Goal: Transaction & Acquisition: Purchase product/service

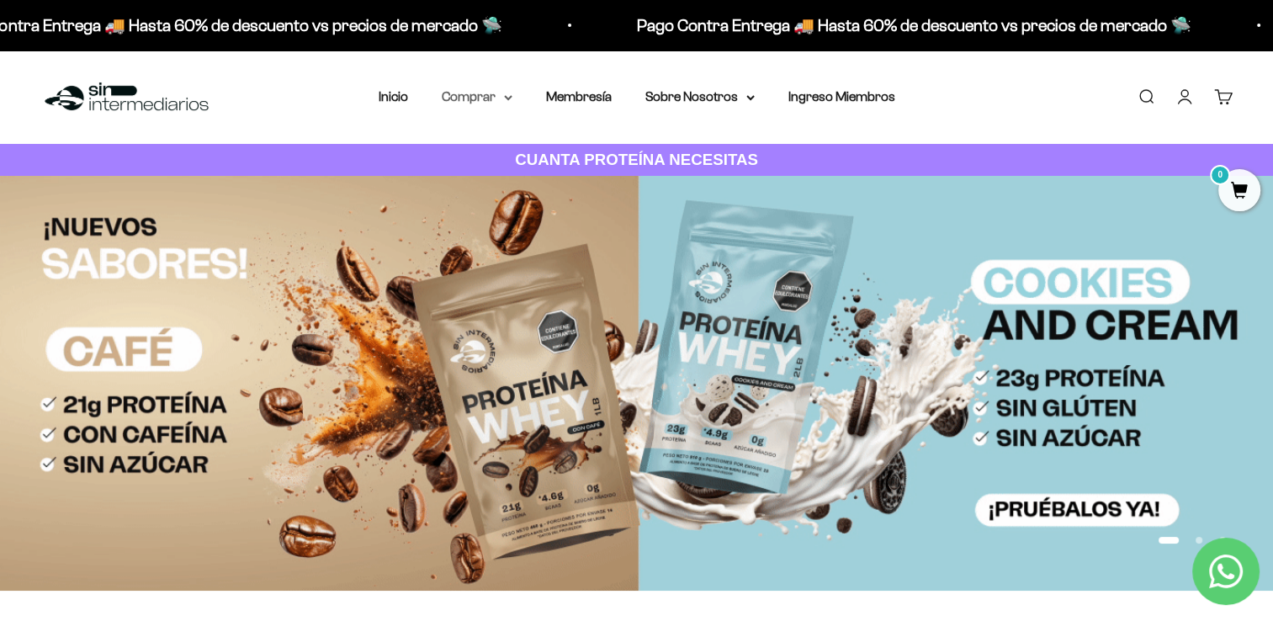
click at [505, 93] on summary "Comprar" at bounding box center [477, 97] width 71 height 22
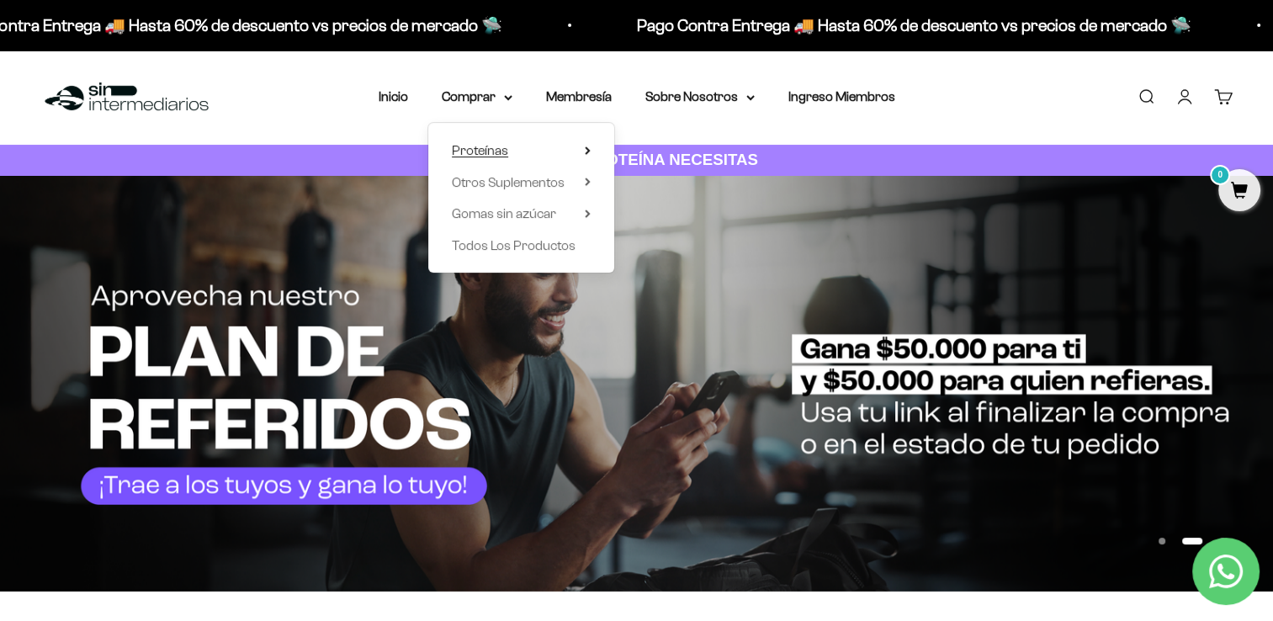
click at [528, 153] on summary "Proteínas" at bounding box center [521, 151] width 139 height 22
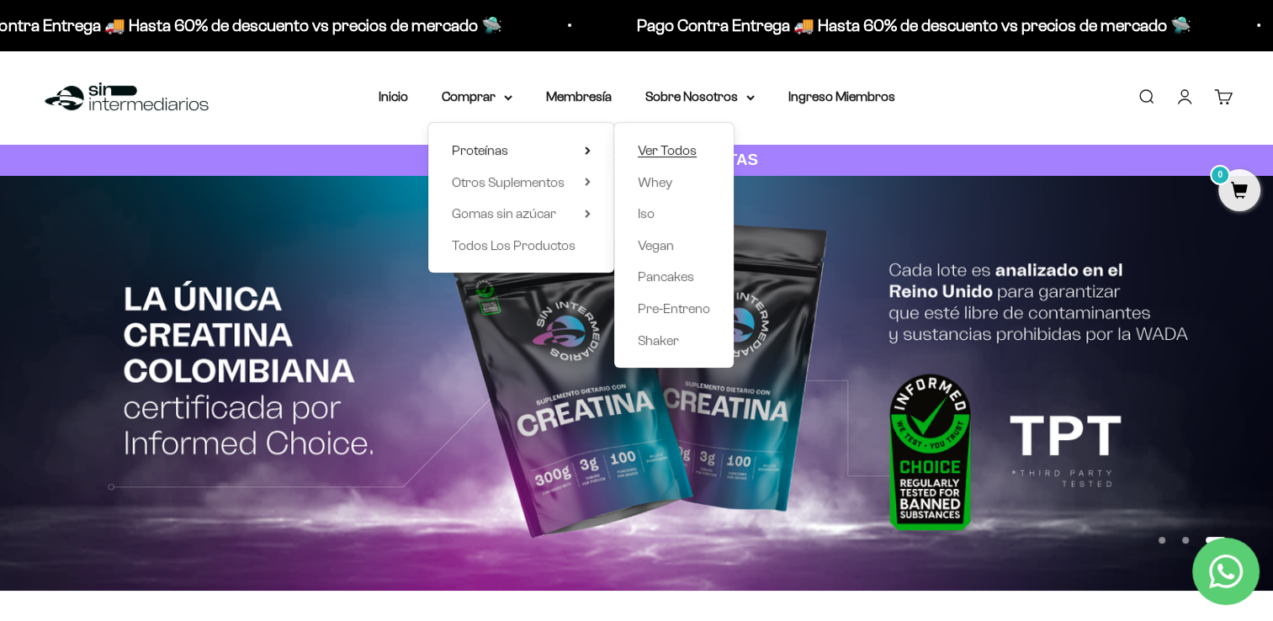
click at [654, 144] on span "Ver Todos" at bounding box center [667, 150] width 59 height 14
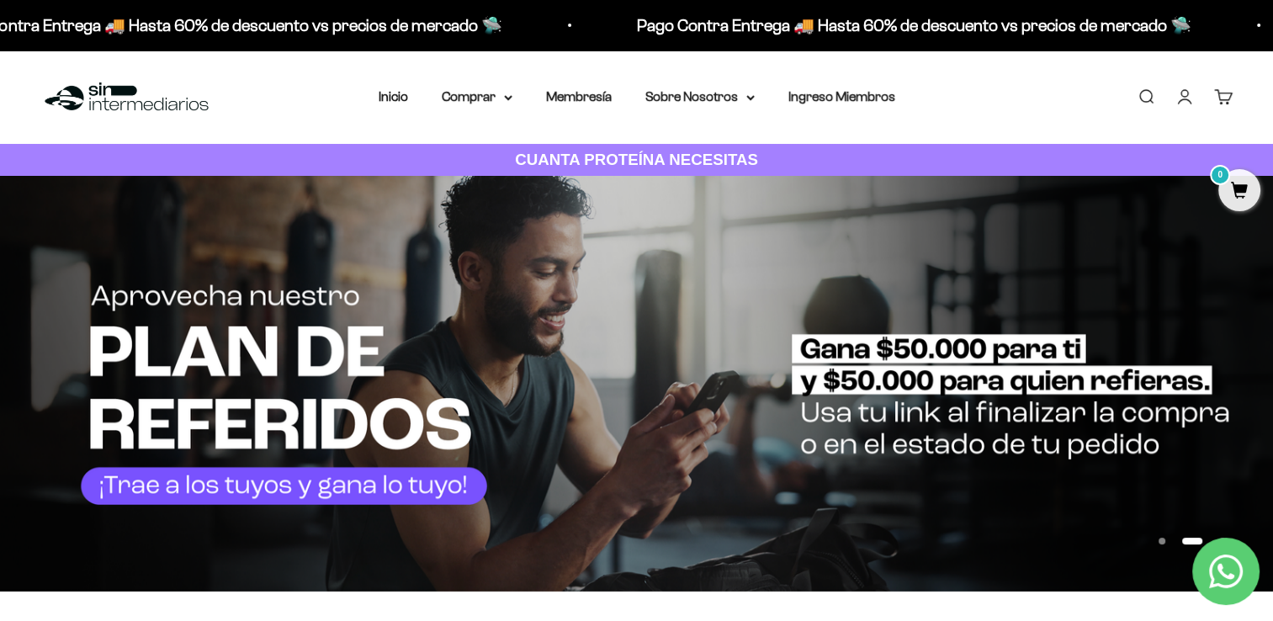
click at [312, 422] on img at bounding box center [636, 384] width 1273 height 416
click at [840, 436] on img at bounding box center [636, 384] width 1273 height 416
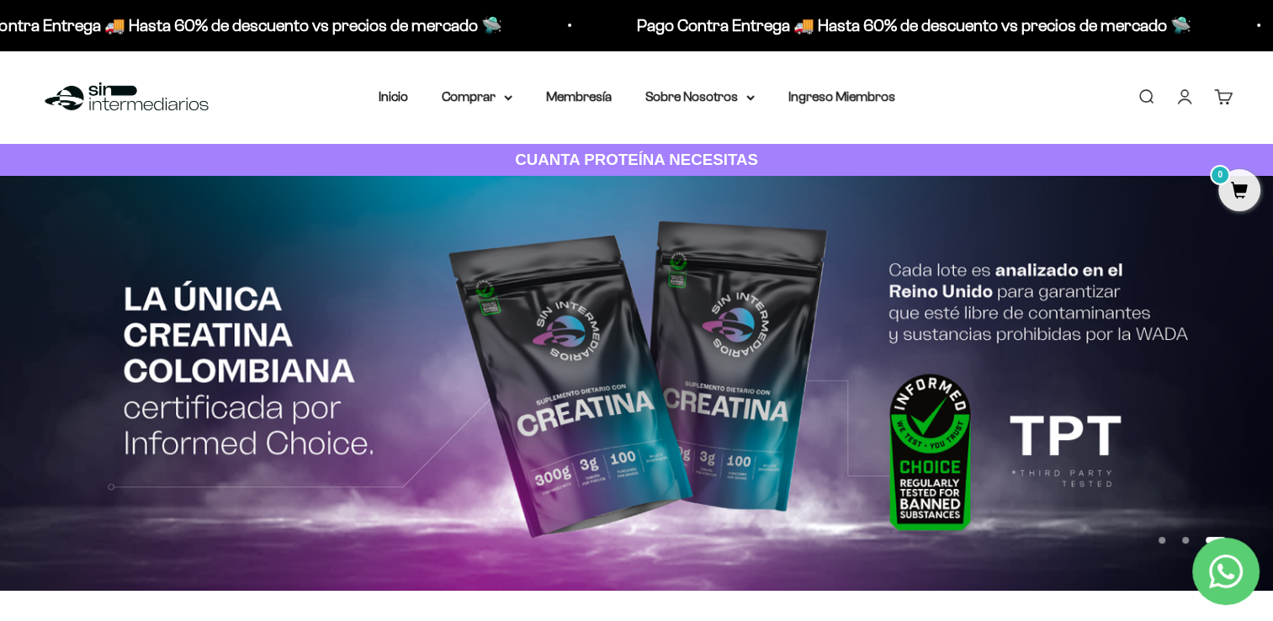
click at [924, 321] on img at bounding box center [636, 383] width 1273 height 415
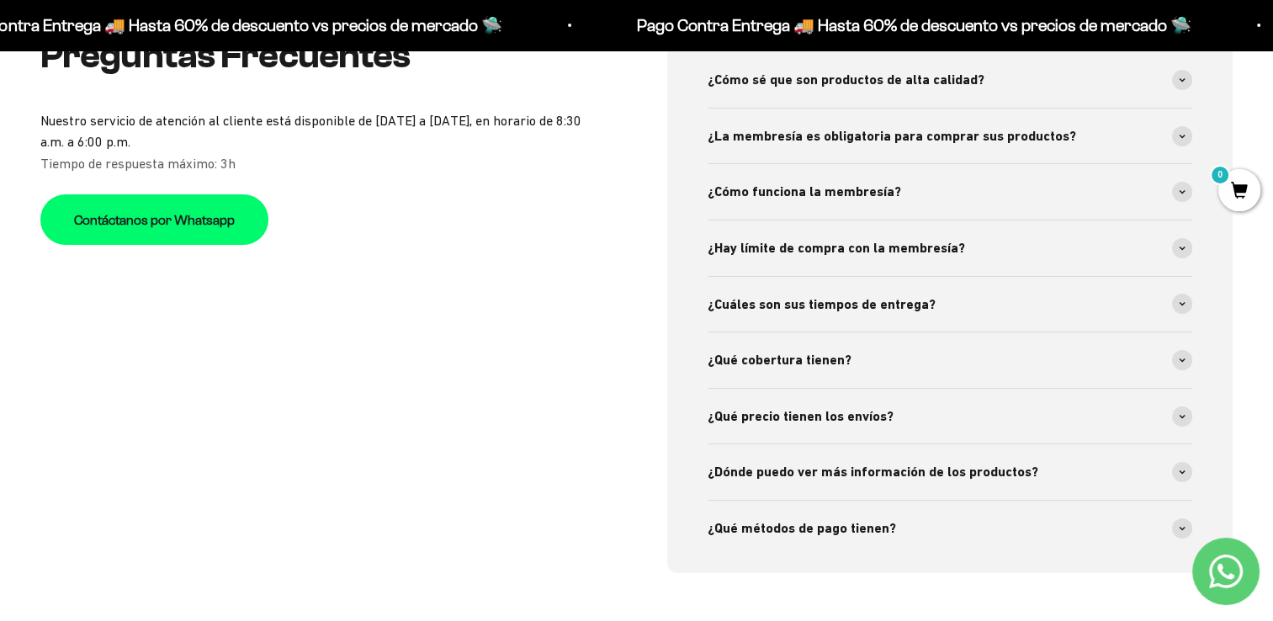
scroll to position [5915, 0]
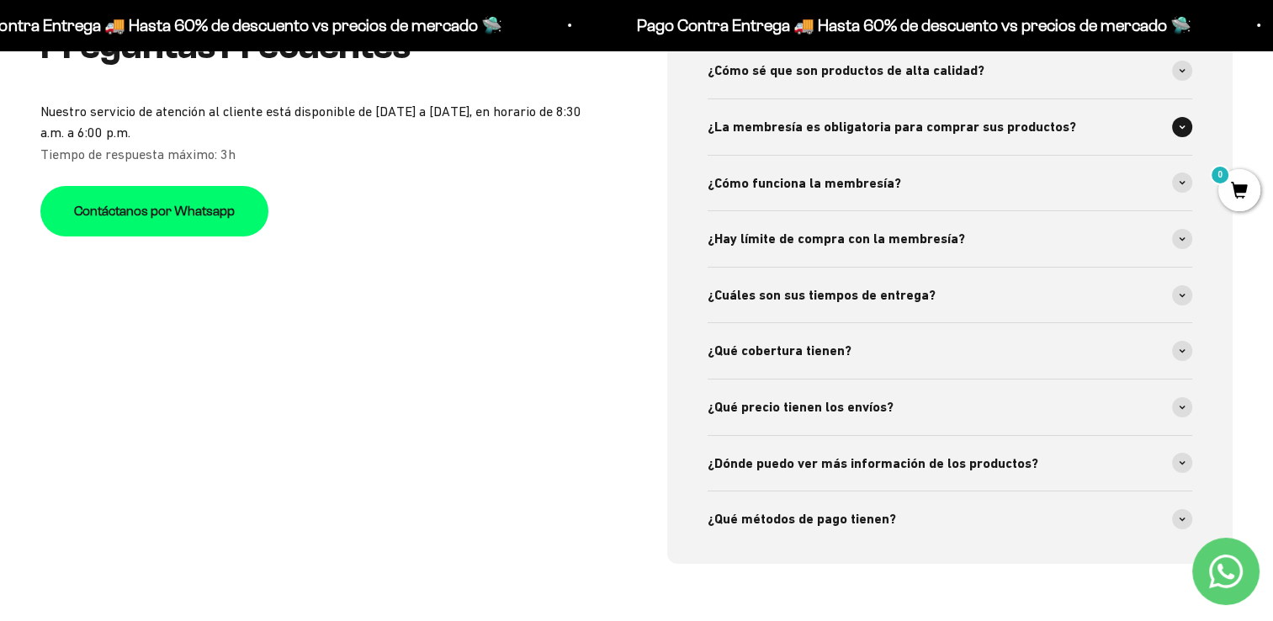
click at [1138, 125] on div "¿La membresía es obligatoria para comprar sus productos?" at bounding box center [949, 127] width 485 height 56
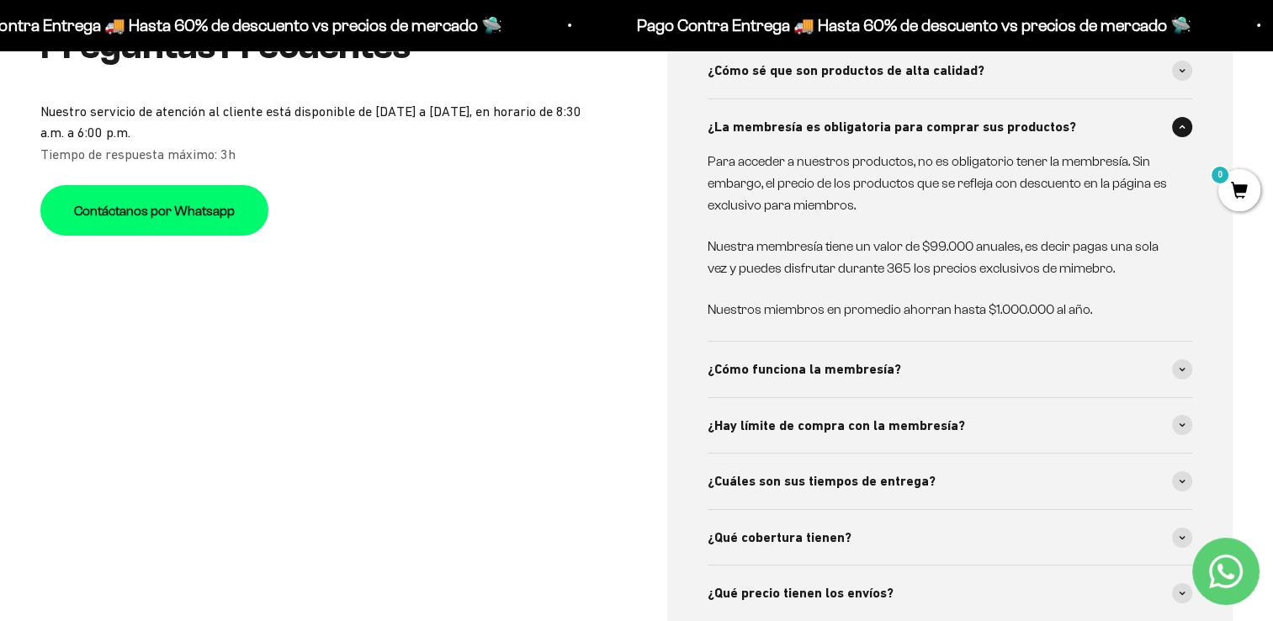
click at [1138, 125] on div "¿La membresía es obligatoria para comprar sus productos?" at bounding box center [949, 127] width 485 height 56
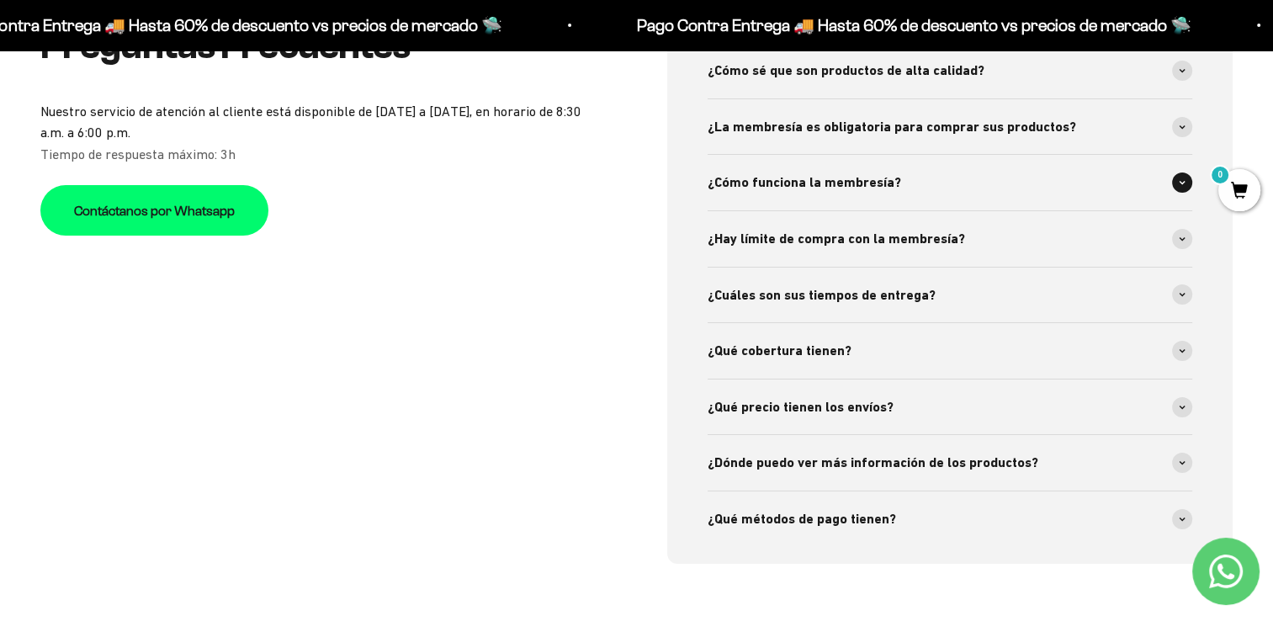
click at [1108, 177] on div "¿Cómo funciona la membresía?" at bounding box center [949, 183] width 485 height 56
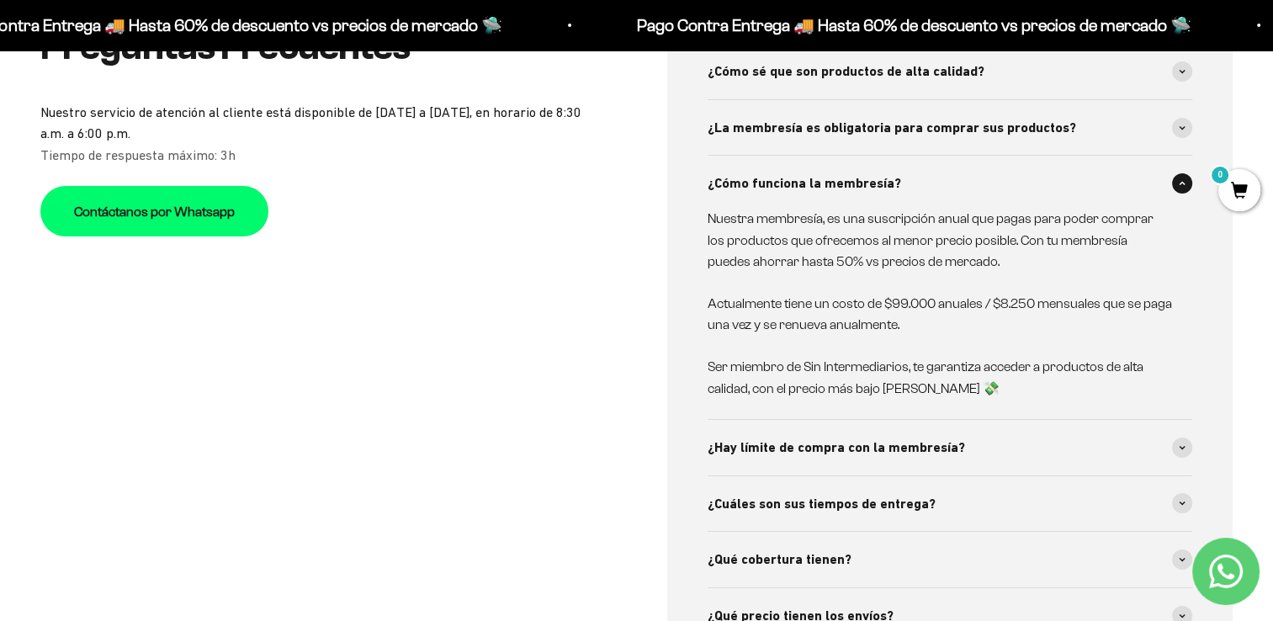
click at [1108, 177] on div "¿Cómo funciona la membresía?" at bounding box center [949, 184] width 485 height 56
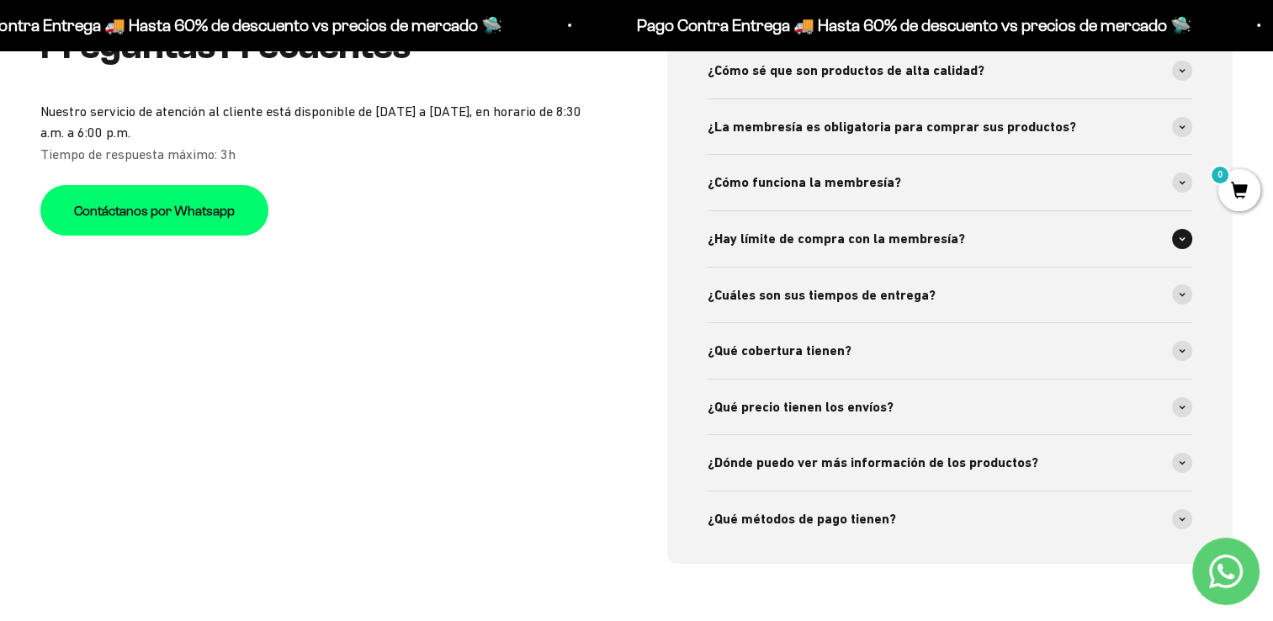
click at [1108, 244] on div "¿Hay límite de compra con la membresía?" at bounding box center [949, 239] width 485 height 56
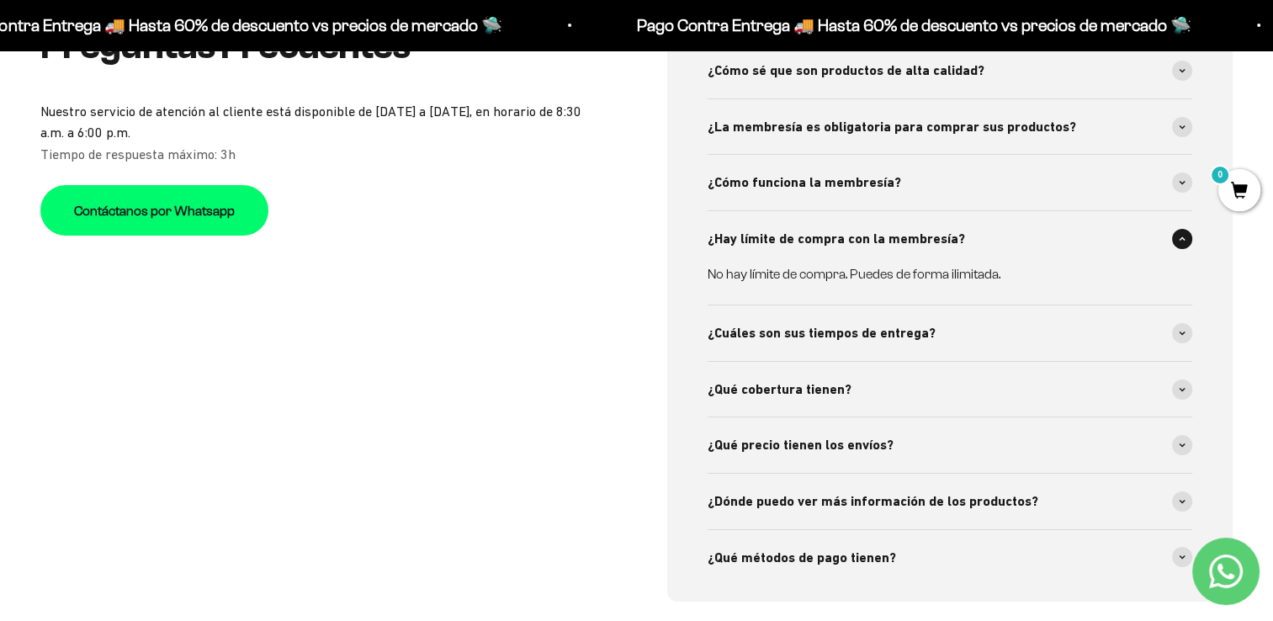
click at [1108, 244] on div "¿Hay límite de compra con la membresía?" at bounding box center [949, 239] width 485 height 56
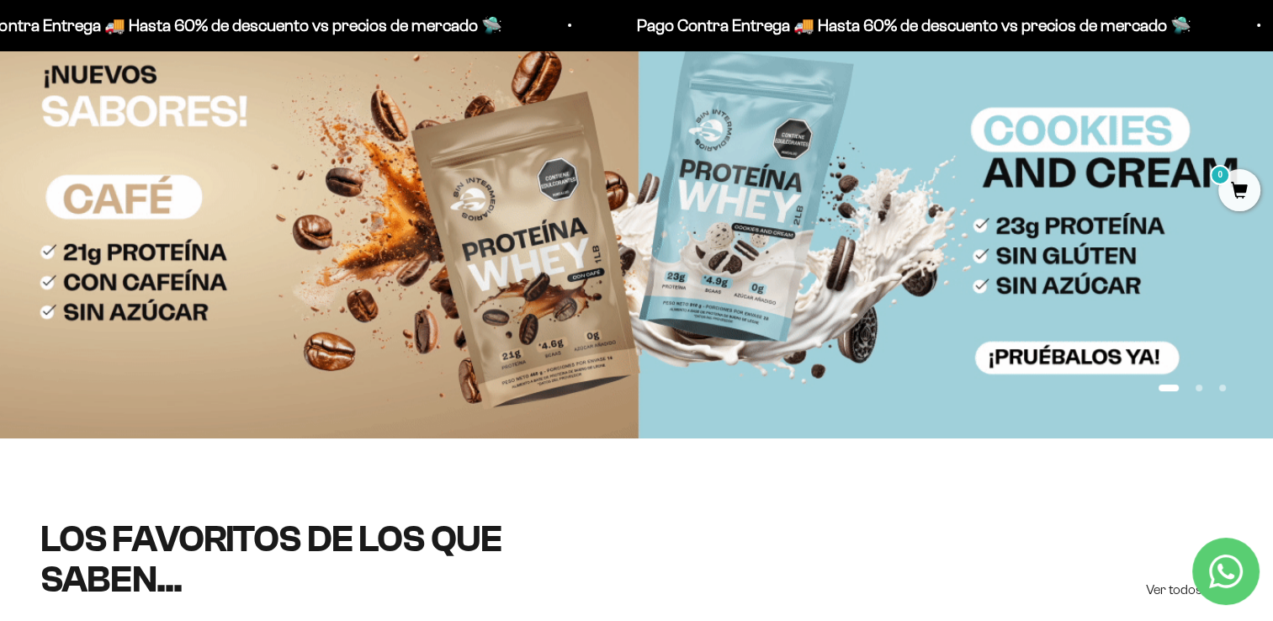
scroll to position [0, 0]
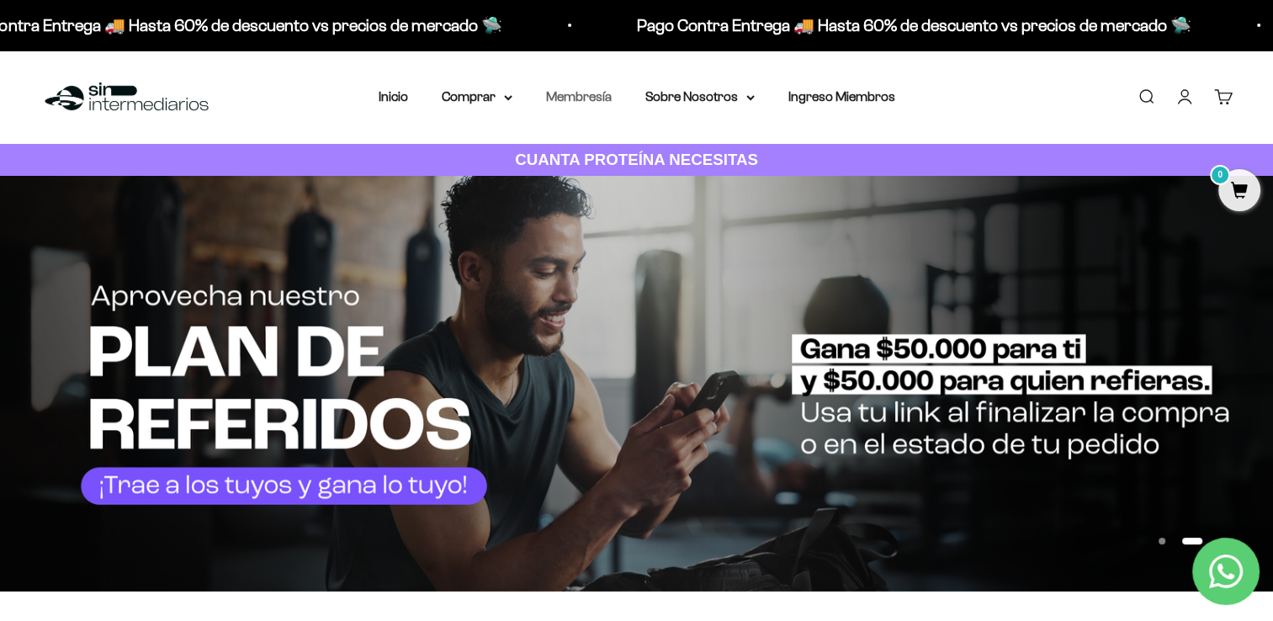
click at [582, 96] on link "Membresía" at bounding box center [579, 96] width 66 height 14
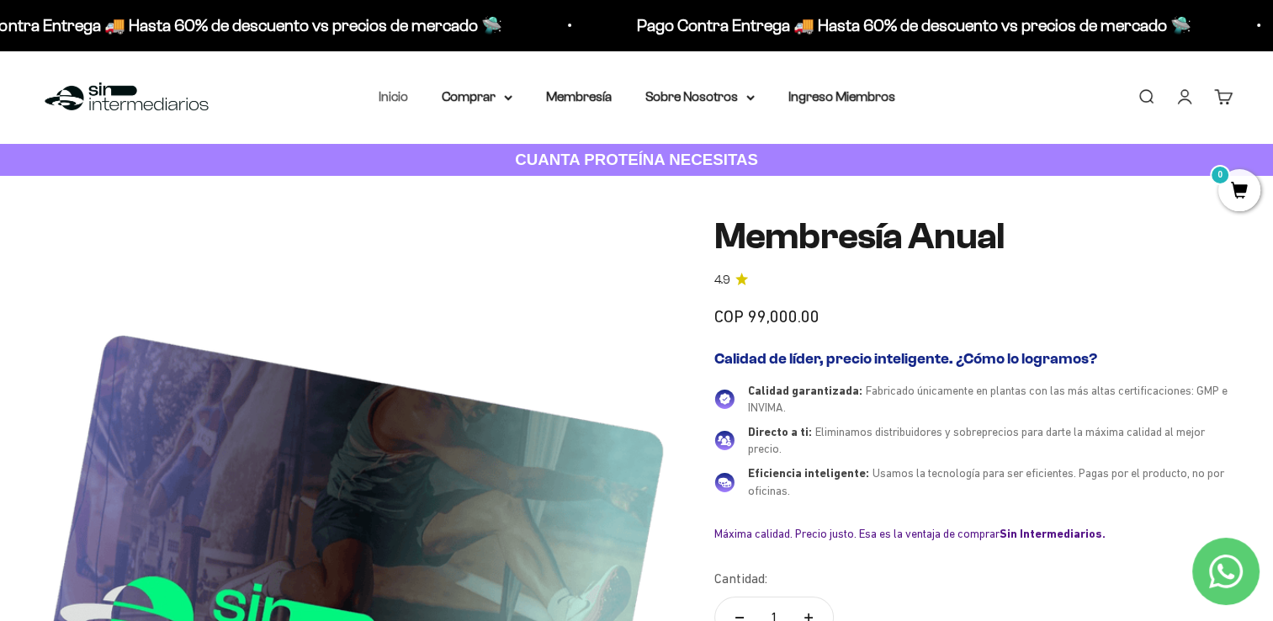
click at [399, 94] on link "Inicio" at bounding box center [393, 96] width 29 height 14
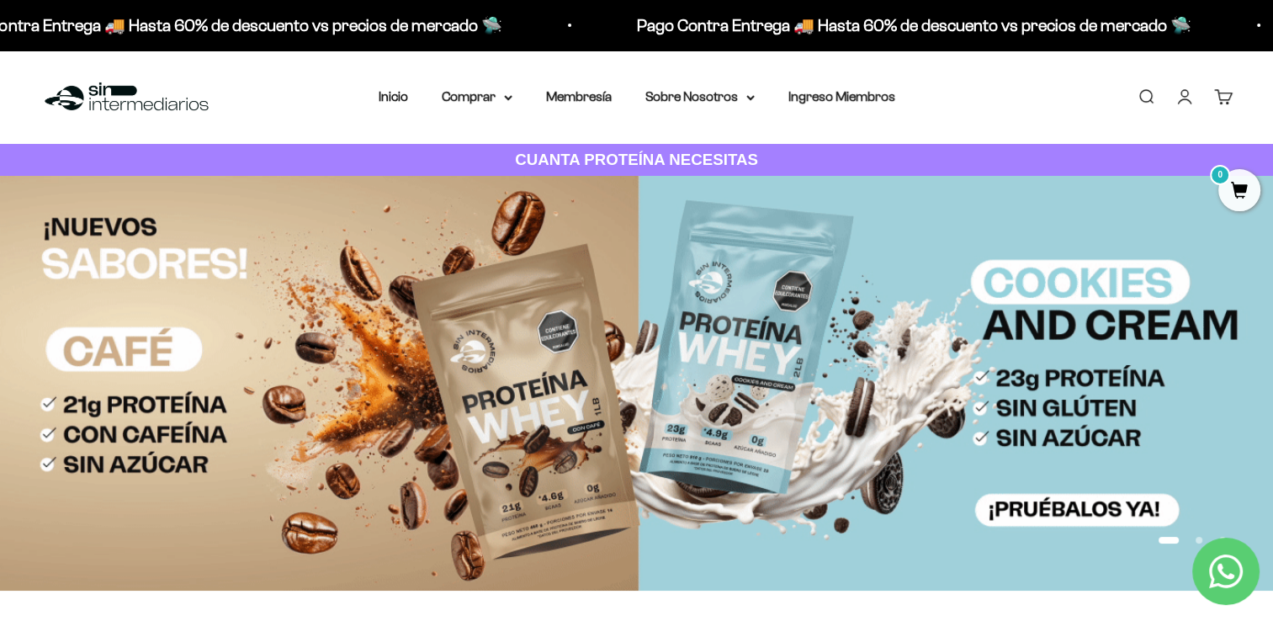
click at [1180, 98] on link "Iniciar sesión" at bounding box center [1184, 96] width 19 height 19
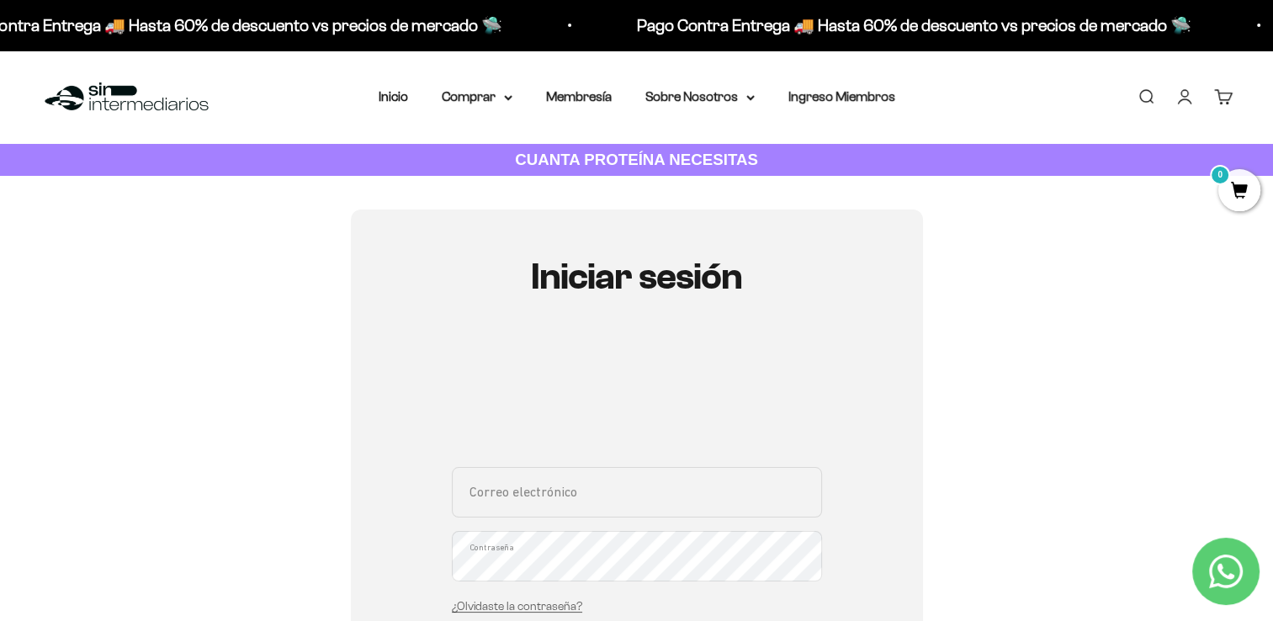
click at [569, 503] on input "Correo electrónico" at bounding box center [637, 492] width 370 height 50
type input "[EMAIL_ADDRESS][DOMAIN_NAME]"
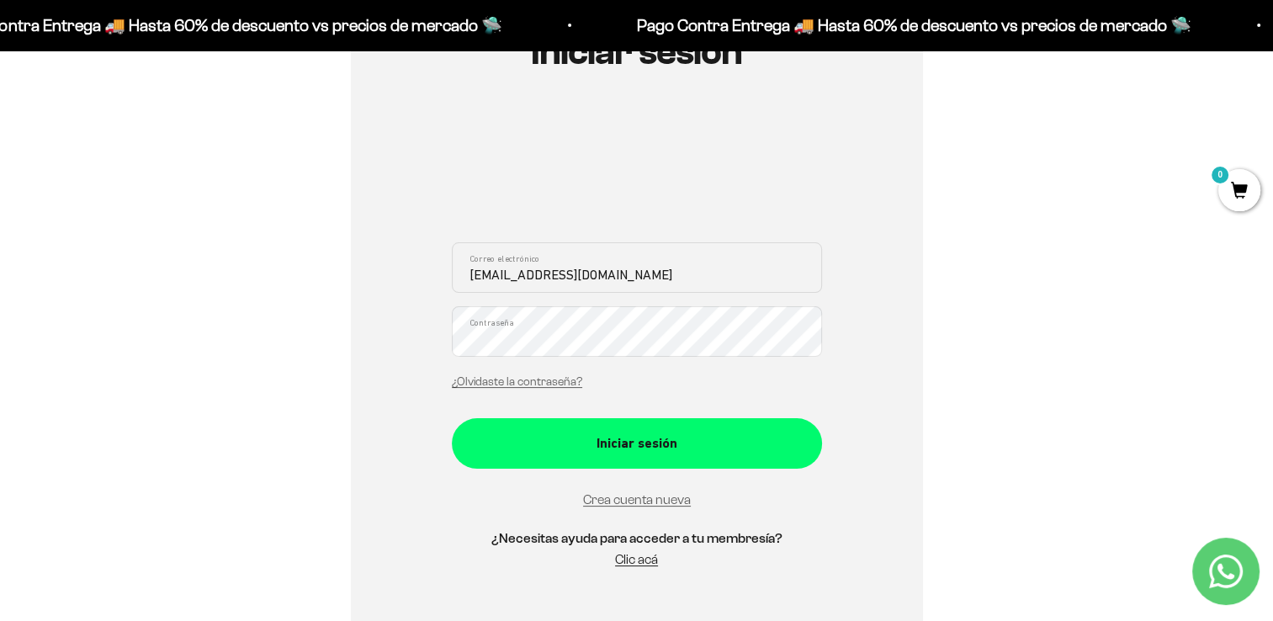
scroll to position [262, 0]
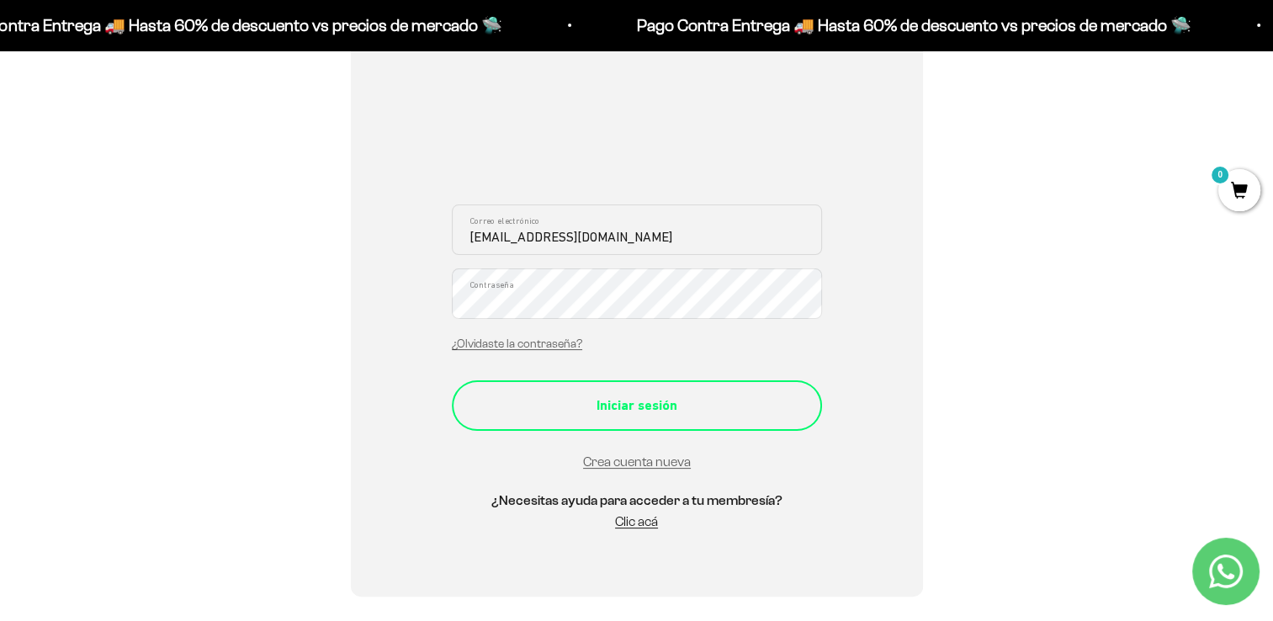
click at [705, 409] on div "Iniciar sesión" at bounding box center [636, 406] width 303 height 22
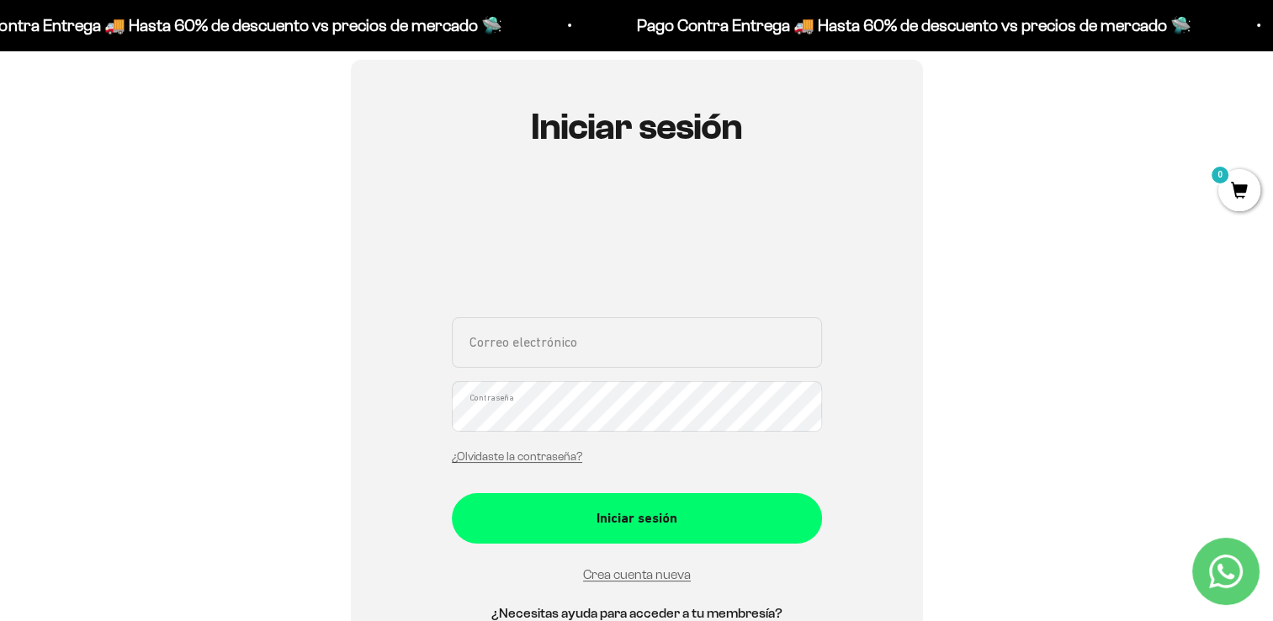
scroll to position [264, 0]
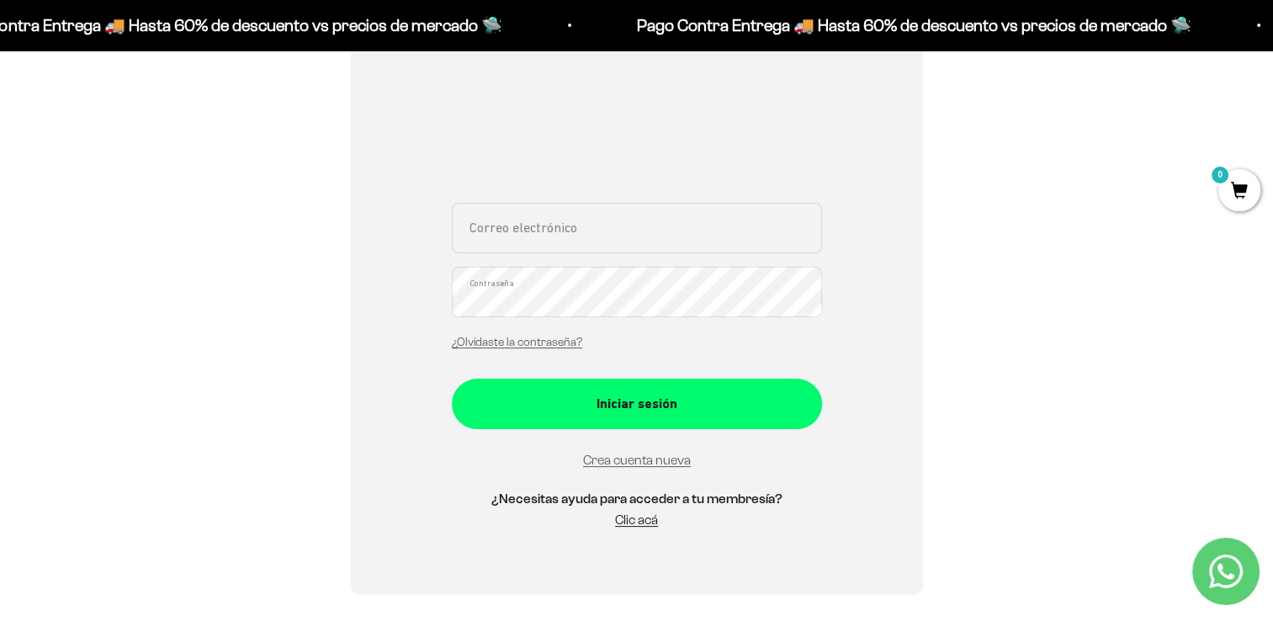
click at [712, 219] on input "Correo electrónico" at bounding box center [637, 228] width 370 height 50
type input "[EMAIL_ADDRESS][DOMAIN_NAME]"
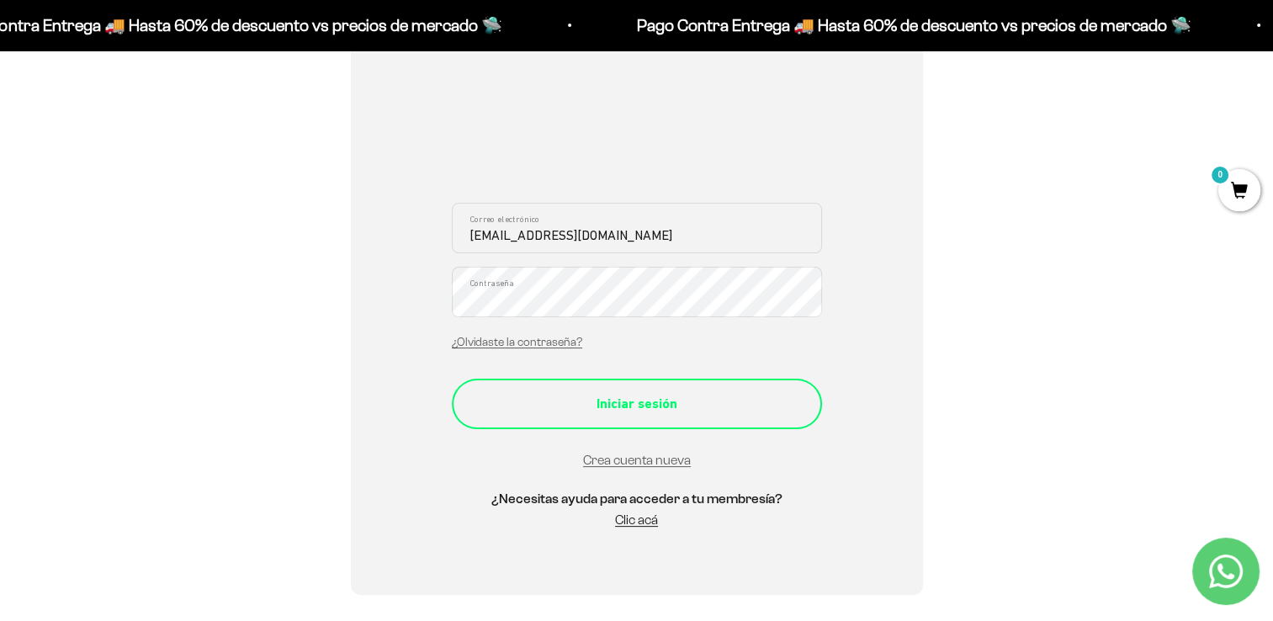
click at [555, 419] on button "Iniciar sesión" at bounding box center [637, 404] width 370 height 50
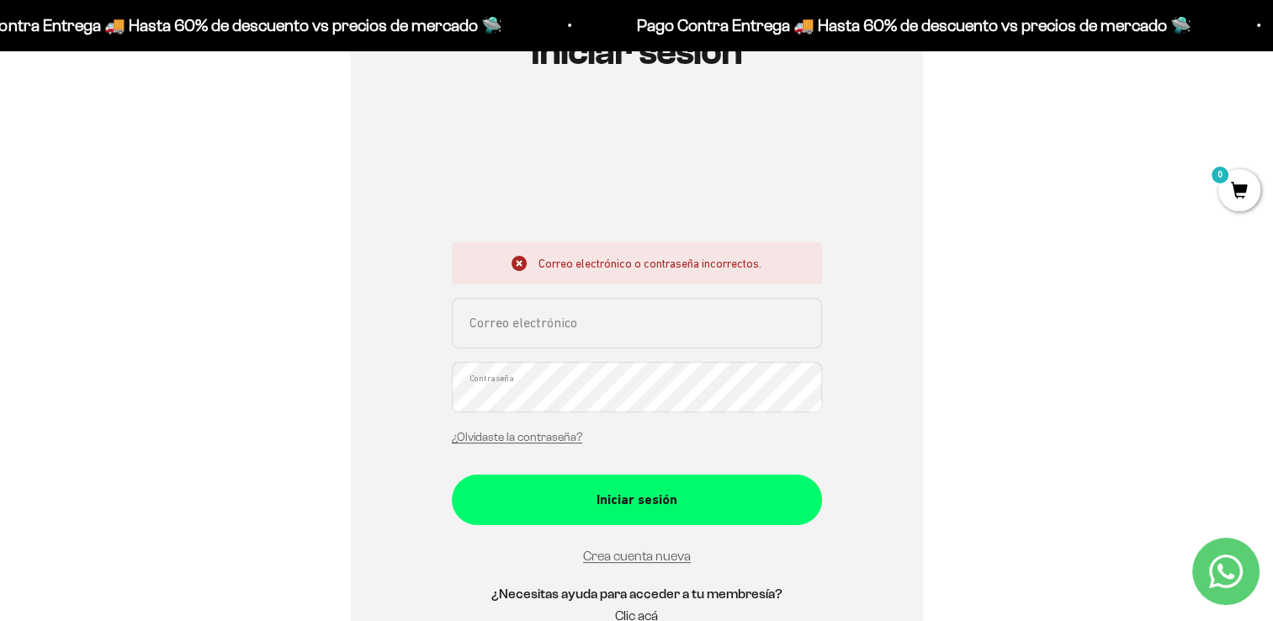
scroll to position [279, 0]
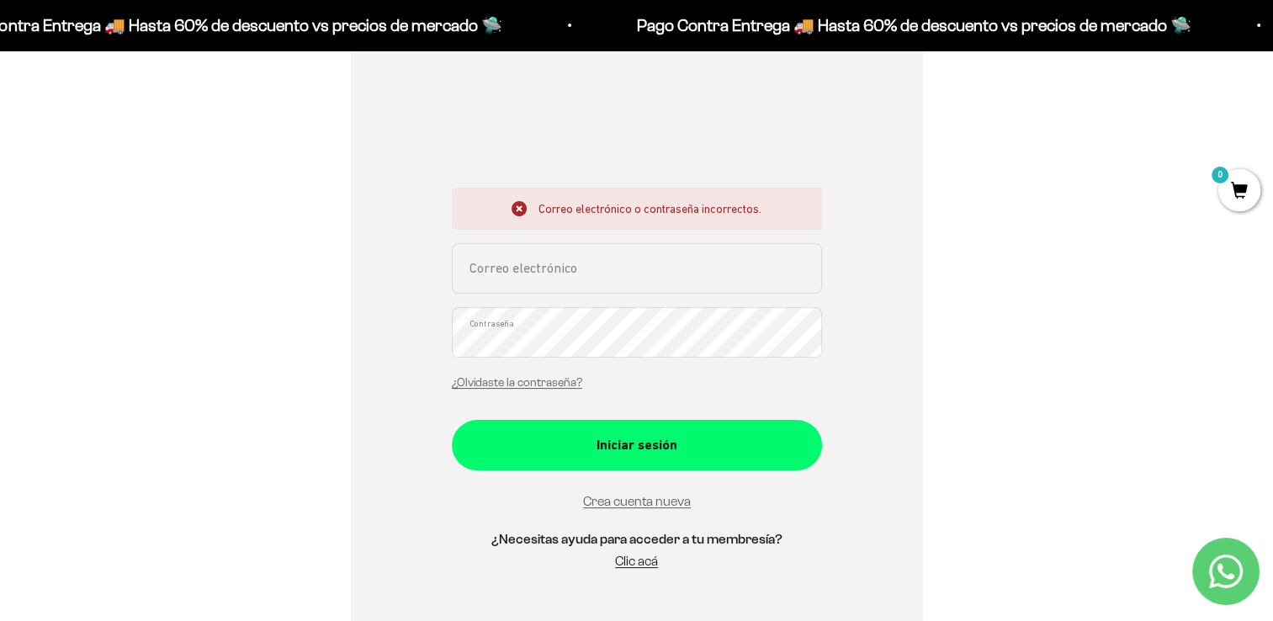
click at [596, 276] on input "Correo electrónico" at bounding box center [637, 268] width 370 height 50
type input "[EMAIL_ADDRESS][DOMAIN_NAME]"
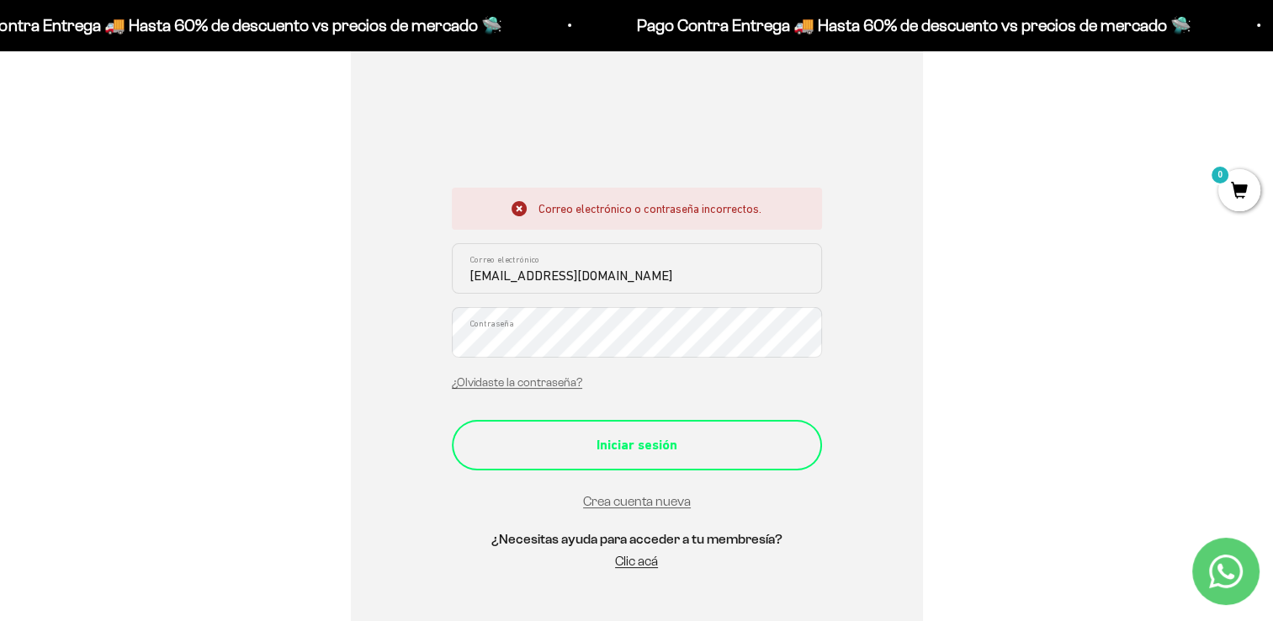
click at [649, 440] on div "Iniciar sesión" at bounding box center [636, 445] width 303 height 22
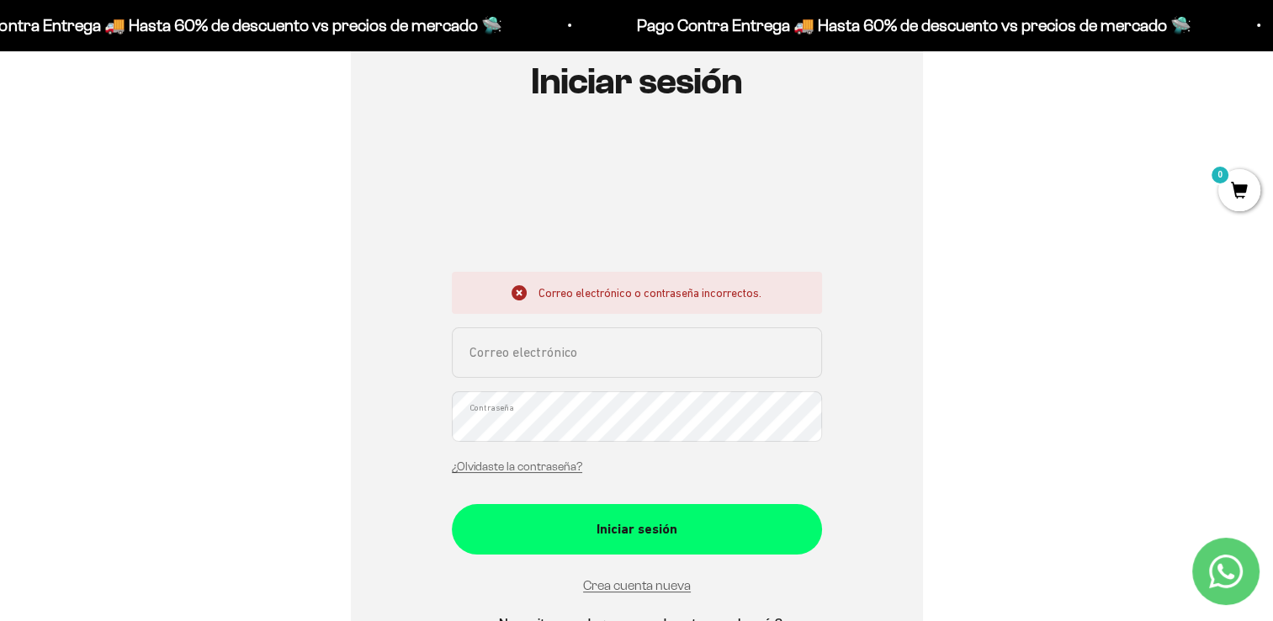
scroll to position [315, 0]
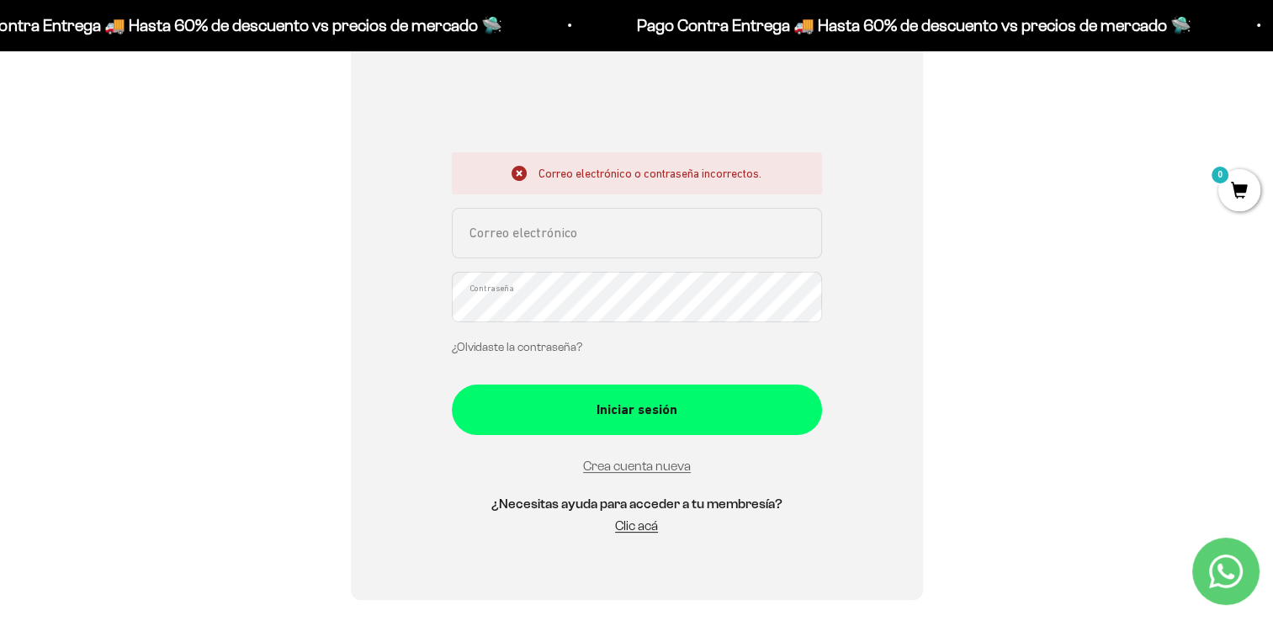
click at [549, 348] on link "¿Olvidaste la contraseña?" at bounding box center [517, 347] width 130 height 13
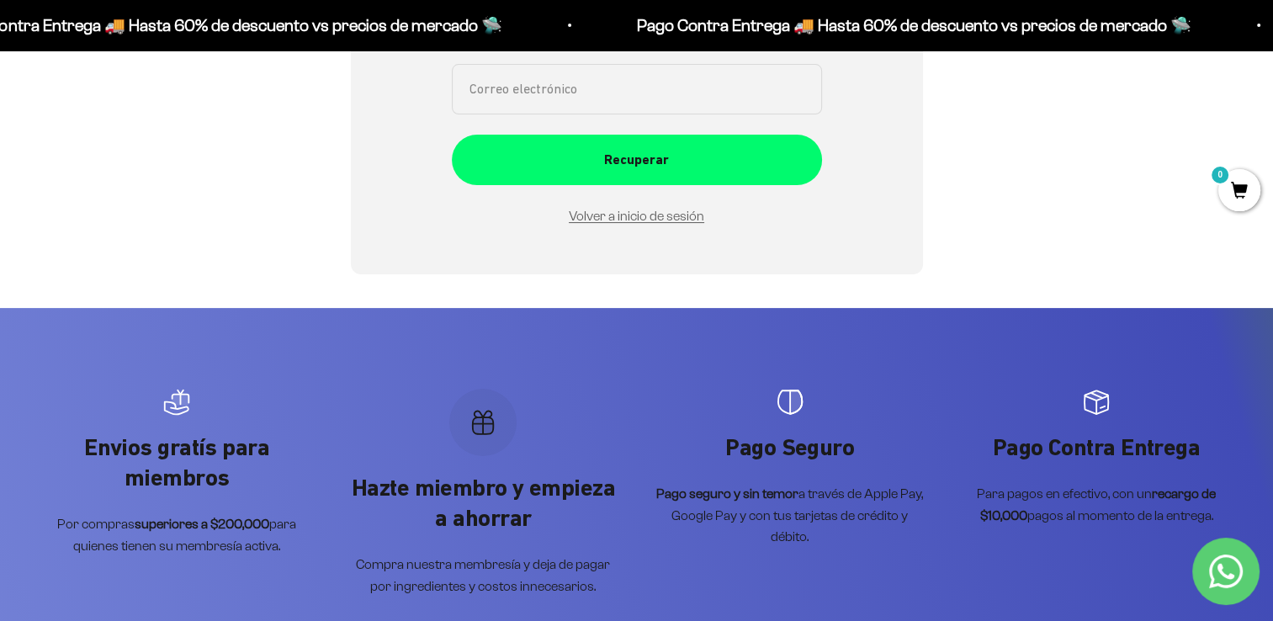
scroll to position [145, 0]
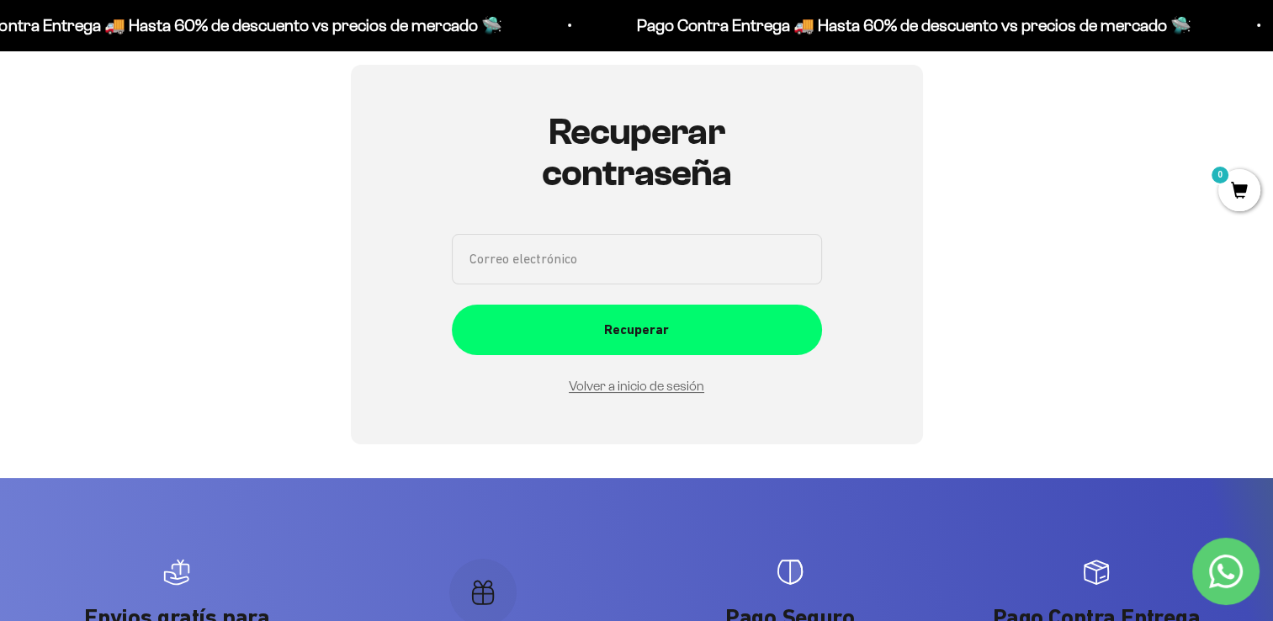
click at [729, 242] on input "Correo electrónico" at bounding box center [637, 259] width 370 height 50
type input "LOLIBONY@HOTMAIL.COM"
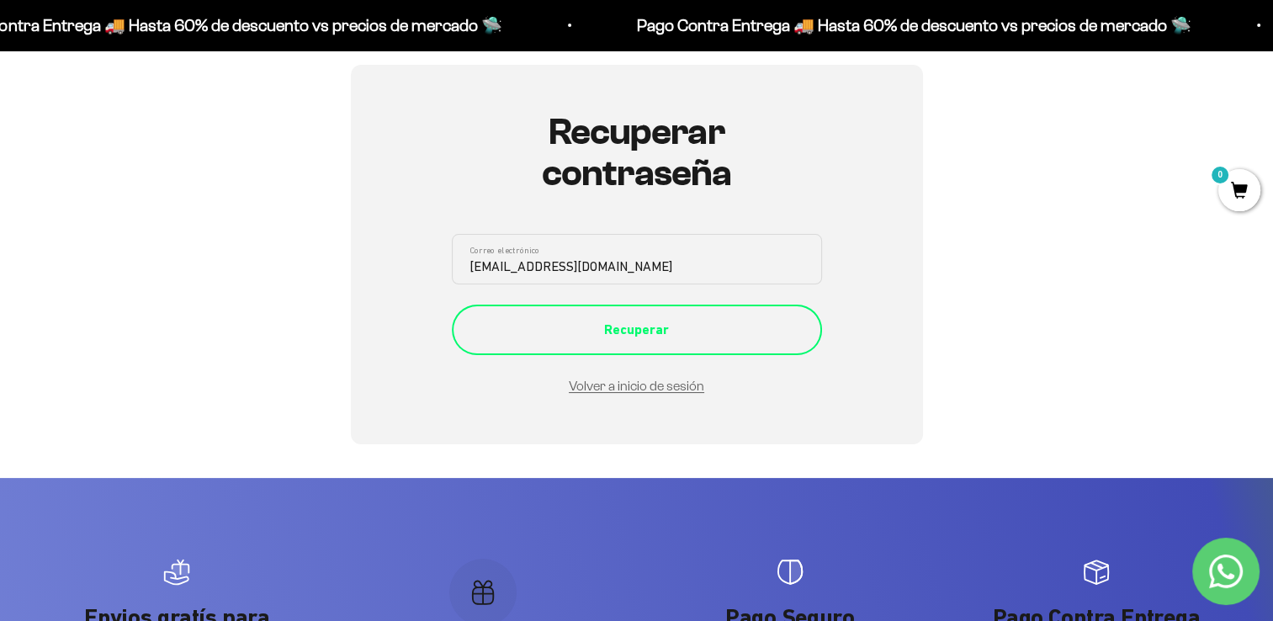
click at [586, 324] on div "Recuperar" at bounding box center [636, 330] width 303 height 22
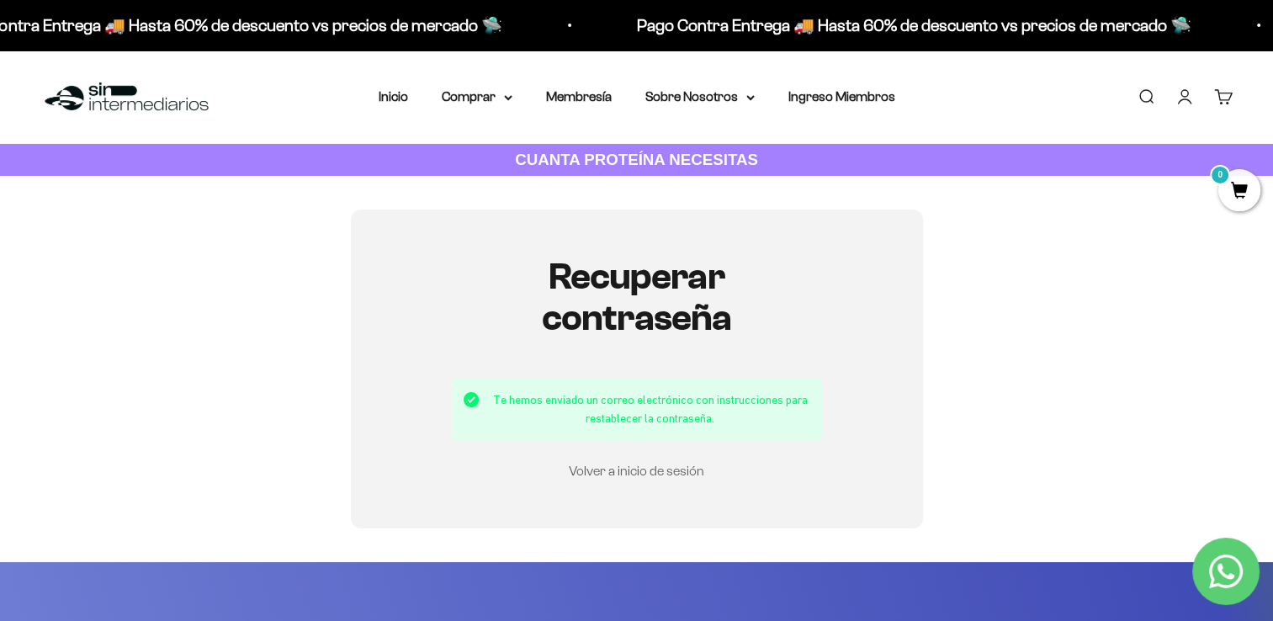
click at [652, 469] on link "Volver a inicio de sesión" at bounding box center [636, 471] width 135 height 14
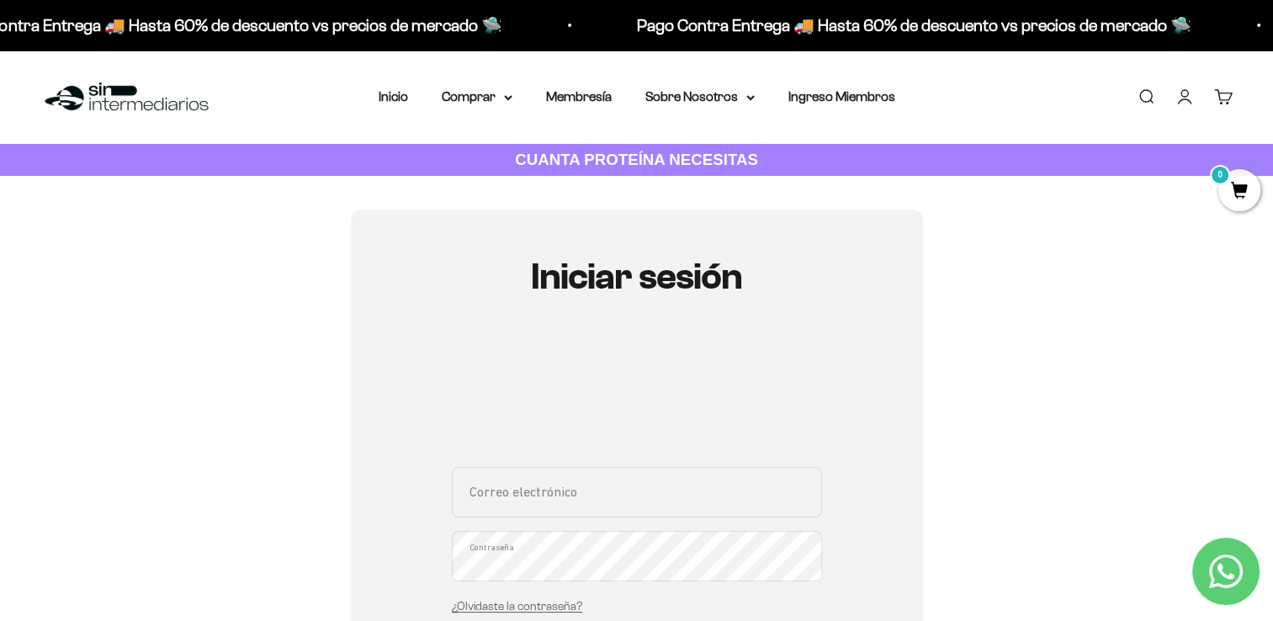
click at [521, 506] on input "Correo electrónico" at bounding box center [637, 492] width 370 height 50
type input "LOLIBONY@HOTMAIL.COM"
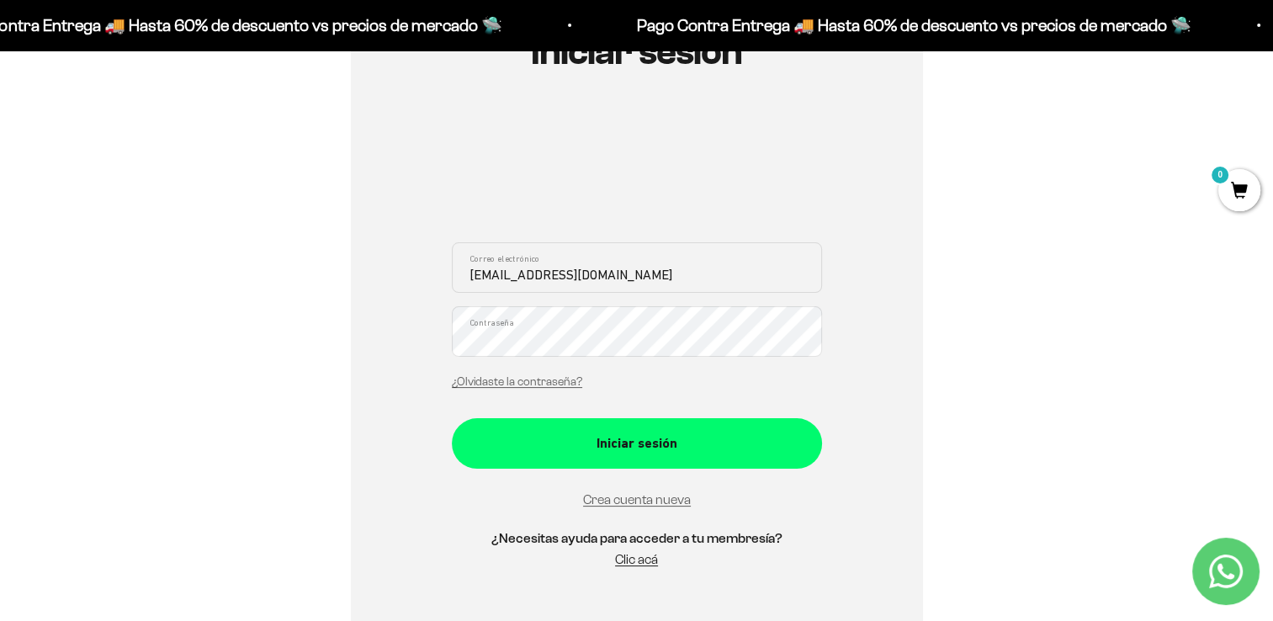
scroll to position [231, 0]
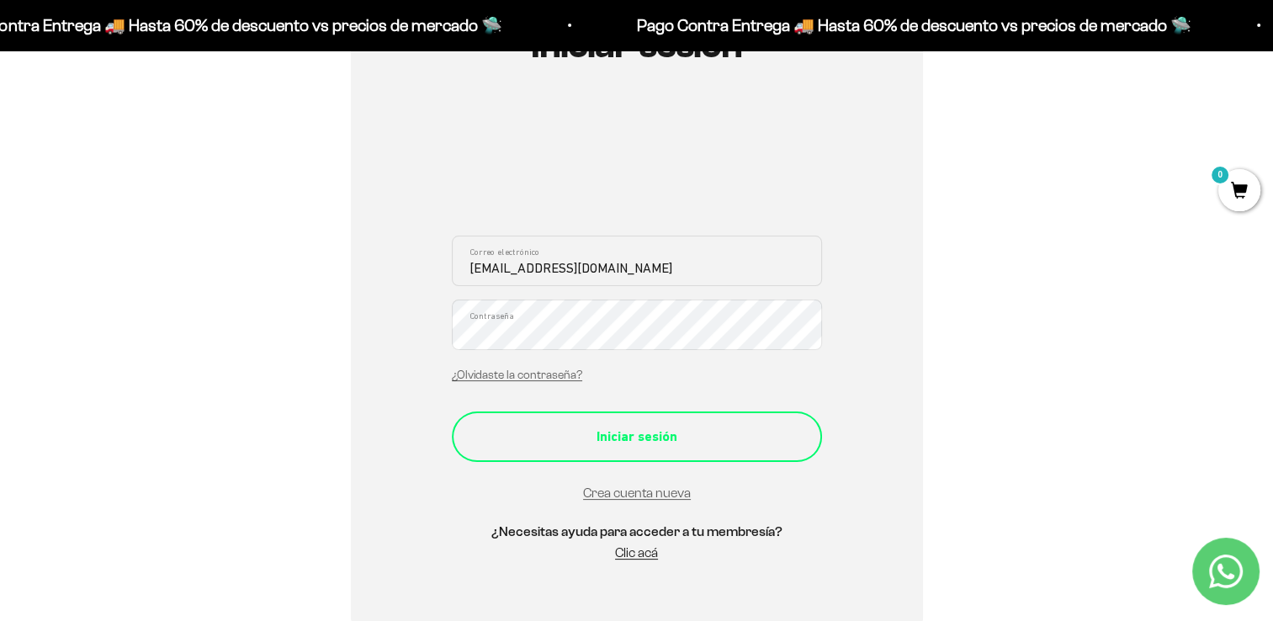
click at [757, 434] on div "Iniciar sesión" at bounding box center [636, 437] width 303 height 22
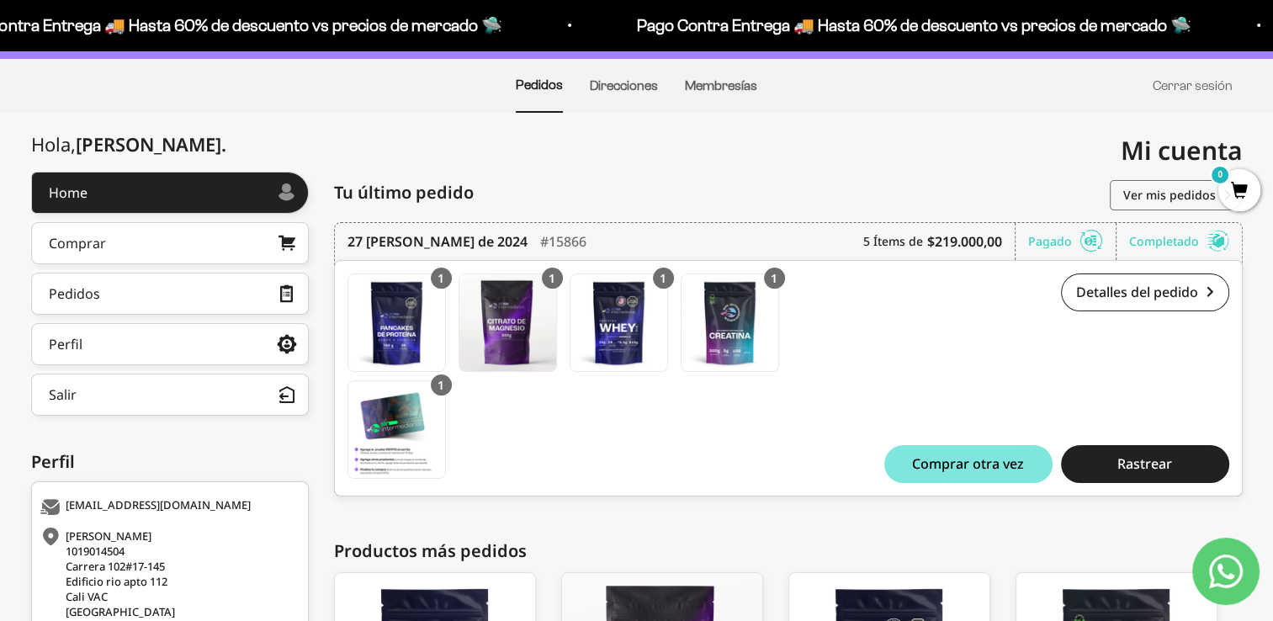
scroll to position [115, 0]
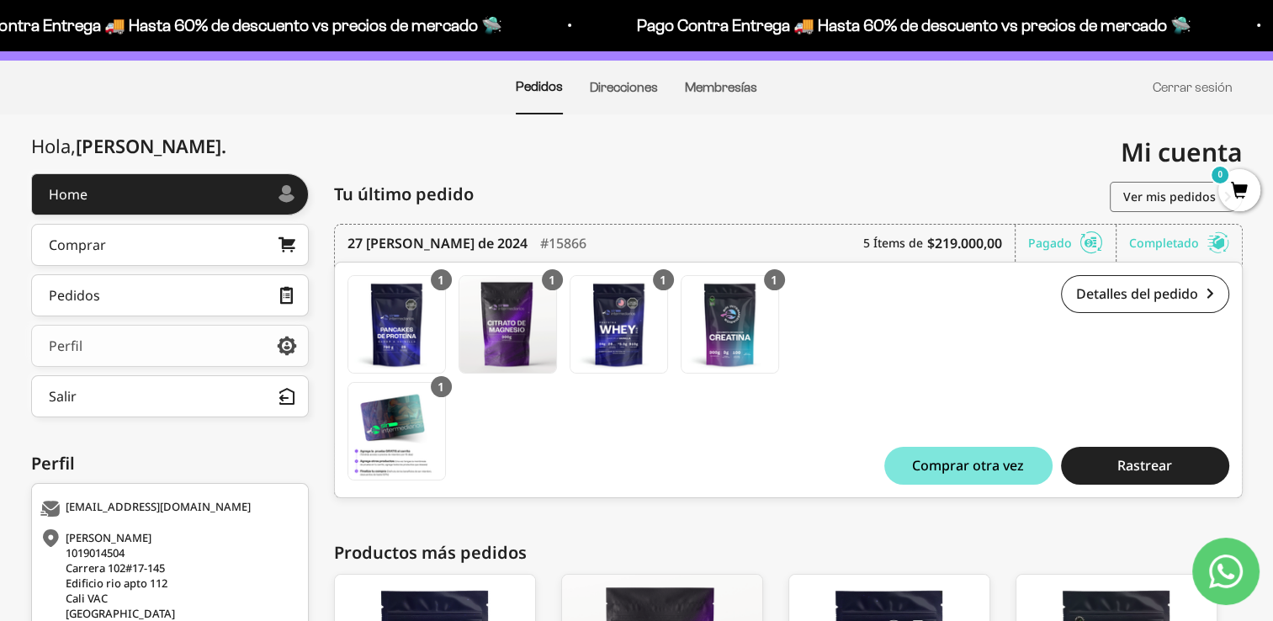
click at [108, 342] on link "Perfil" at bounding box center [170, 346] width 278 height 42
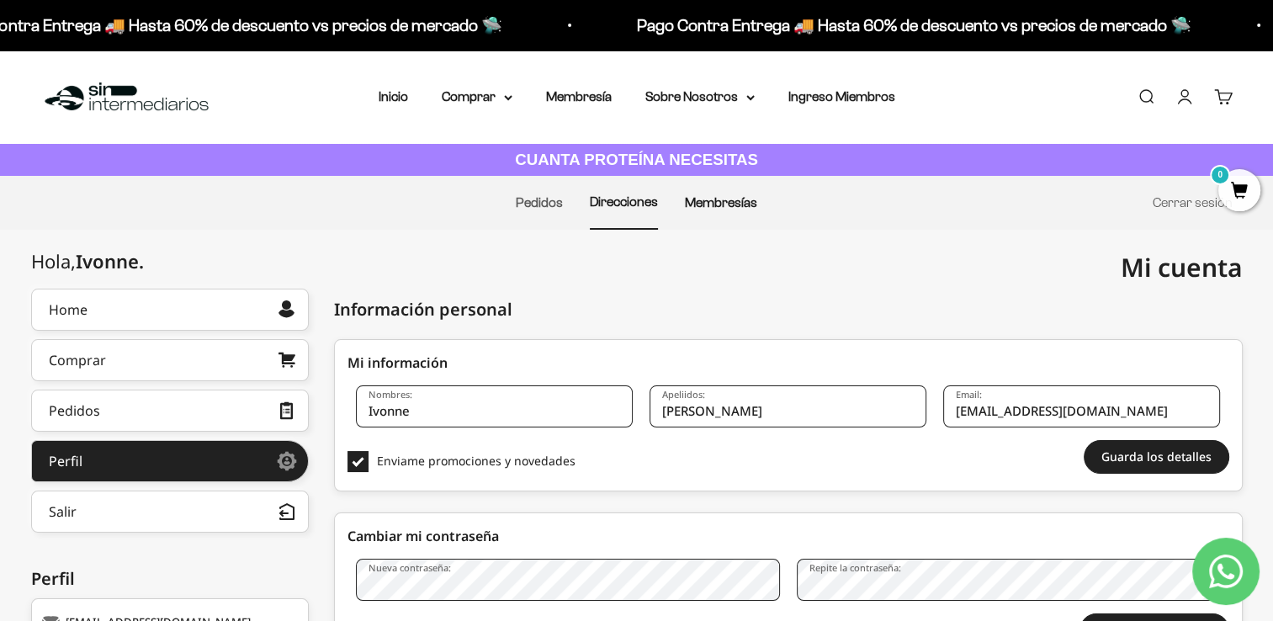
click at [706, 205] on link "Membresías" at bounding box center [721, 202] width 72 height 14
click at [735, 98] on summary "Sobre Nosotros" at bounding box center [699, 97] width 109 height 22
click at [496, 91] on summary "Comprar" at bounding box center [477, 97] width 71 height 22
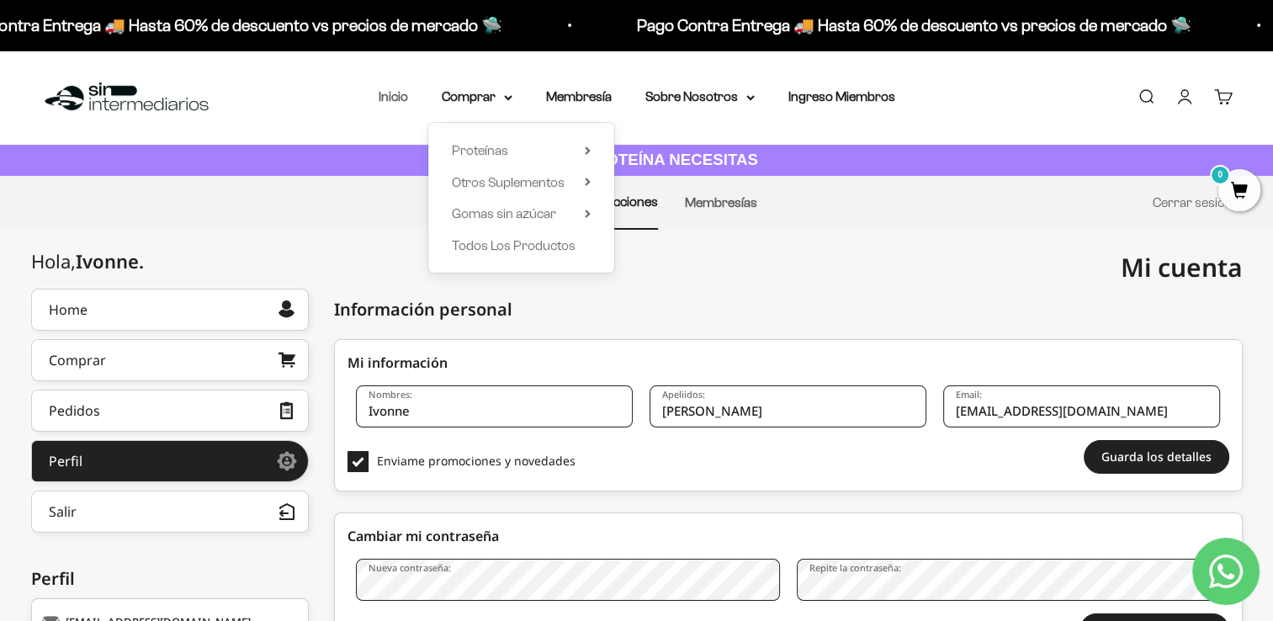
click at [390, 93] on link "Inicio" at bounding box center [393, 96] width 29 height 14
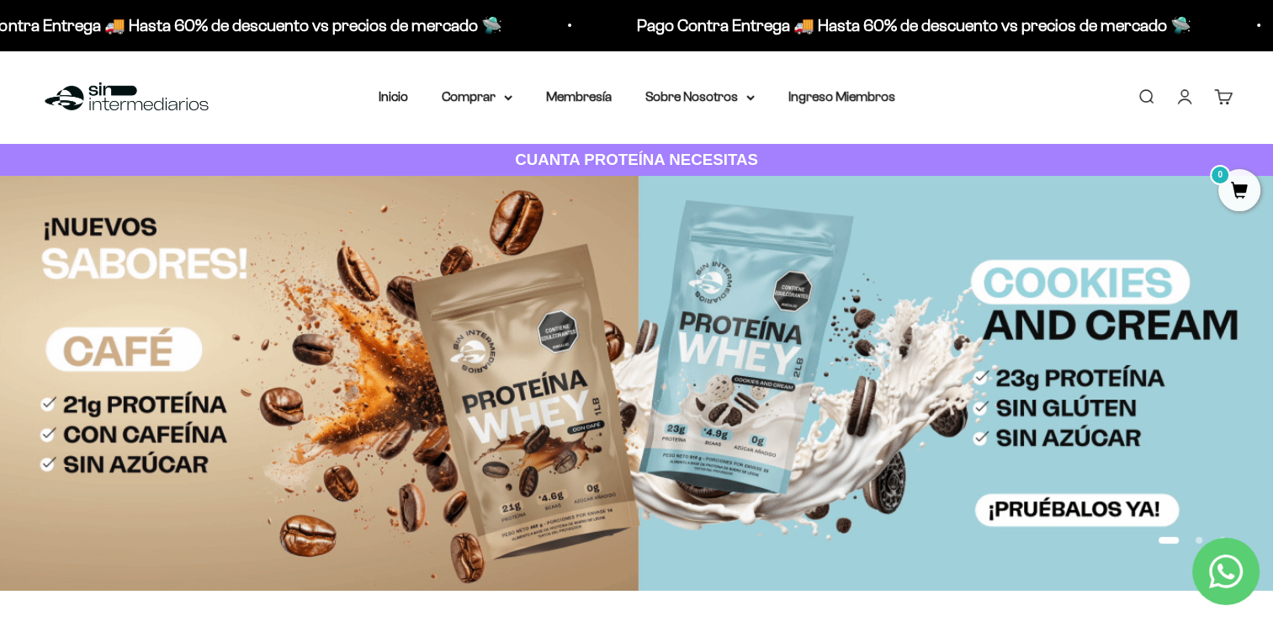
click at [1185, 95] on link "Cuenta" at bounding box center [1184, 96] width 19 height 19
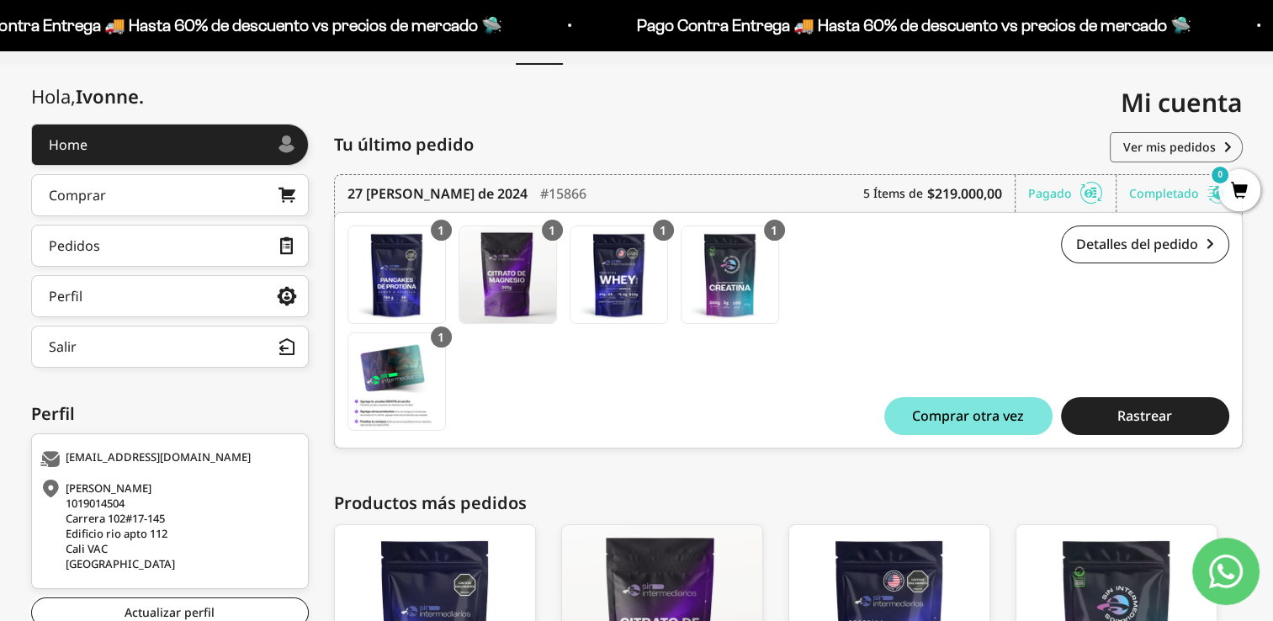
scroll to position [166, 0]
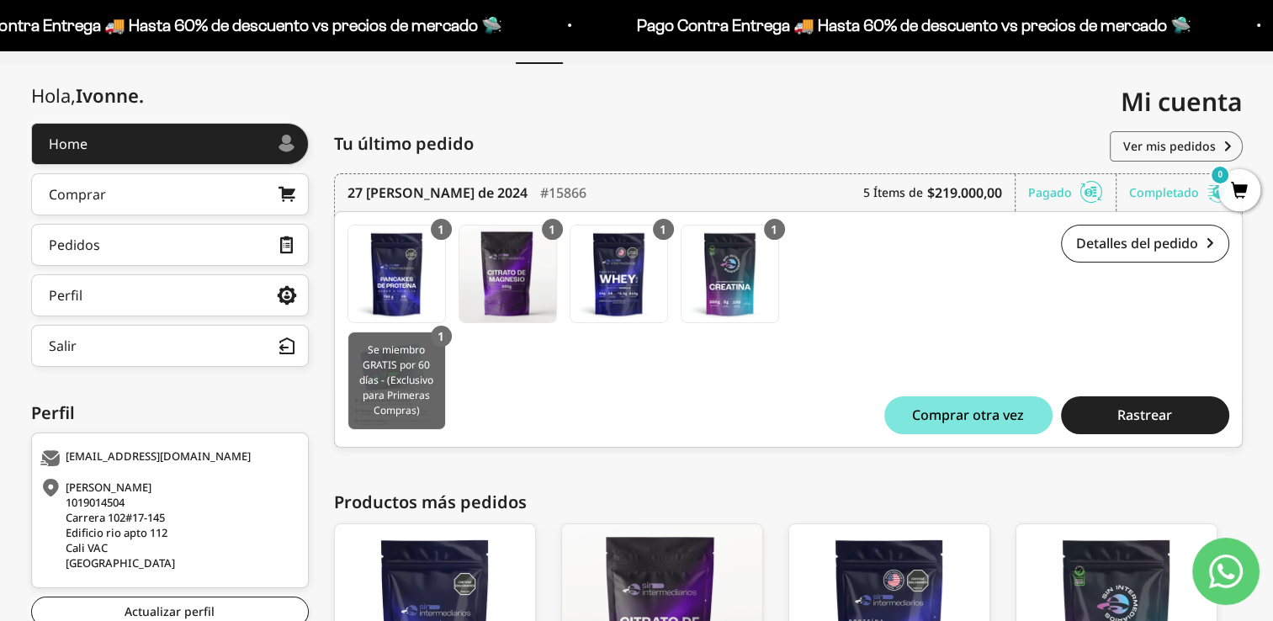
click at [399, 372] on img at bounding box center [396, 380] width 97 height 97
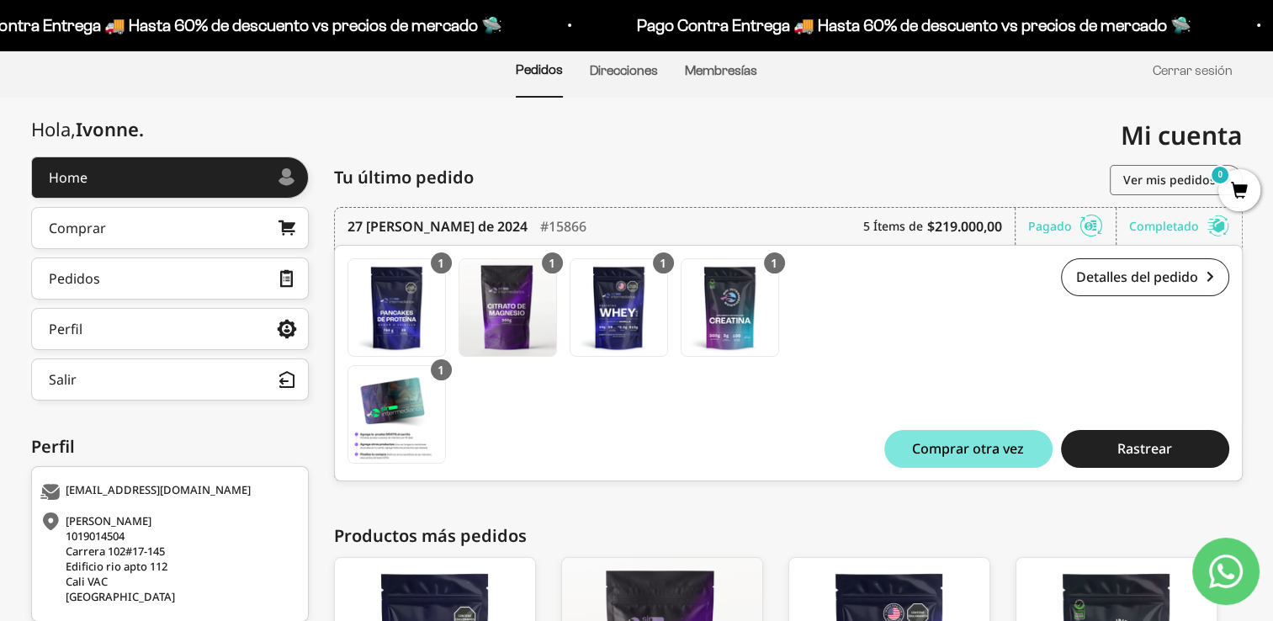
scroll to position [130, 0]
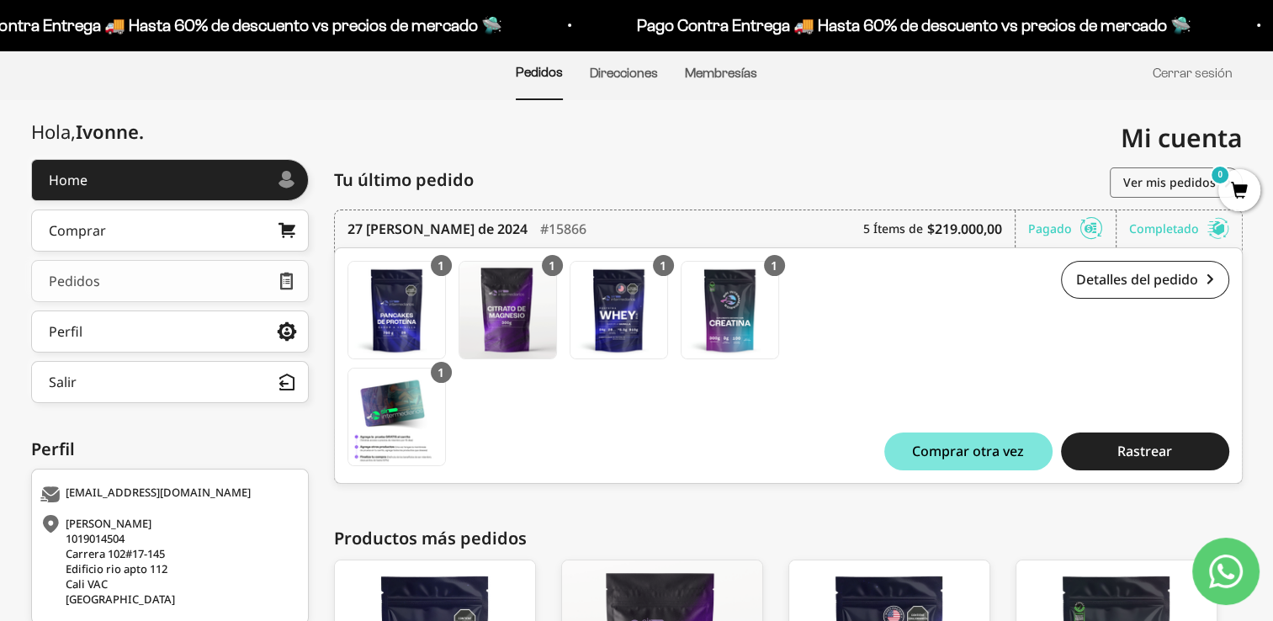
click at [260, 272] on link "Pedidos" at bounding box center [170, 281] width 278 height 42
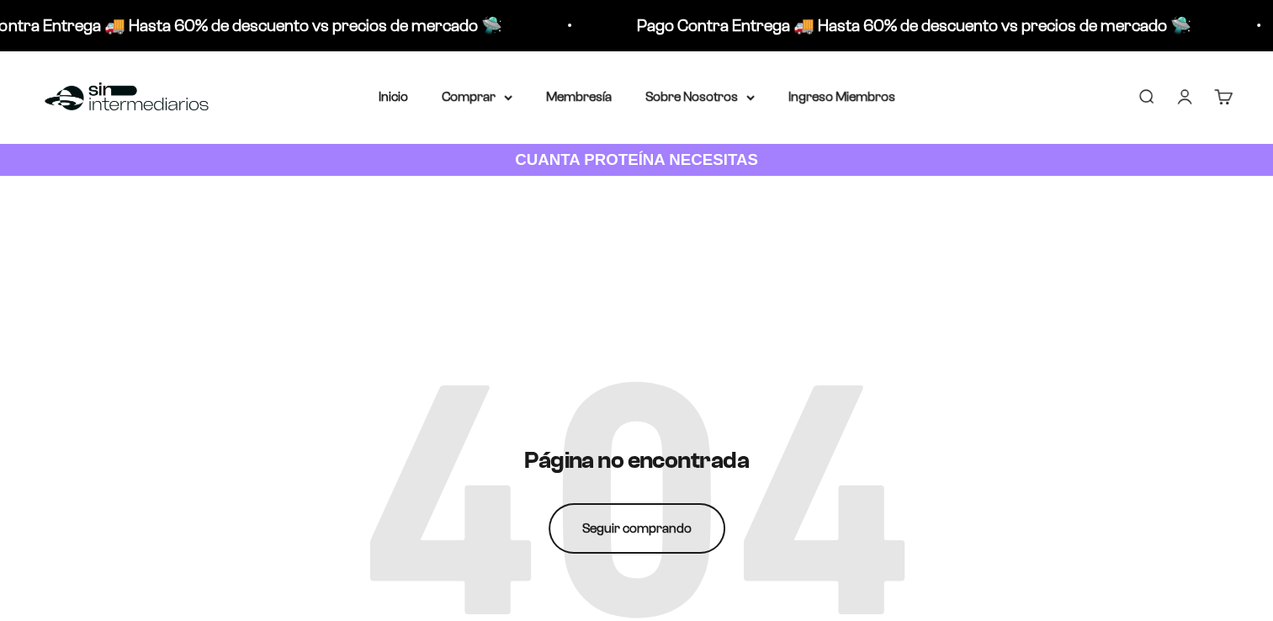
click at [579, 521] on link "Seguir comprando" at bounding box center [636, 528] width 177 height 50
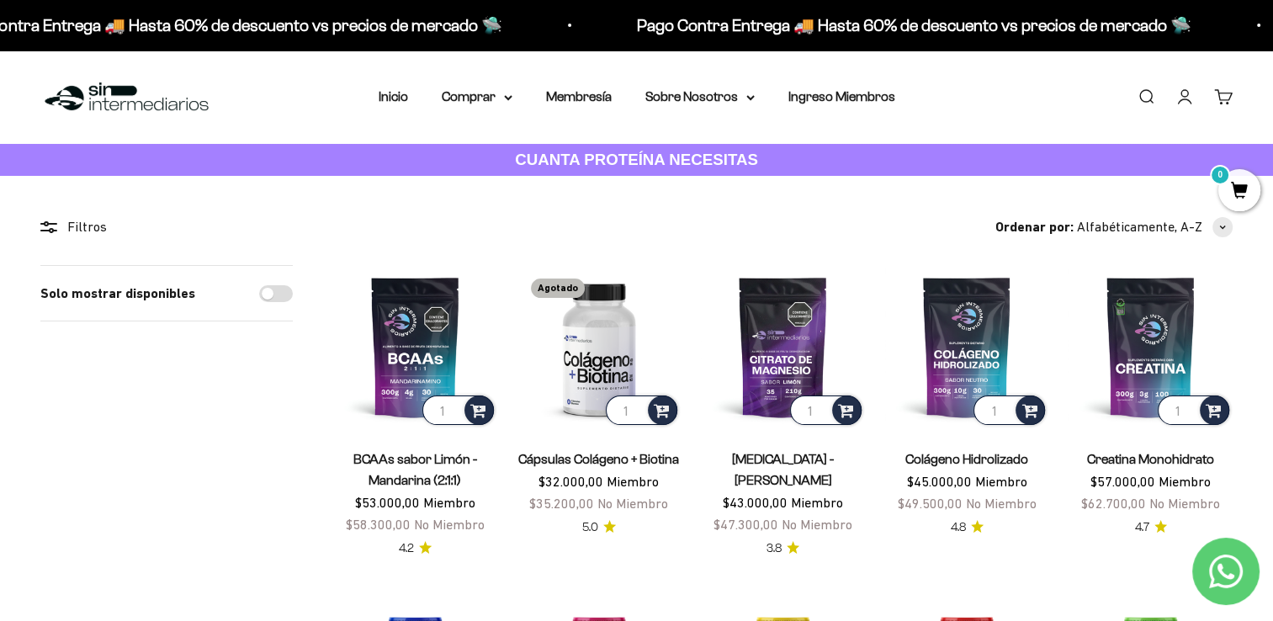
click at [421, 89] on nav "Inicio Comprar Proteínas Ver Todos Whey Iso Vegan" at bounding box center [637, 97] width 516 height 22
click at [400, 93] on link "Inicio" at bounding box center [393, 96] width 29 height 14
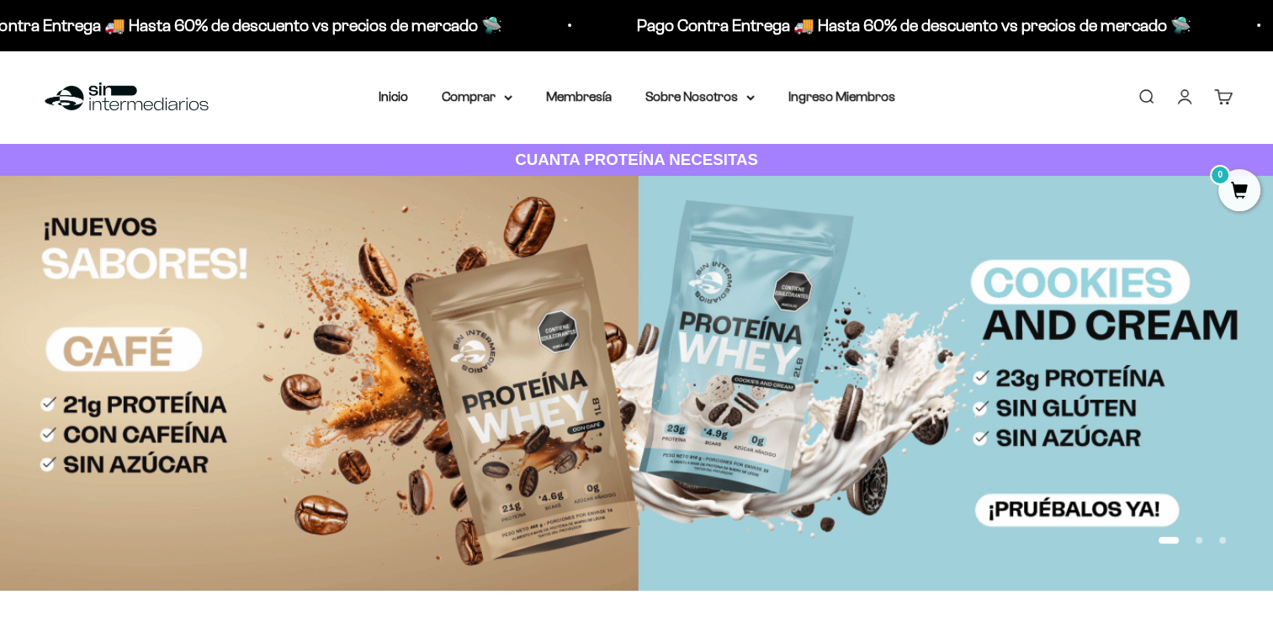
click at [1185, 96] on link "Cuenta" at bounding box center [1184, 96] width 19 height 19
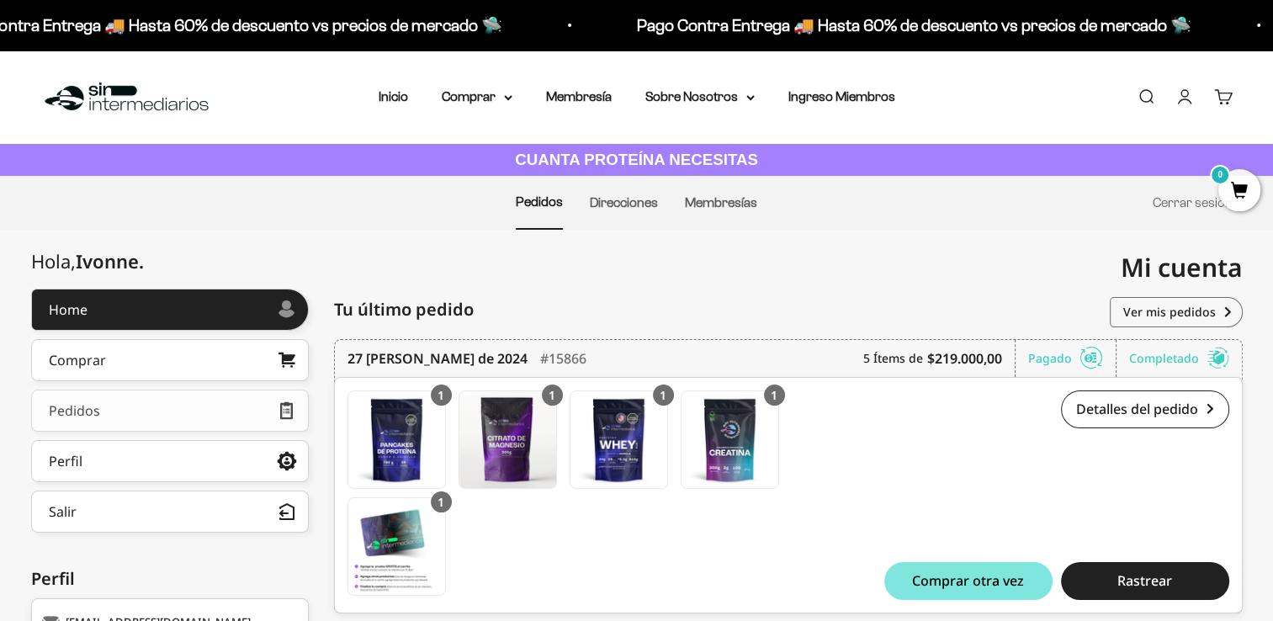
click at [219, 405] on link "Pedidos" at bounding box center [170, 410] width 278 height 42
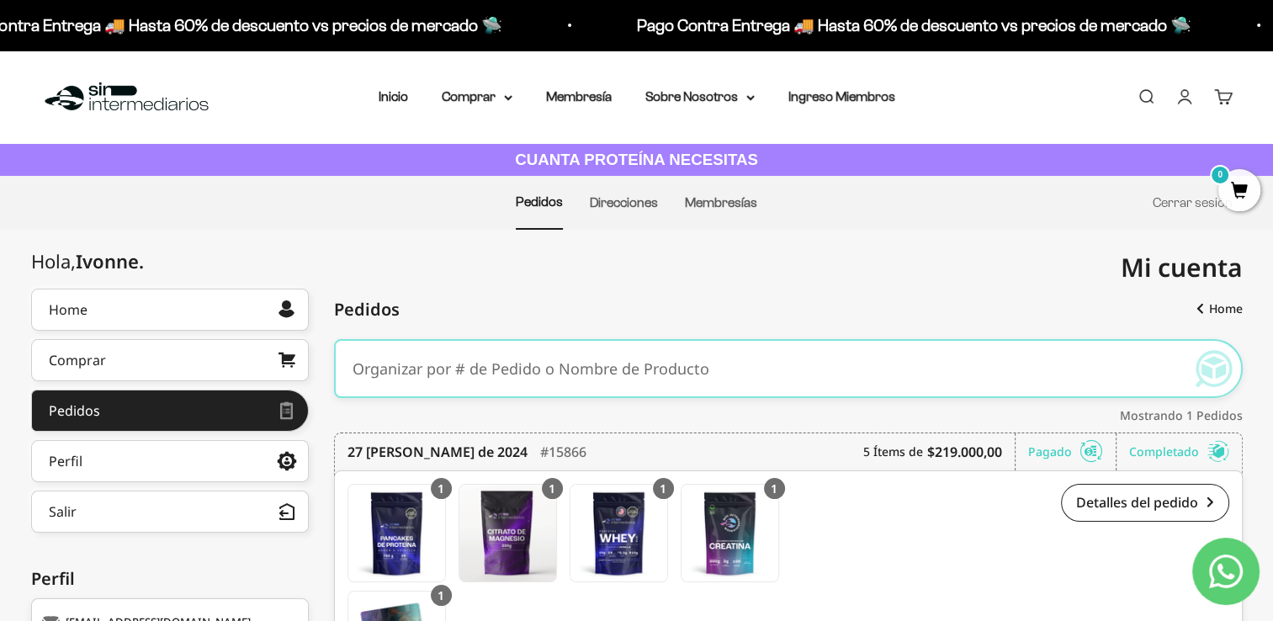
click at [1225, 190] on span "0" at bounding box center [1239, 190] width 42 height 42
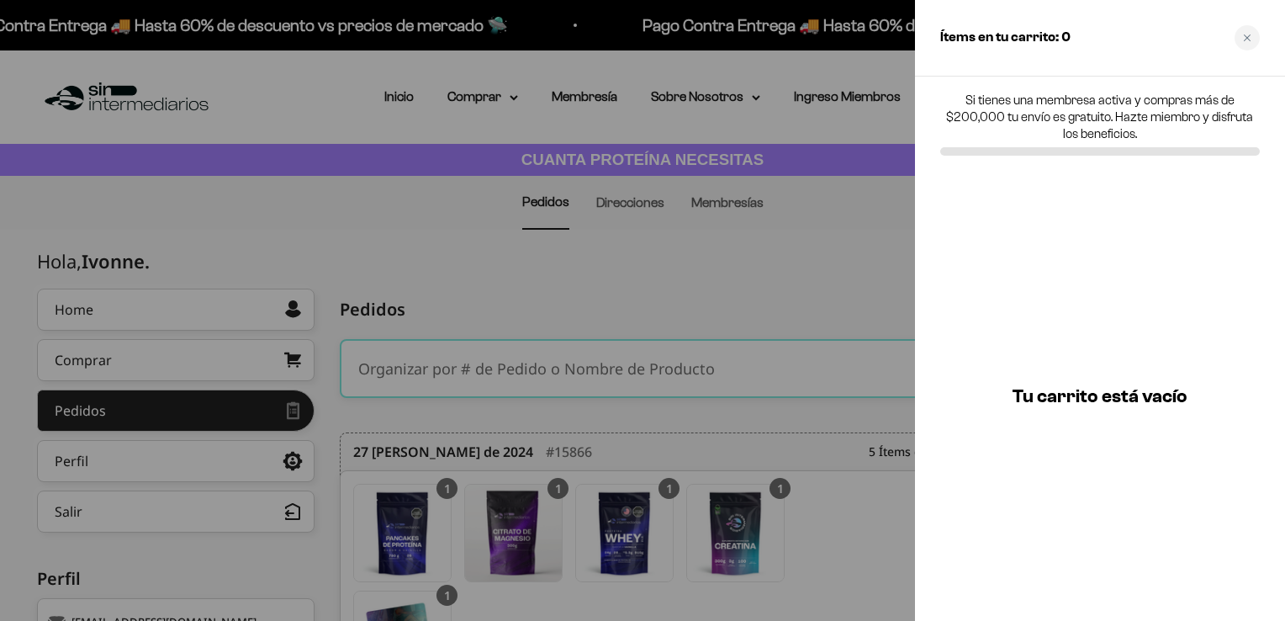
click at [861, 224] on div at bounding box center [642, 310] width 1285 height 621
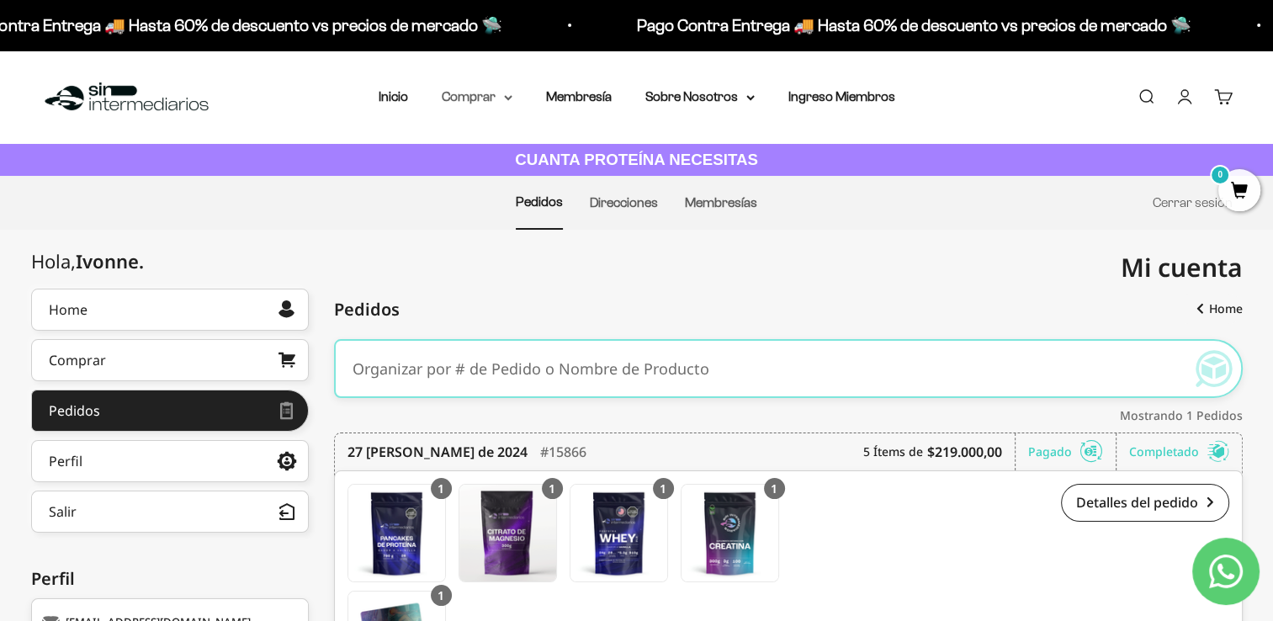
click at [486, 93] on summary "Comprar" at bounding box center [477, 97] width 71 height 22
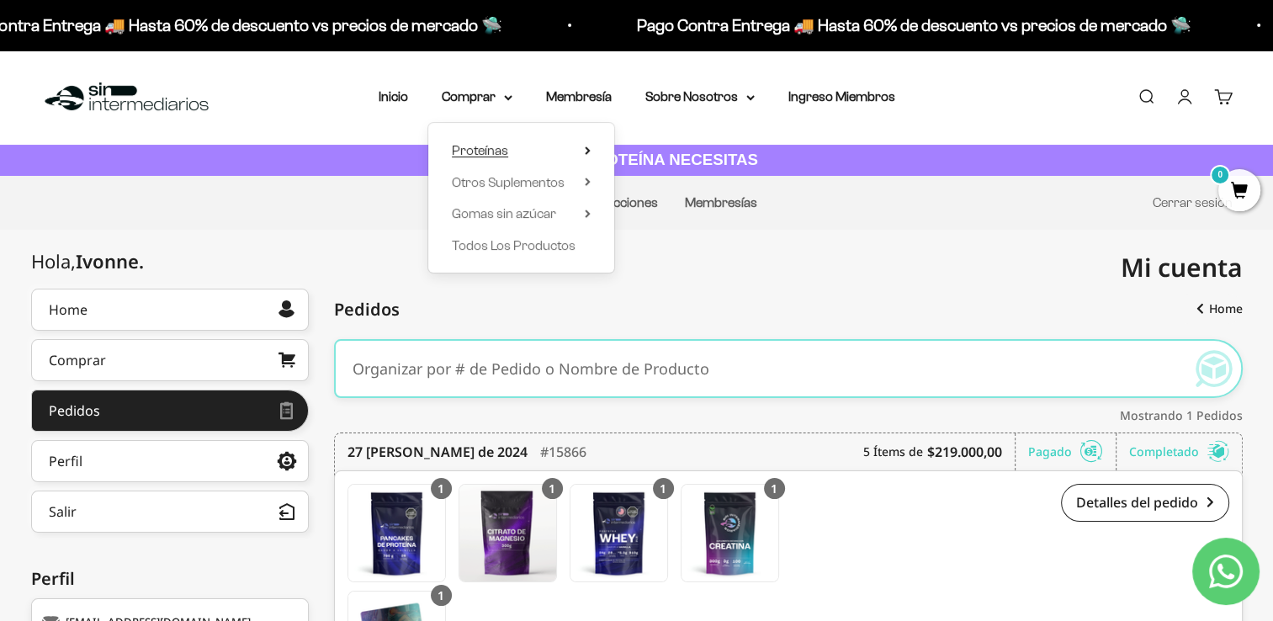
click at [522, 150] on summary "Proteínas" at bounding box center [521, 151] width 139 height 22
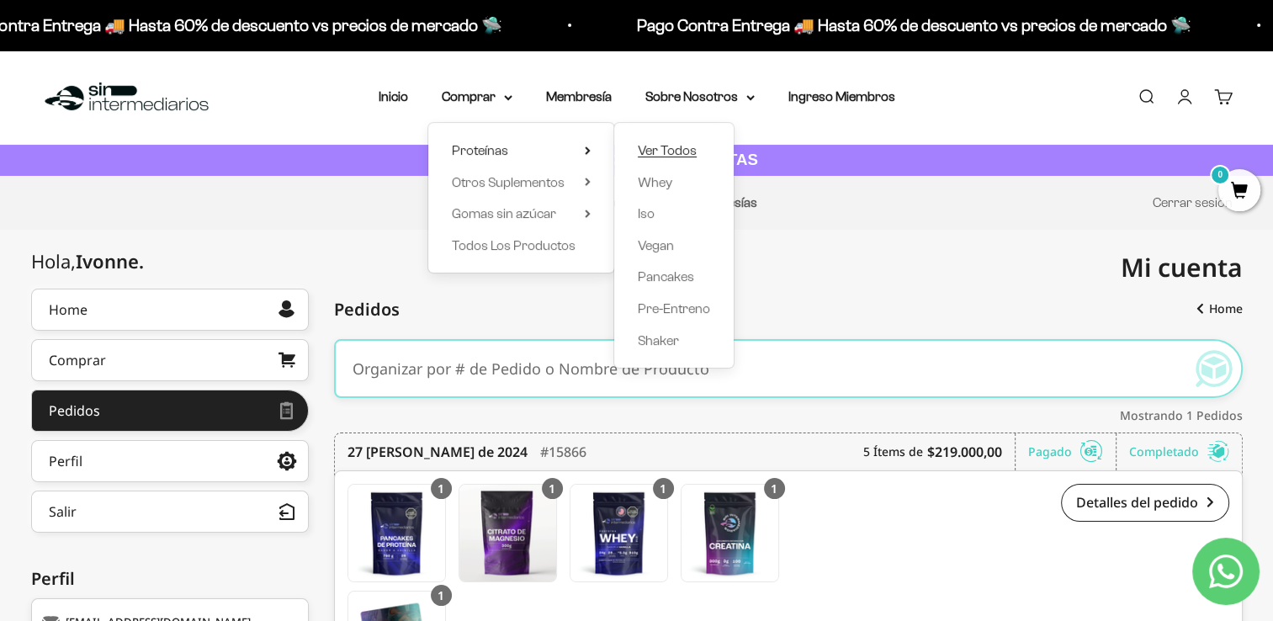
click at [667, 146] on span "Ver Todos" at bounding box center [667, 150] width 59 height 14
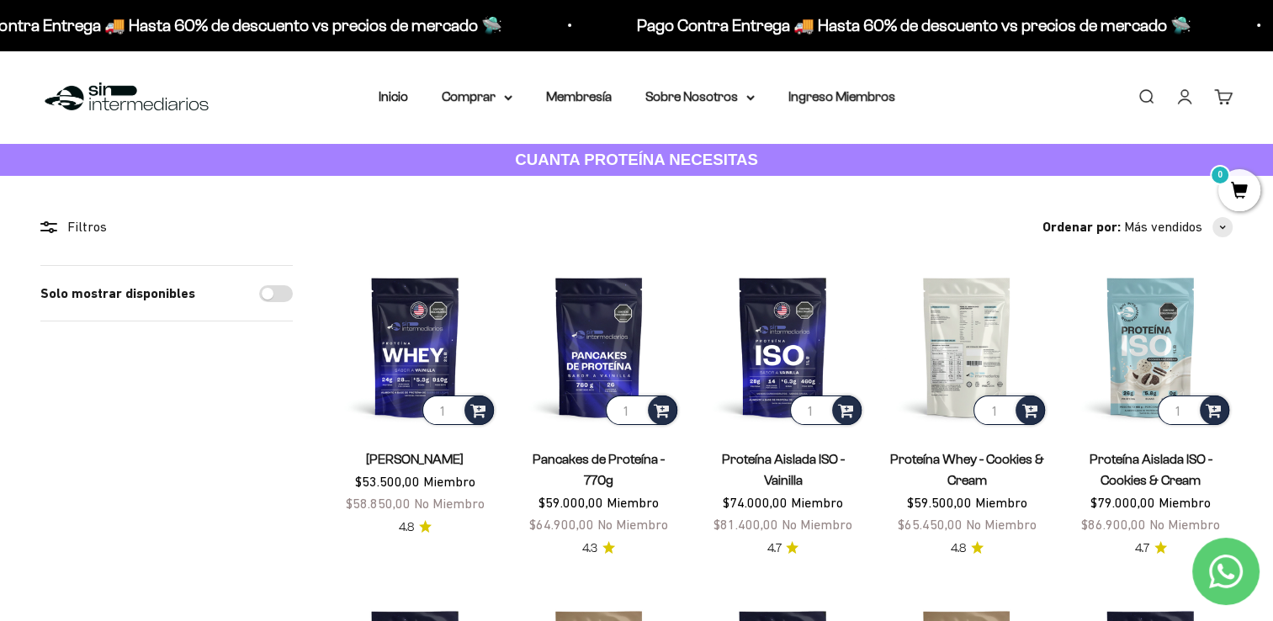
click at [960, 352] on img at bounding box center [967, 347] width 164 height 164
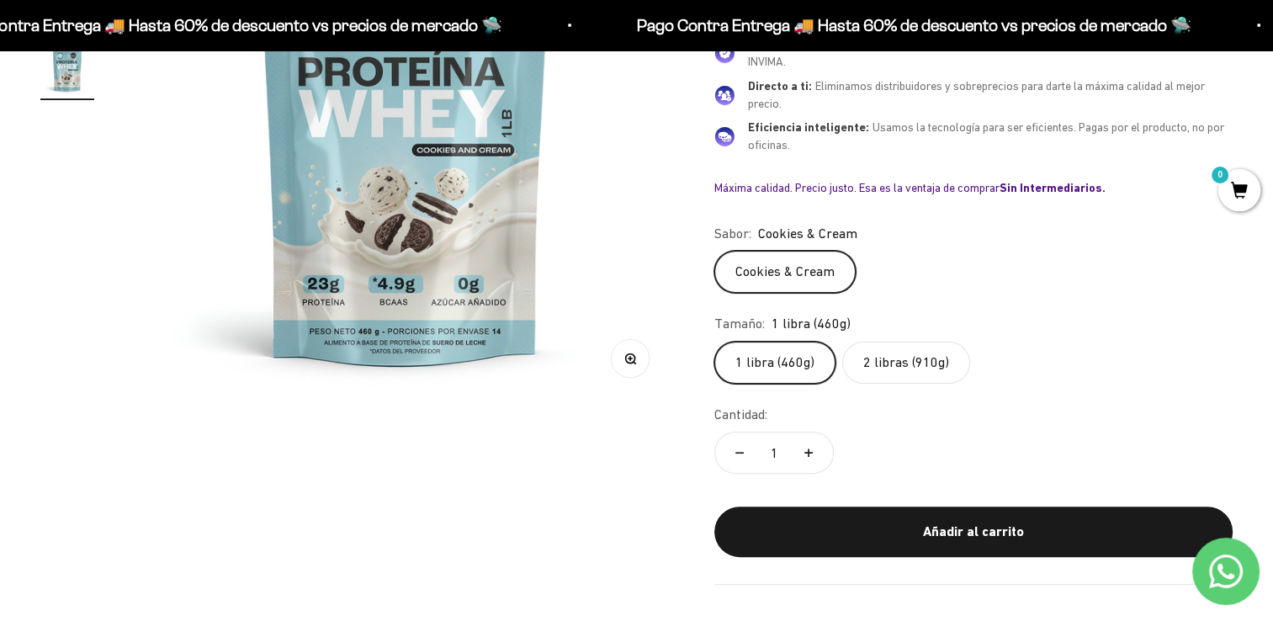
click at [941, 352] on label "2 libras (910g)" at bounding box center [906, 363] width 128 height 42
click at [714, 342] on input "2 libras (910g)" at bounding box center [713, 341] width 1 height 1
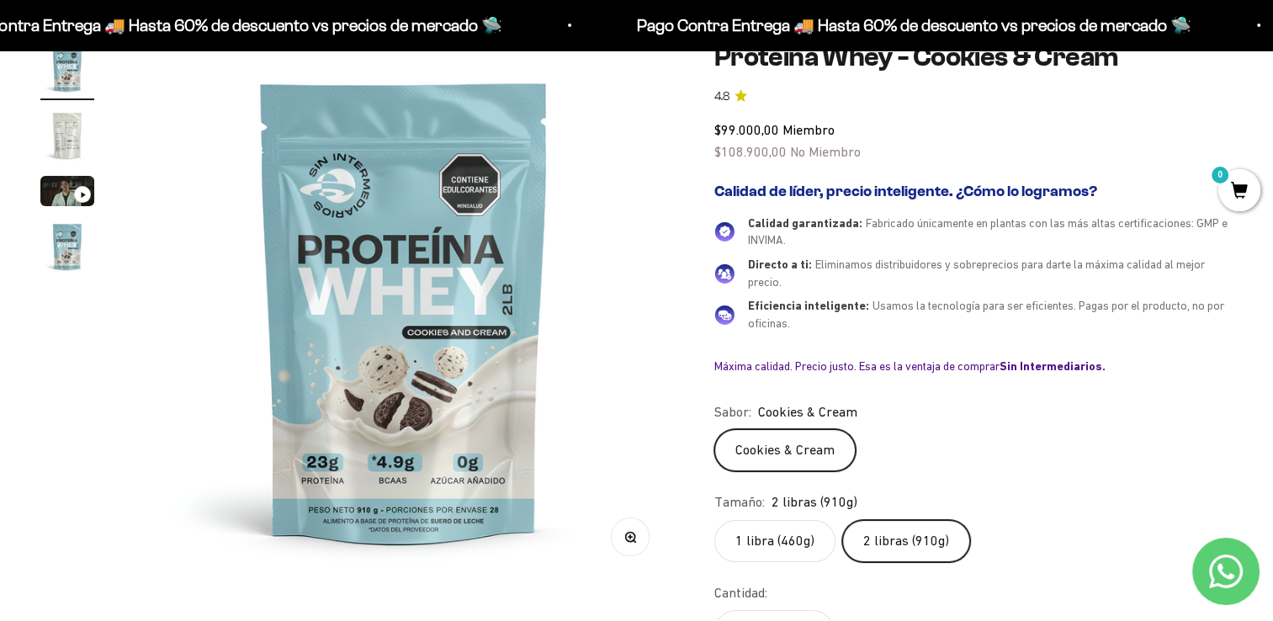
scroll to position [182, 0]
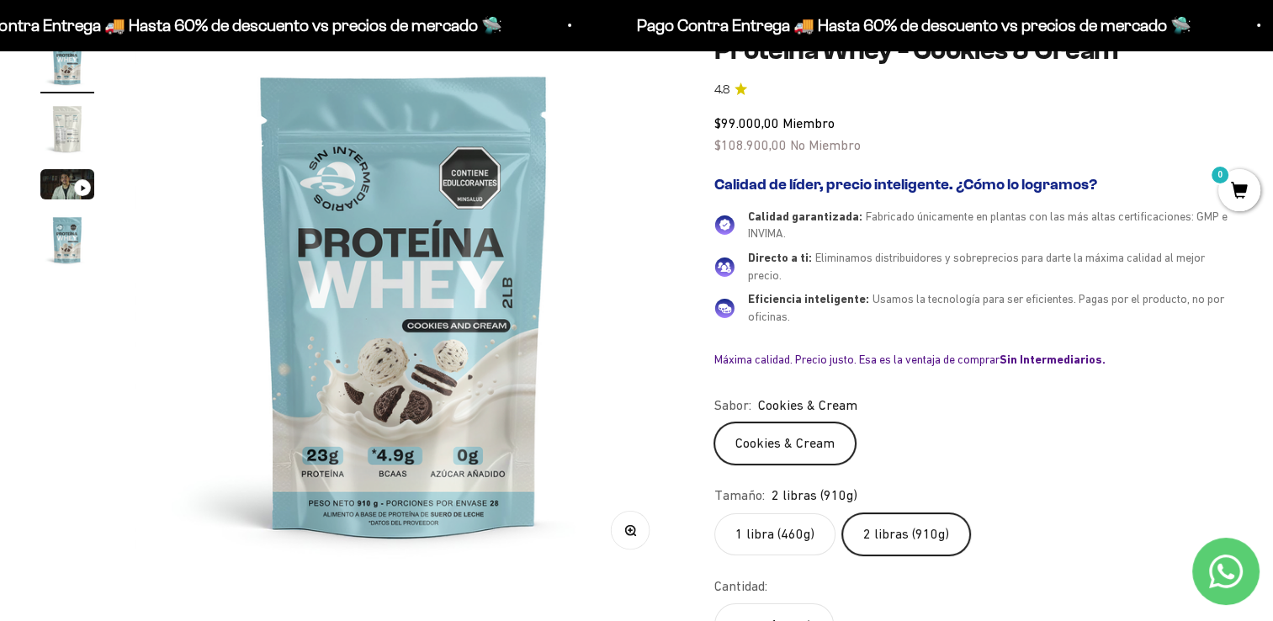
click at [763, 527] on label "1 libra (460g)" at bounding box center [774, 534] width 121 height 42
click at [714, 513] on input "1 libra (460g)" at bounding box center [713, 512] width 1 height 1
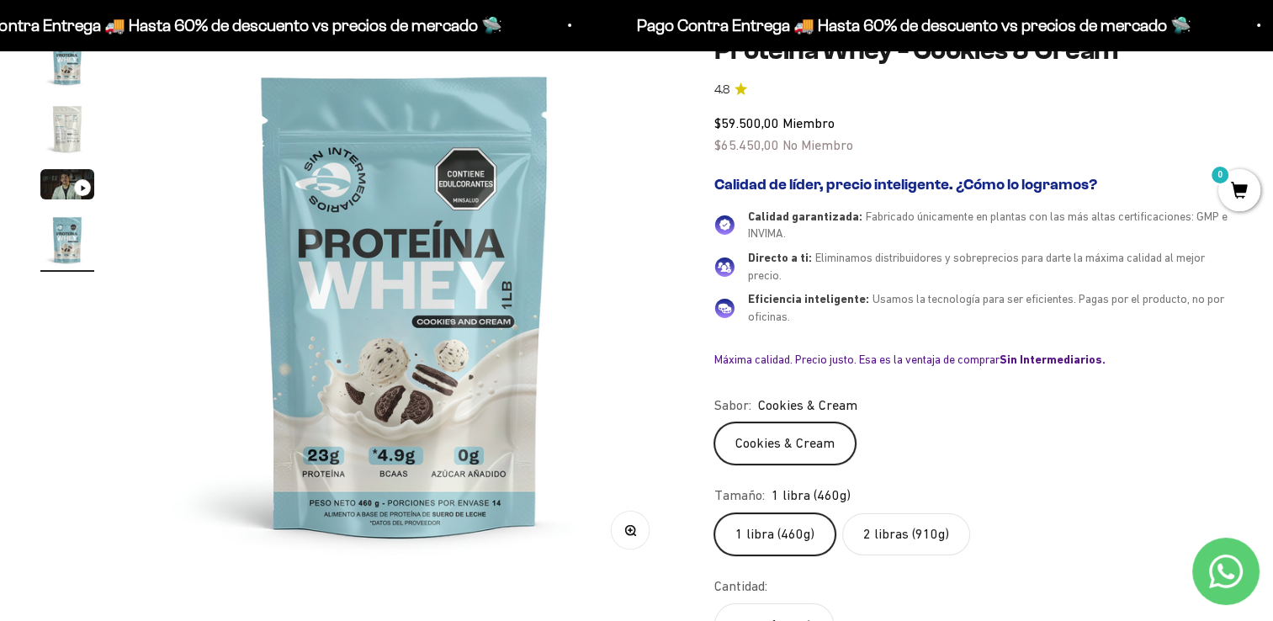
click at [854, 540] on label "2 libras (910g)" at bounding box center [906, 534] width 128 height 42
click at [714, 513] on input "2 libras (910g)" at bounding box center [713, 512] width 1 height 1
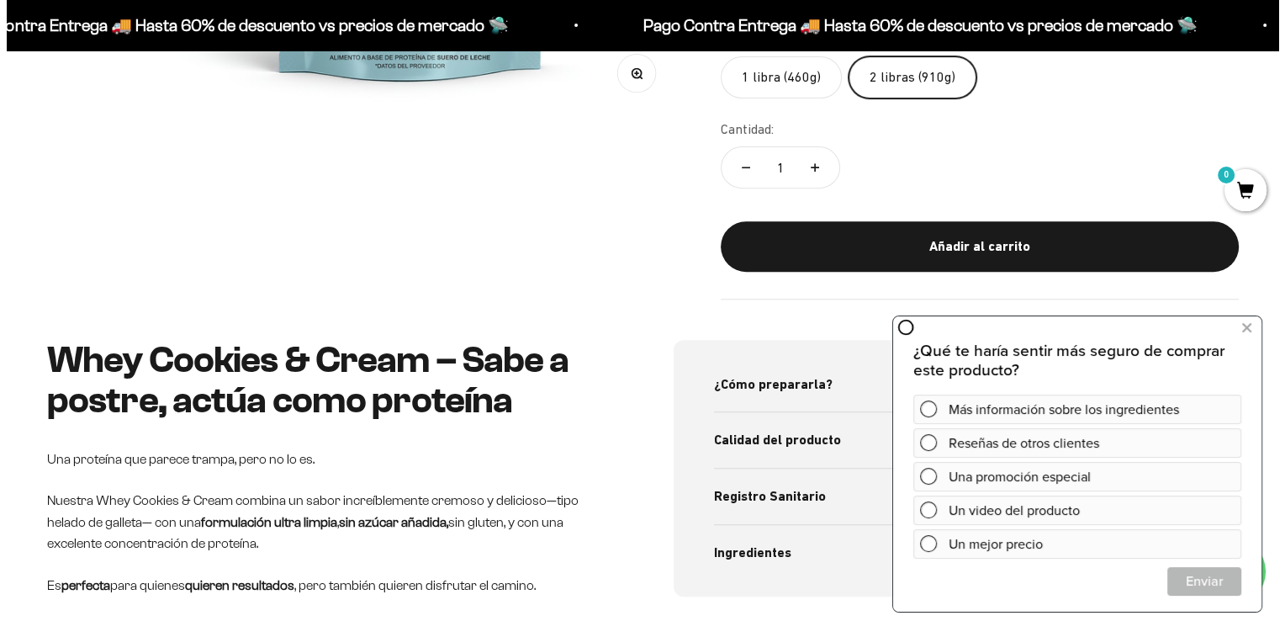
scroll to position [651, 0]
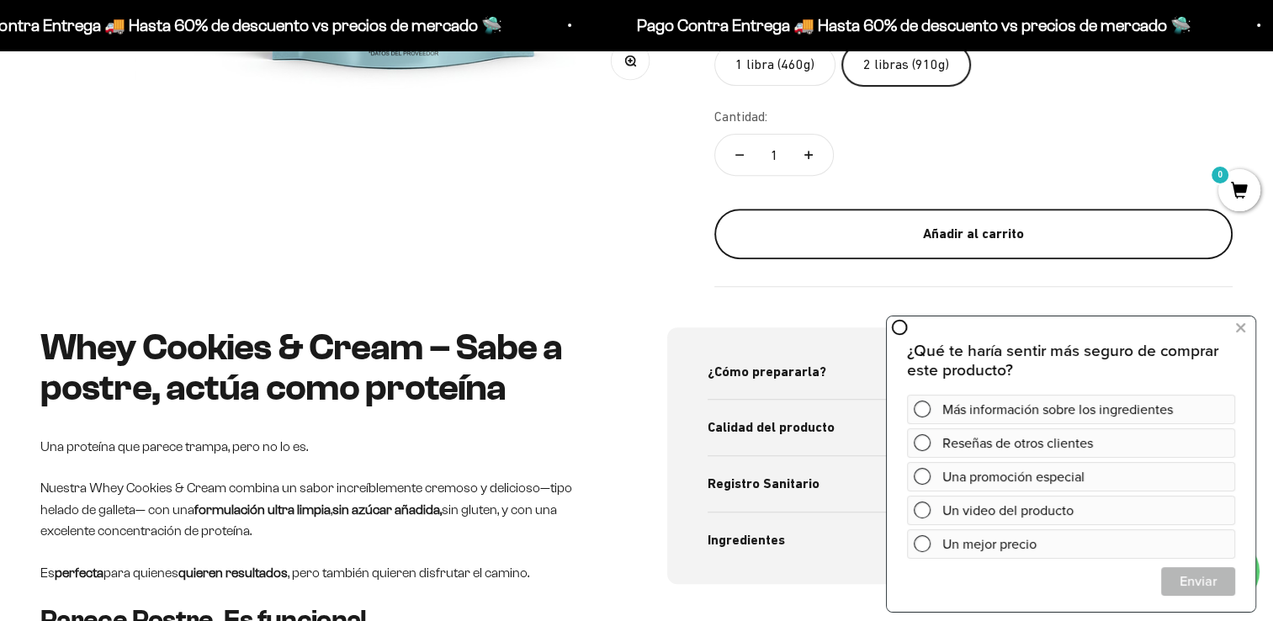
click at [941, 226] on div "Añadir al carrito" at bounding box center [973, 234] width 451 height 22
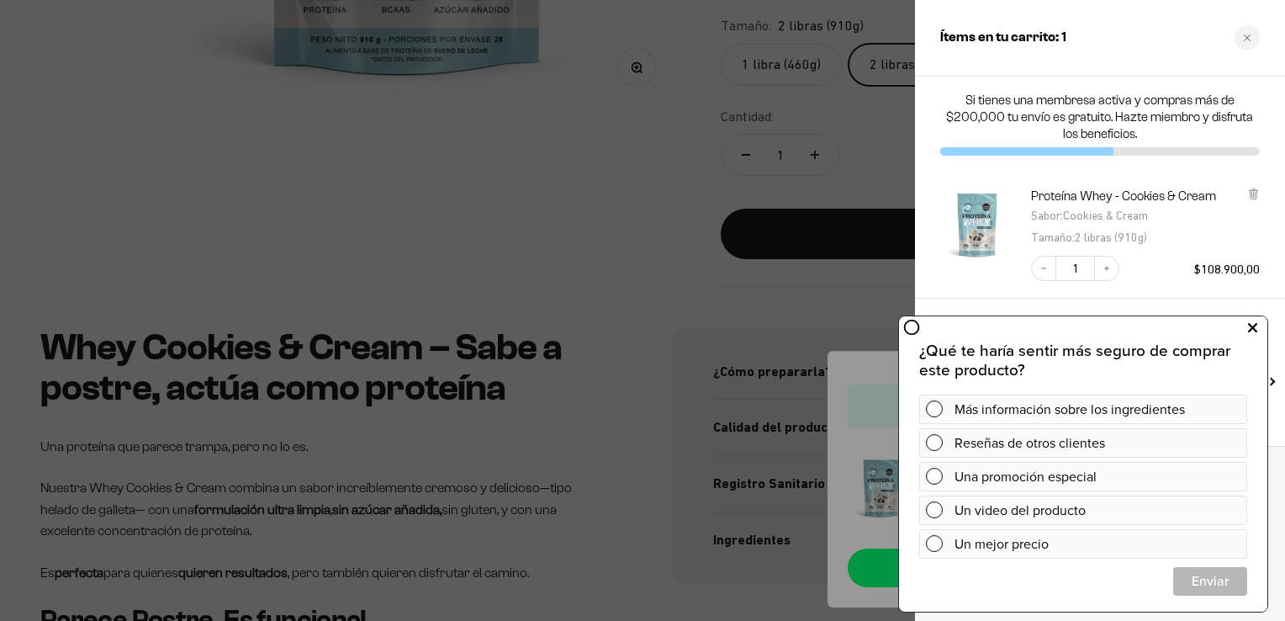
click at [1249, 330] on icon at bounding box center [1252, 328] width 9 height 22
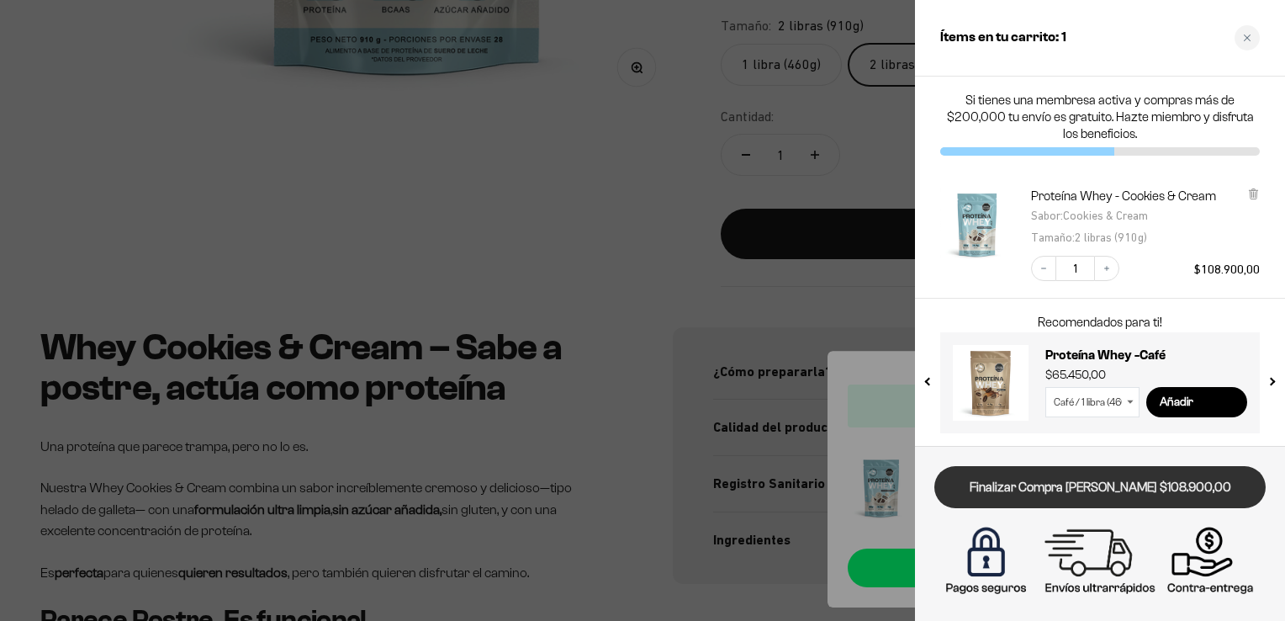
click at [1032, 485] on link "Finalizar Compra [PERSON_NAME] $108.900,00" at bounding box center [1100, 487] width 331 height 43
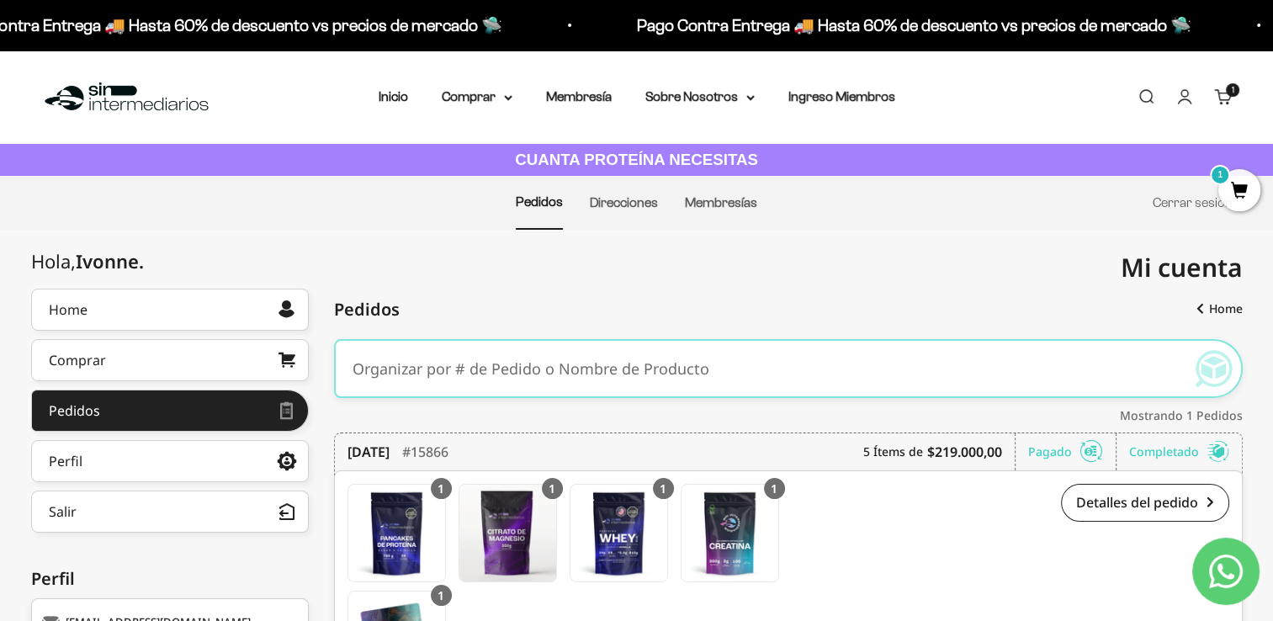
click at [389, 446] on time "[DATE][PERSON_NAME]" at bounding box center [368, 452] width 42 height 20
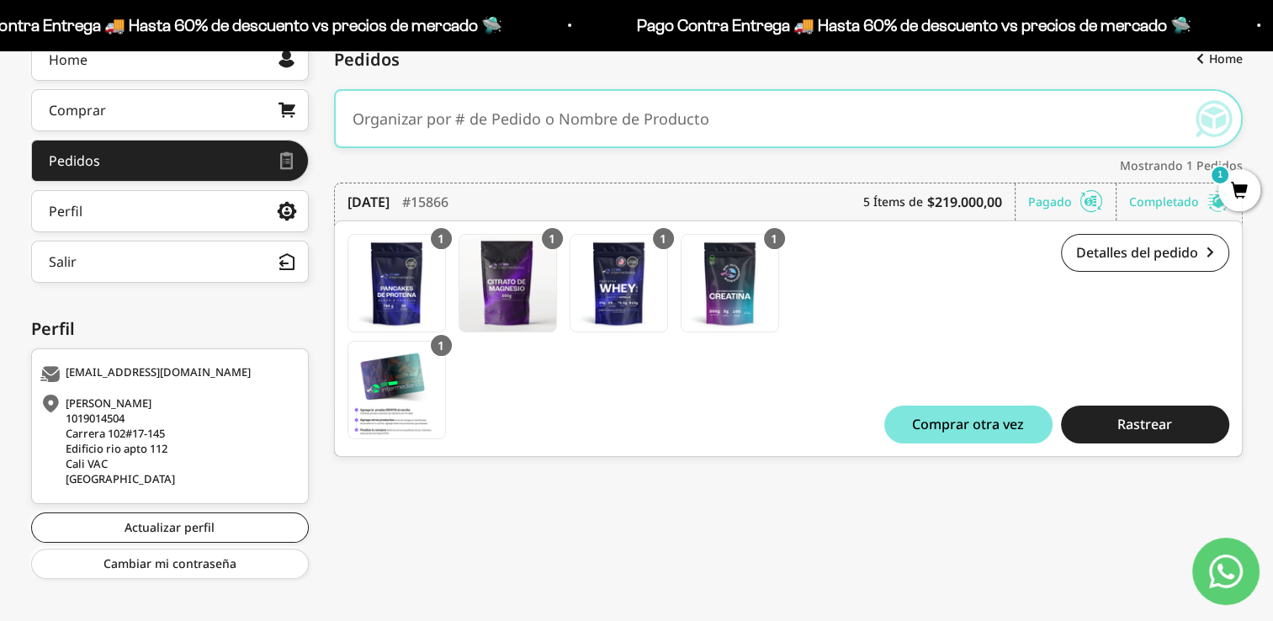
scroll to position [262, 0]
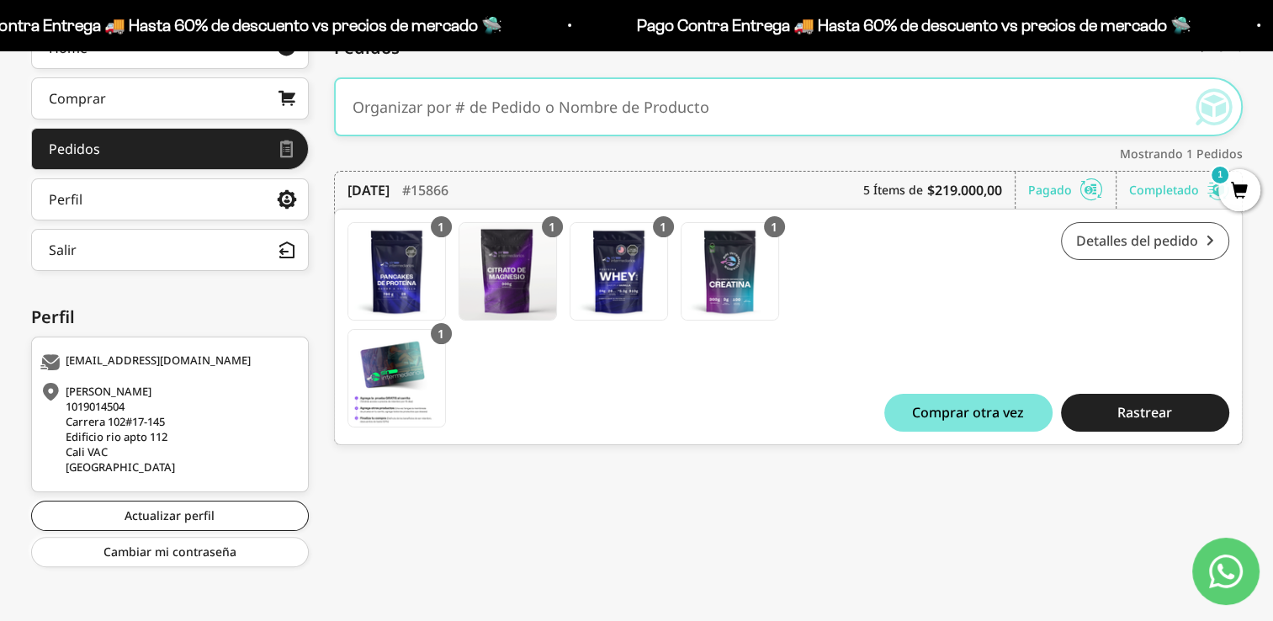
click at [1144, 237] on link "Detalles del pedido" at bounding box center [1145, 241] width 168 height 38
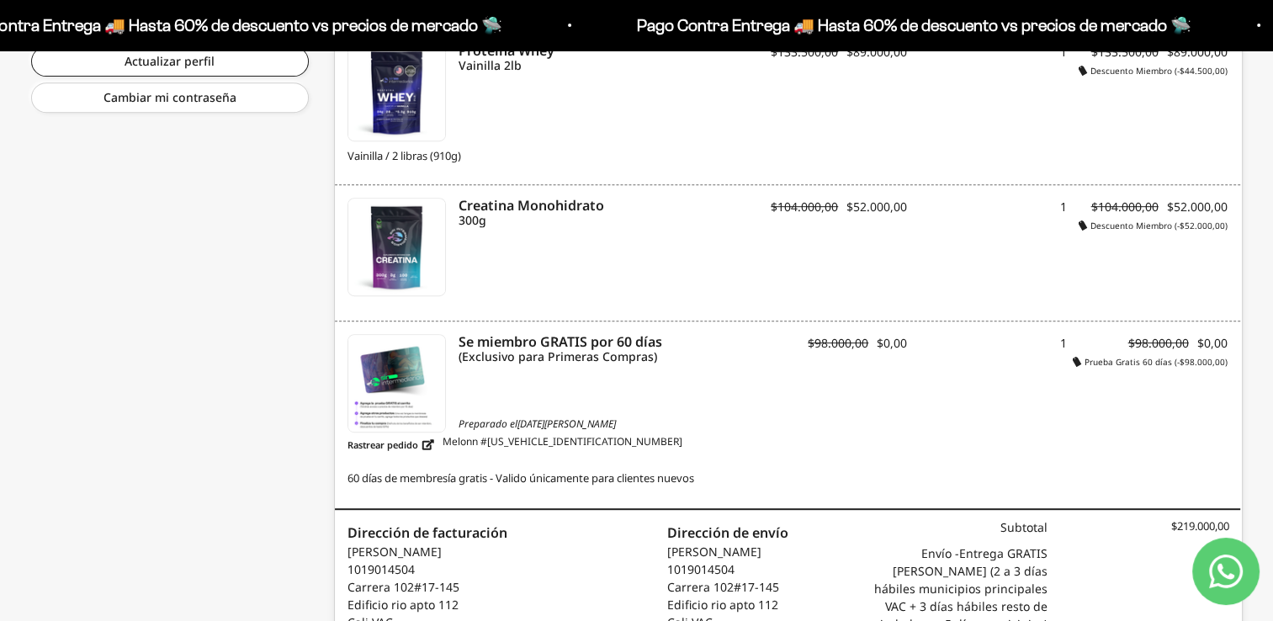
scroll to position [719, 0]
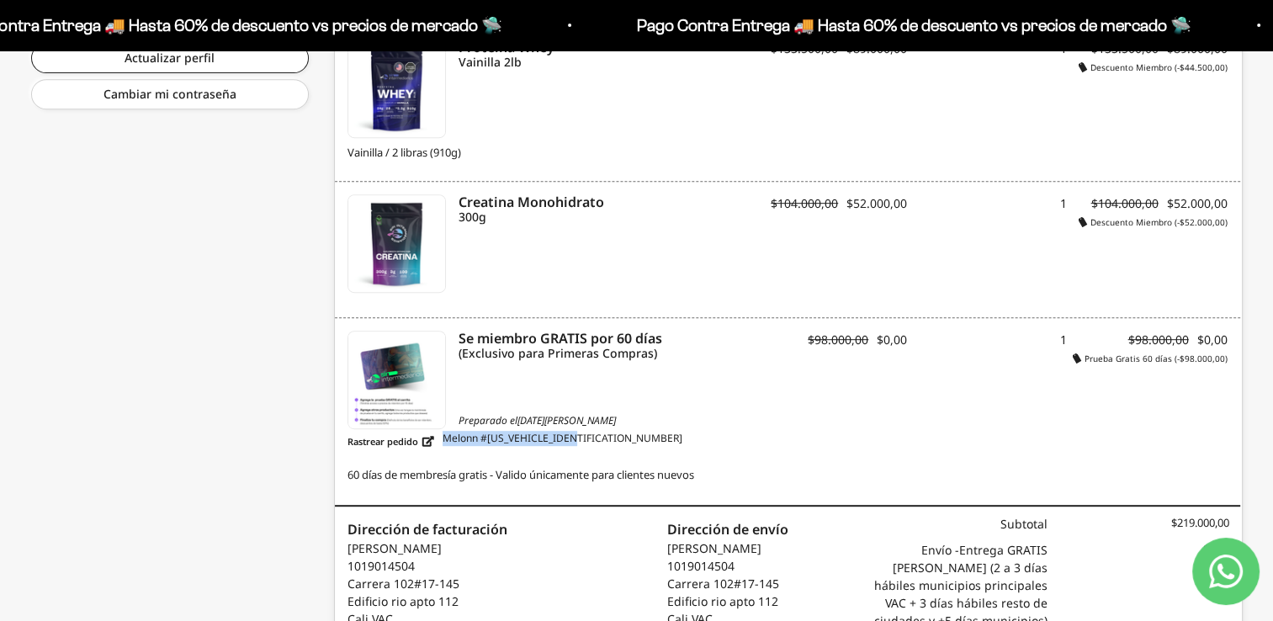
drag, startPoint x: 585, startPoint y: 434, endPoint x: 444, endPoint y: 436, distance: 141.3
click at [444, 436] on span "Melonn #M1724779709766676" at bounding box center [562, 441] width 240 height 21
drag, startPoint x: 444, startPoint y: 436, endPoint x: 601, endPoint y: 435, distance: 157.3
click at [601, 435] on div "Preparado el 27 de agosto de 2024 Rastrear pedido Melonn #M1724779709766676" at bounding box center [547, 432] width 400 height 39
drag, startPoint x: 601, startPoint y: 435, endPoint x: 652, endPoint y: 442, distance: 50.9
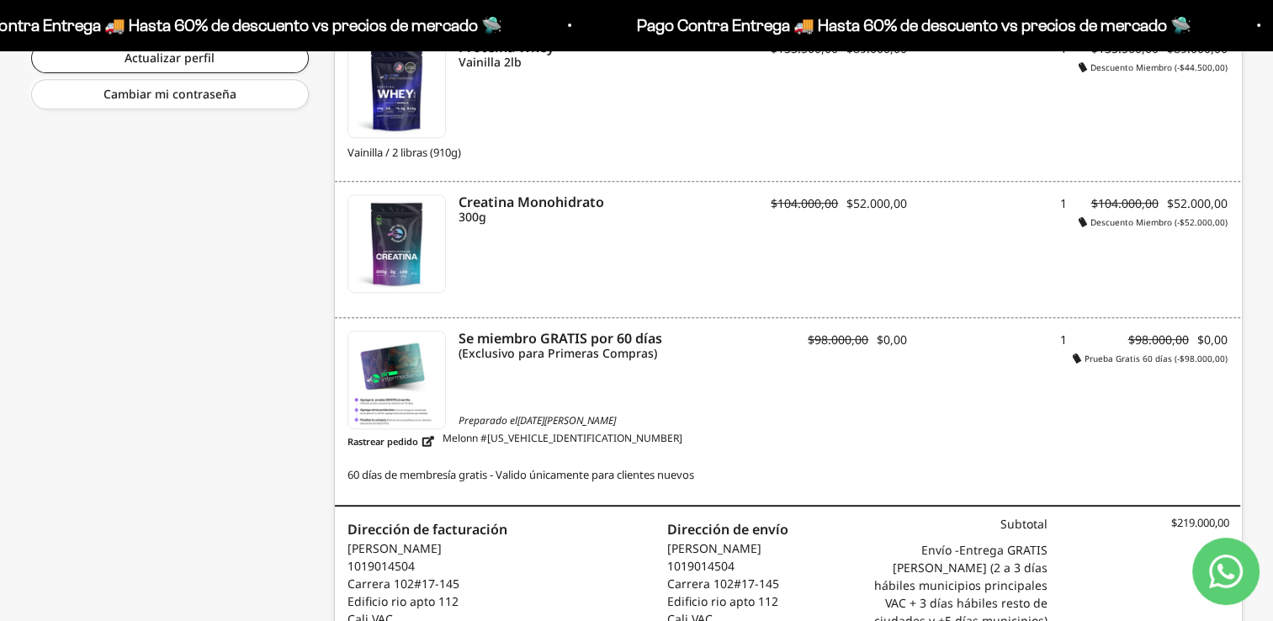
click at [652, 442] on div "Preparado el 27 de agosto de 2024 Rastrear pedido Melonn #M1724779709766676" at bounding box center [547, 432] width 400 height 39
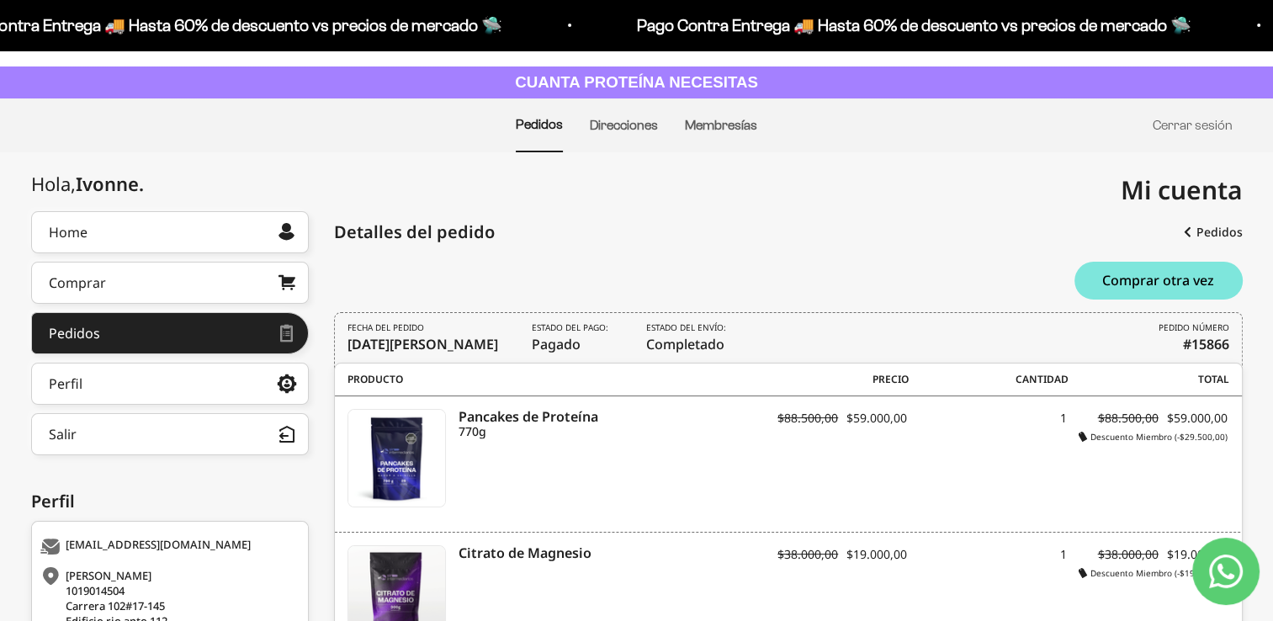
scroll to position [0, 0]
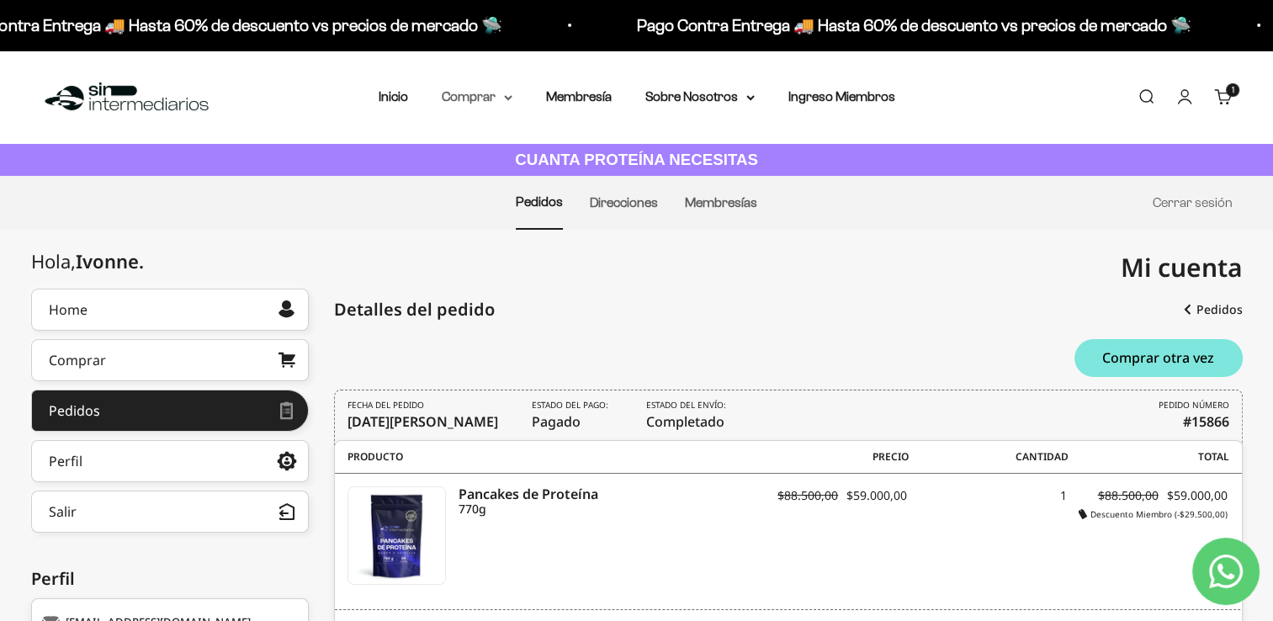
click at [471, 100] on summary "Comprar" at bounding box center [477, 97] width 71 height 22
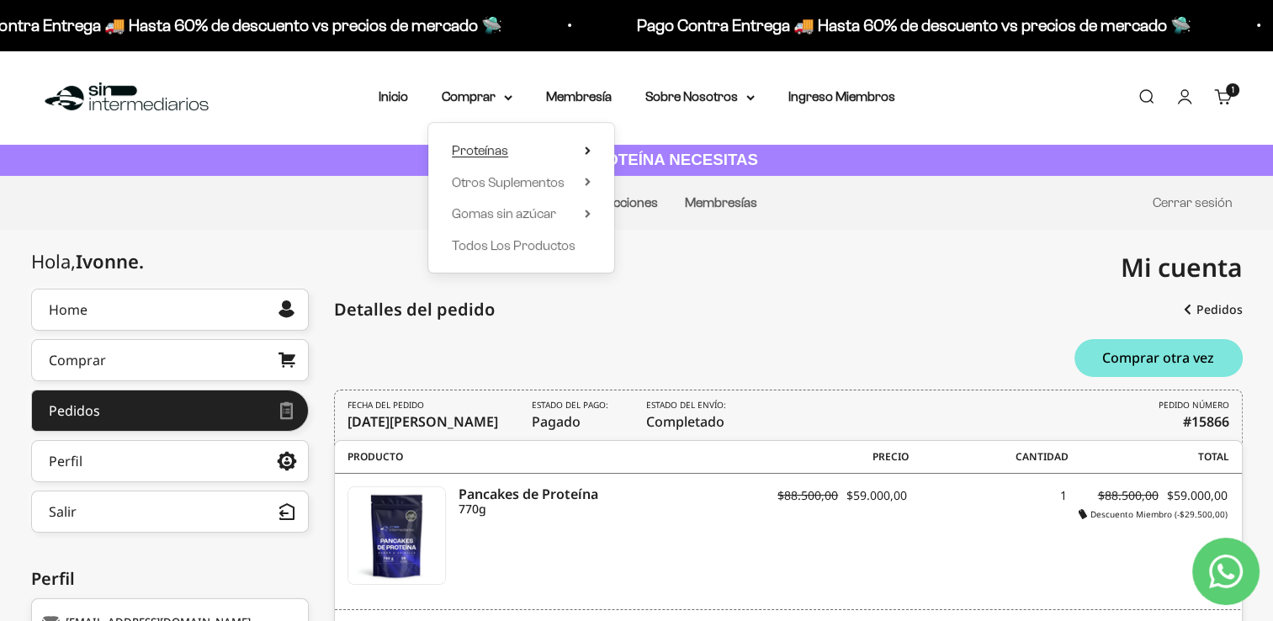
click at [504, 148] on span "Proteínas" at bounding box center [480, 150] width 56 height 14
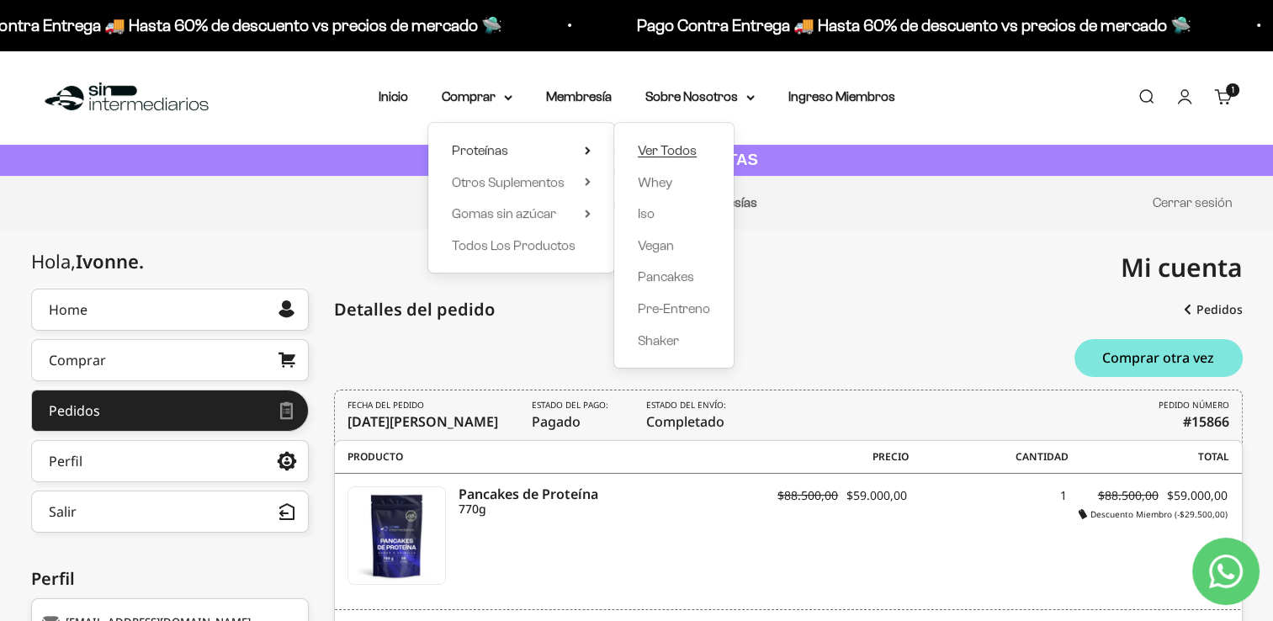
click at [643, 146] on span "Ver Todos" at bounding box center [667, 150] width 59 height 14
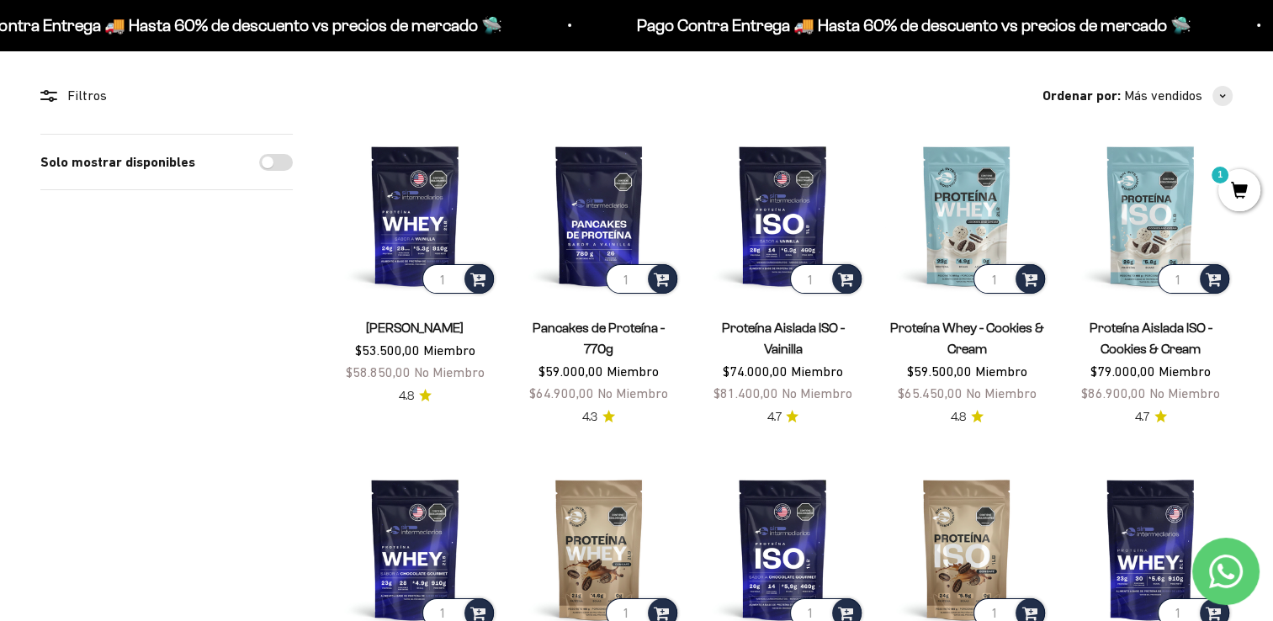
scroll to position [138, 0]
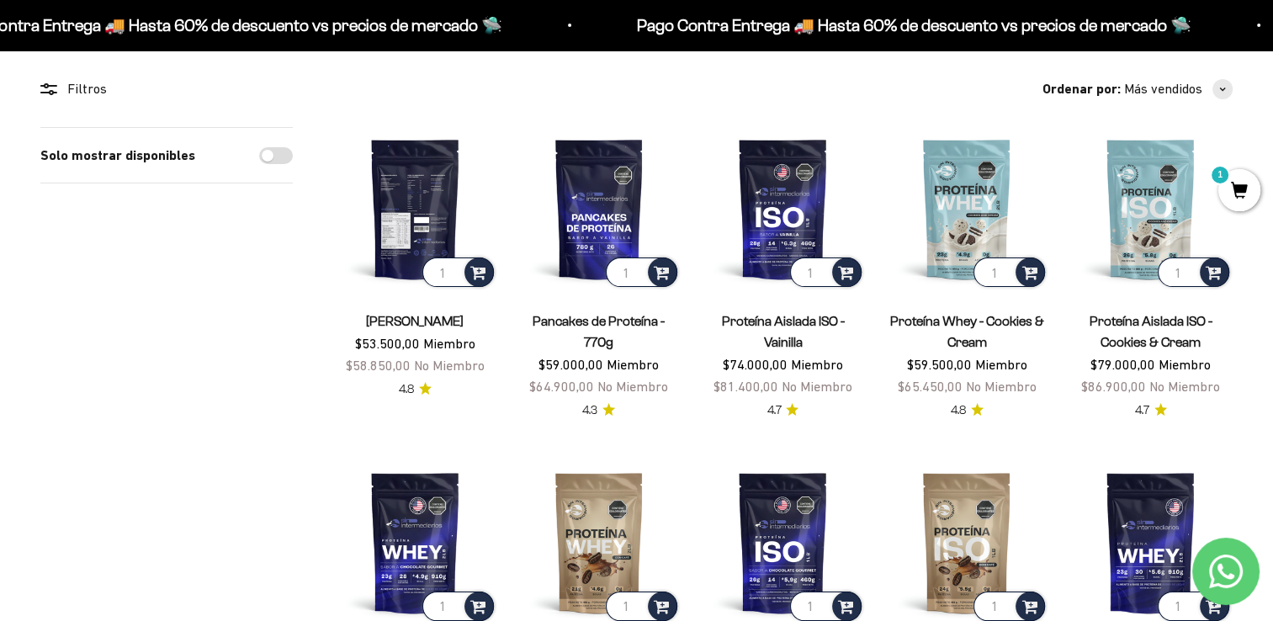
click at [423, 217] on img at bounding box center [415, 209] width 164 height 164
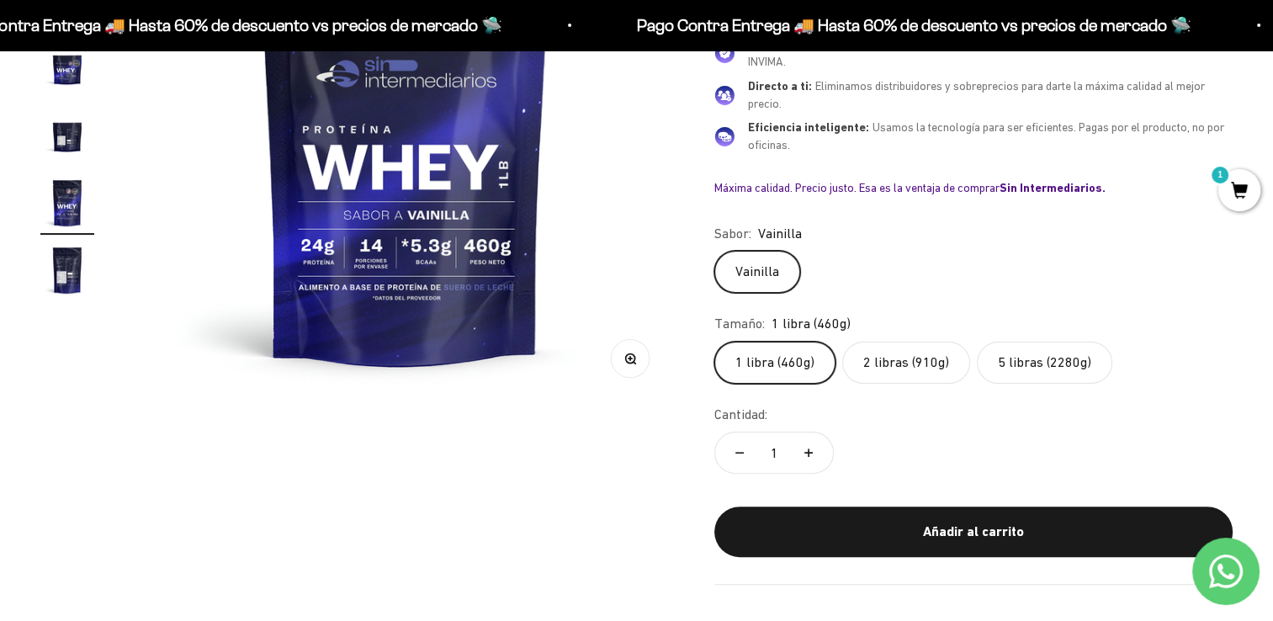
scroll to position [360, 0]
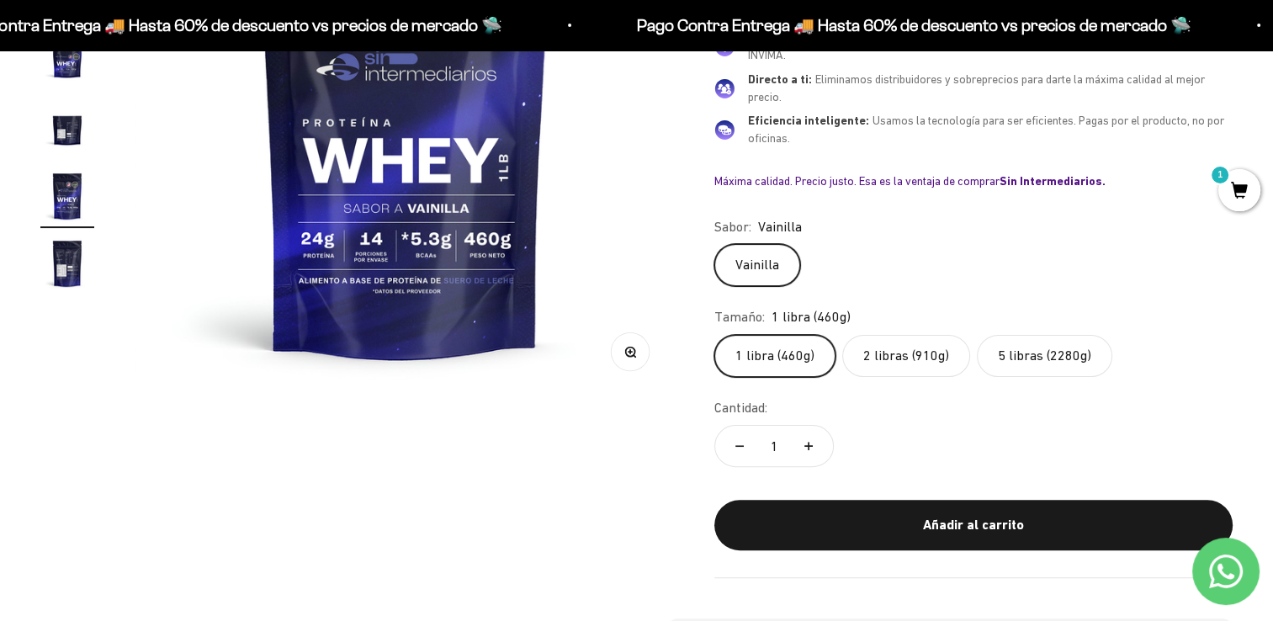
click at [924, 343] on label "2 libras (910g)" at bounding box center [906, 356] width 128 height 42
click at [714, 335] on input "2 libras (910g)" at bounding box center [713, 334] width 1 height 1
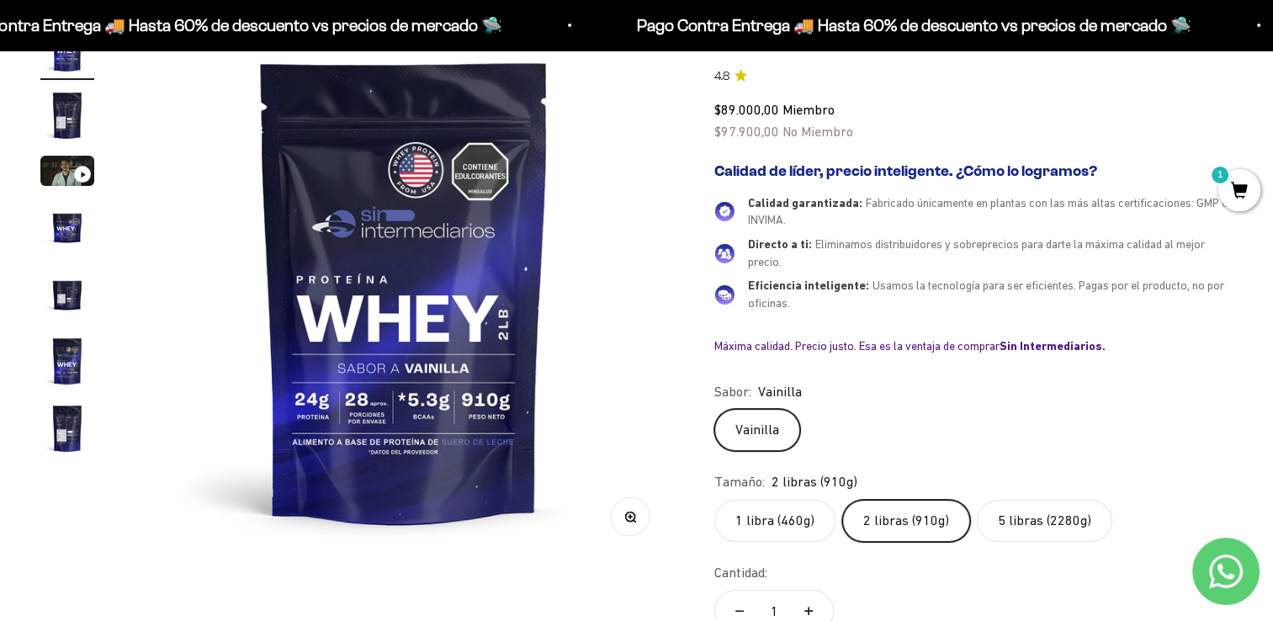
scroll to position [201, 0]
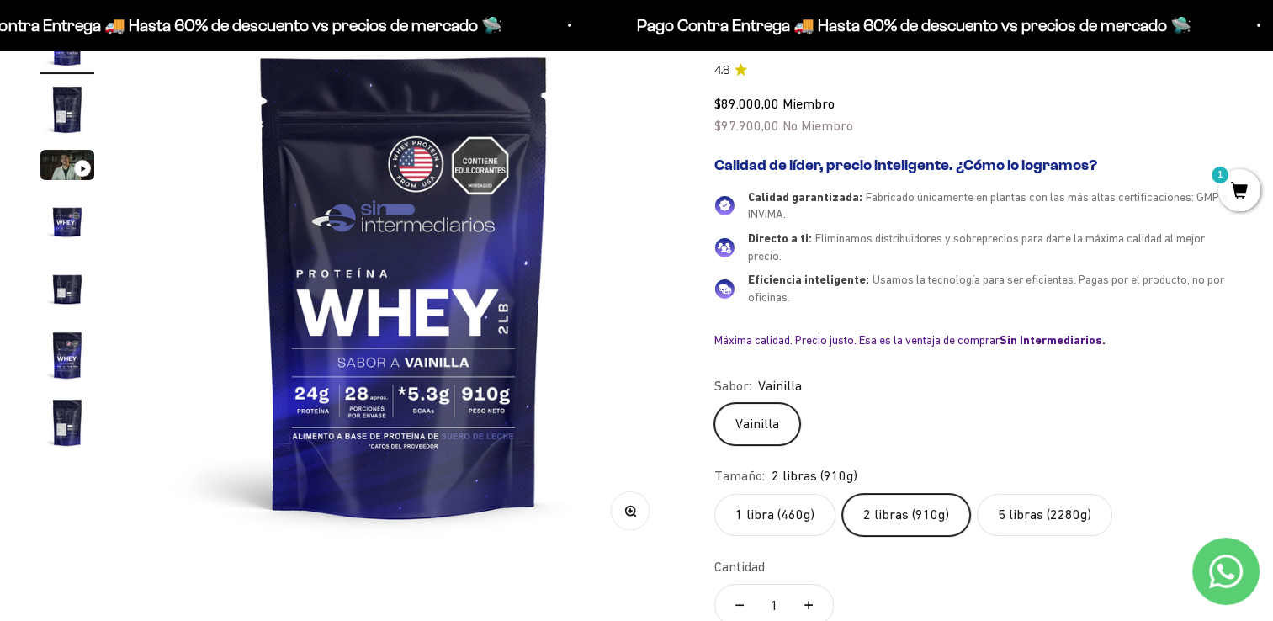
click at [1040, 508] on label "5 libras (2280g)" at bounding box center [1044, 515] width 135 height 42
click at [714, 494] on input "5 libras (2280g)" at bounding box center [713, 493] width 1 height 1
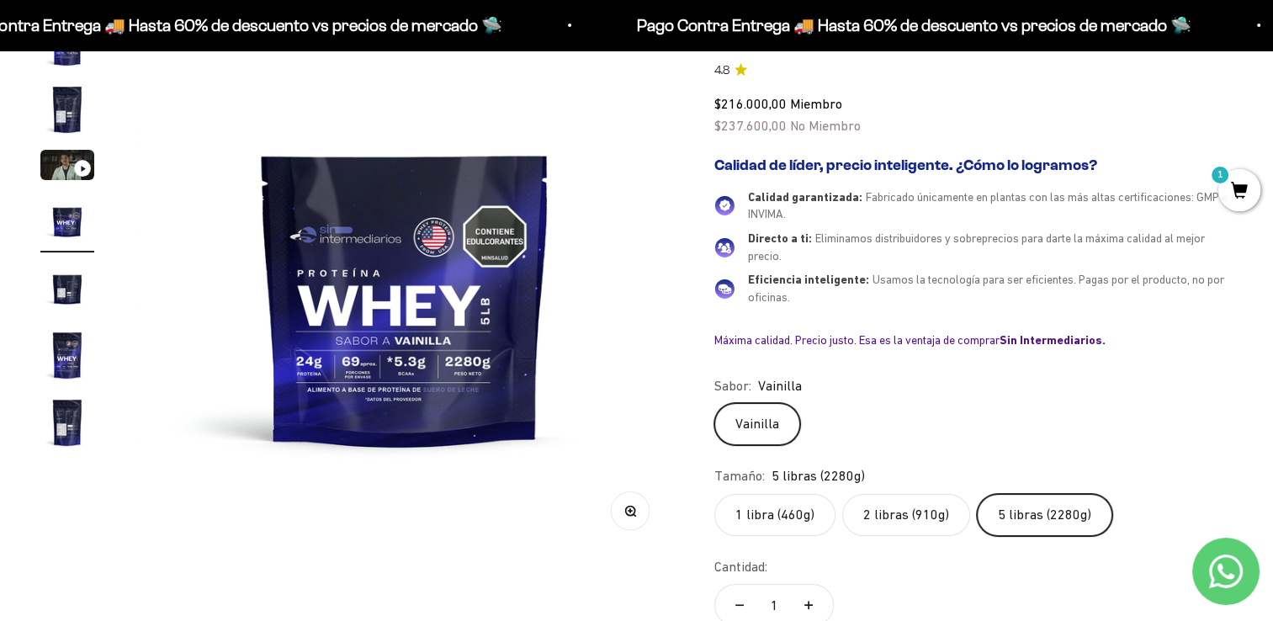
click at [912, 501] on label "2 libras (910g)" at bounding box center [906, 515] width 128 height 42
click at [714, 494] on input "2 libras (910g)" at bounding box center [713, 493] width 1 height 1
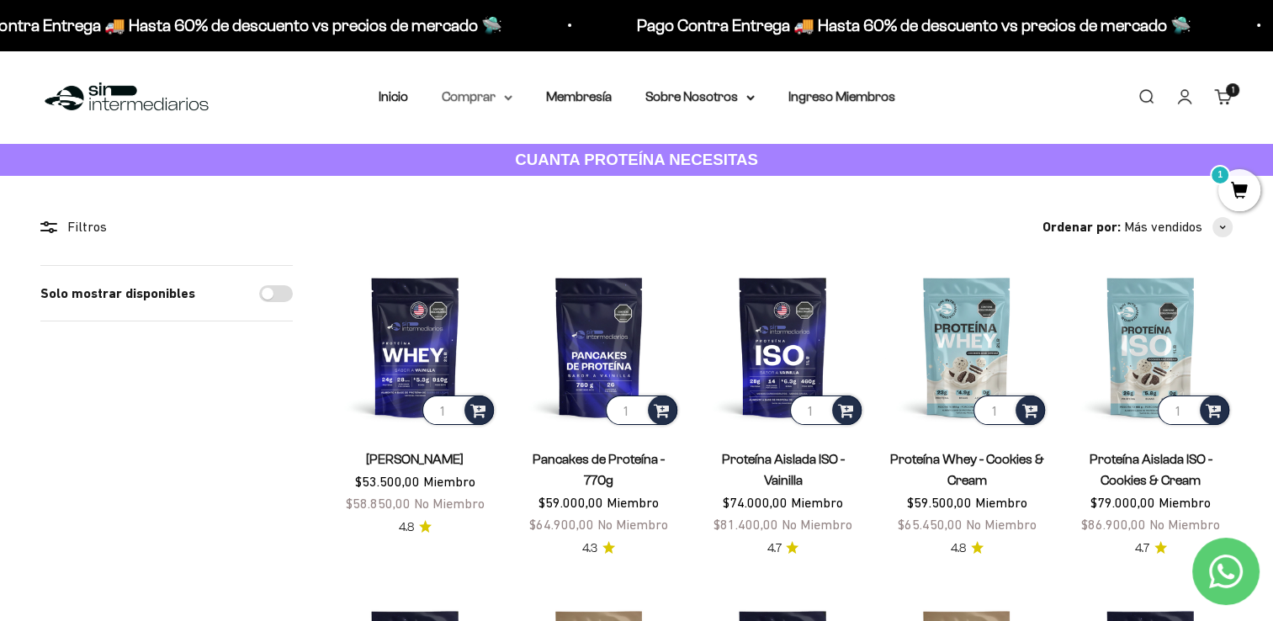
click at [473, 93] on summary "Comprar" at bounding box center [477, 97] width 71 height 22
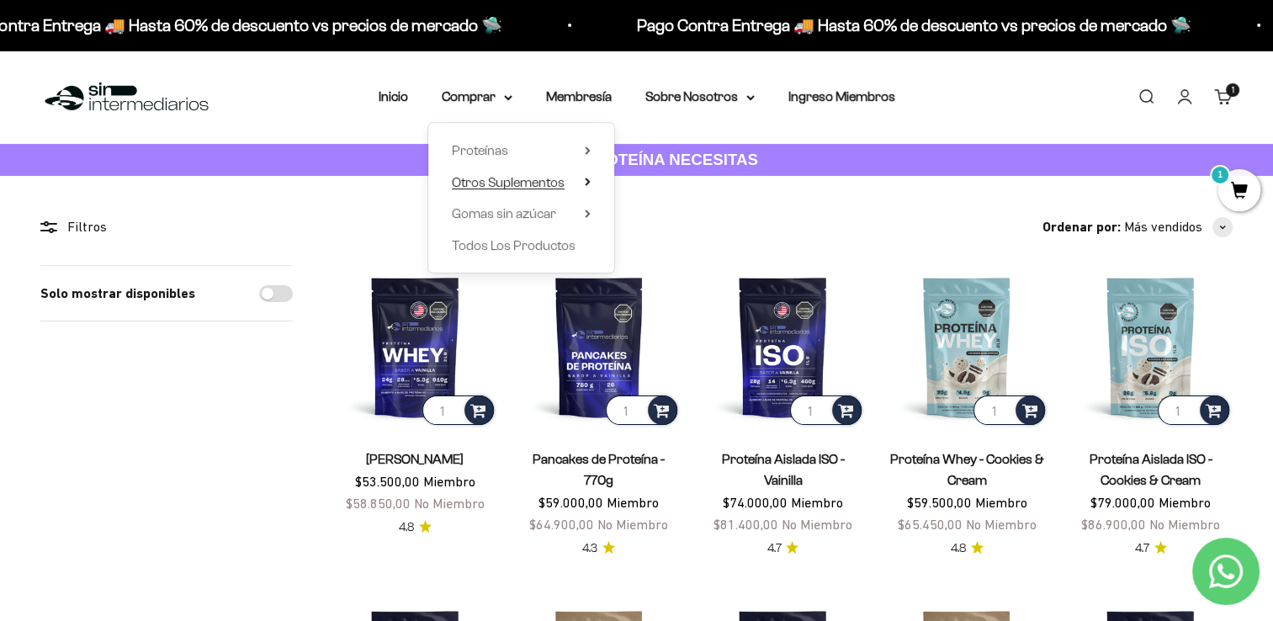
click at [560, 184] on span "Otros Suplementos" at bounding box center [508, 182] width 113 height 14
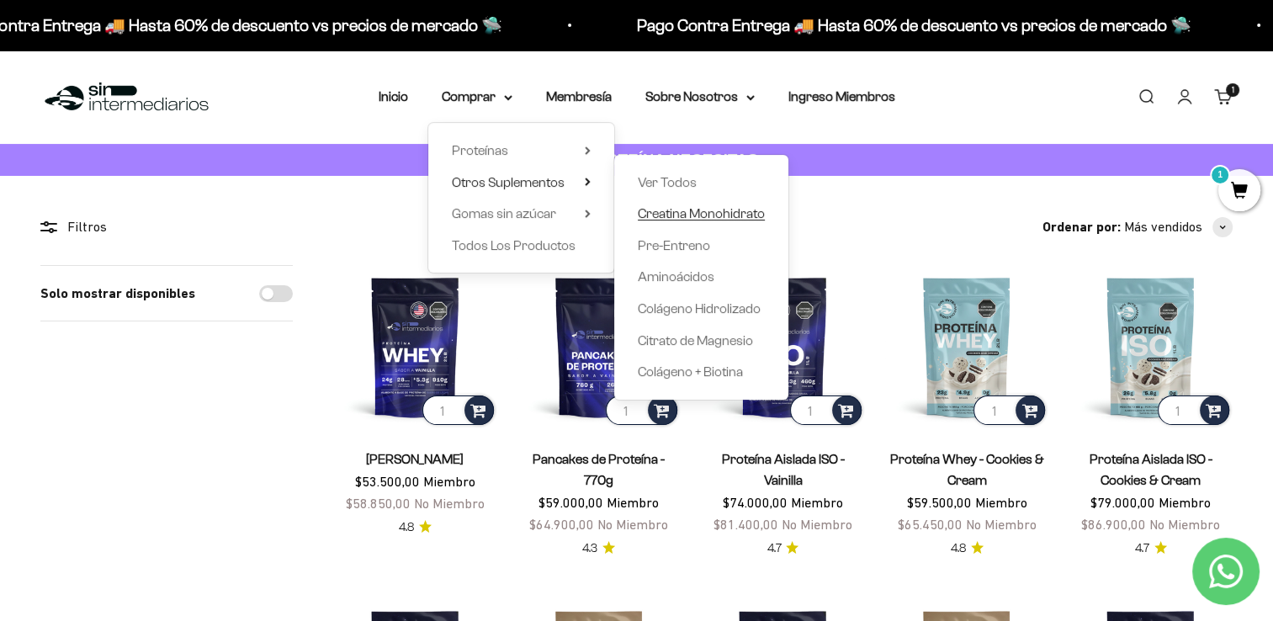
click at [655, 214] on span "Creatina Monohidrato" at bounding box center [701, 213] width 127 height 14
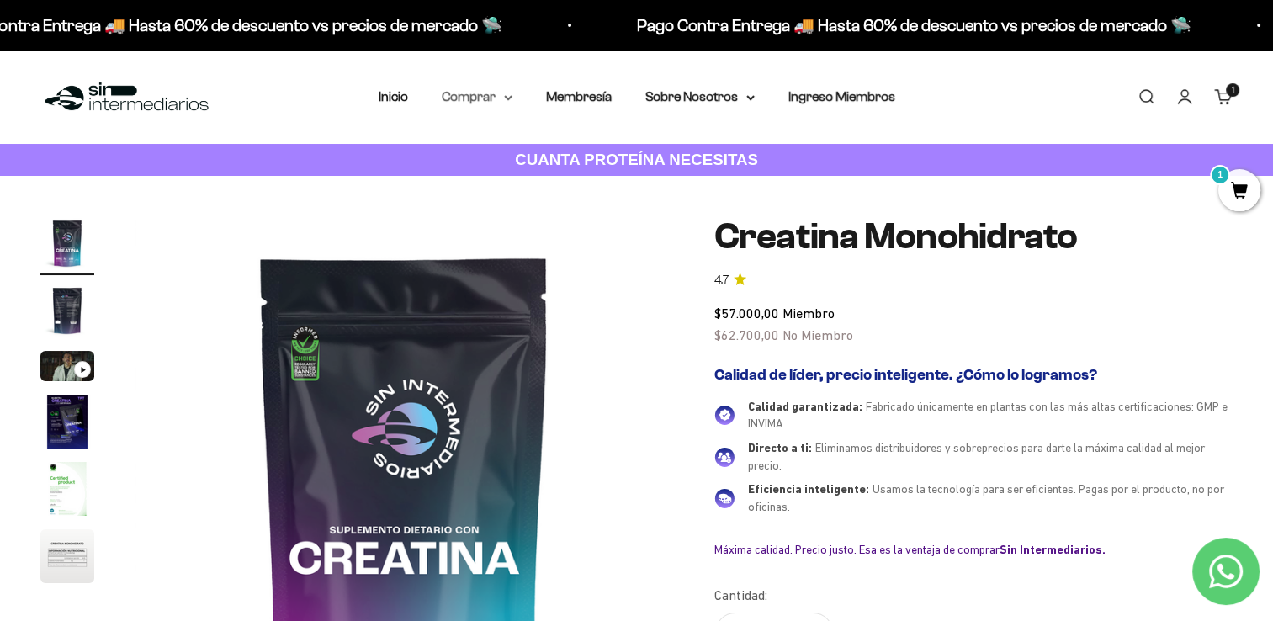
click at [474, 97] on summary "Comprar" at bounding box center [477, 97] width 71 height 22
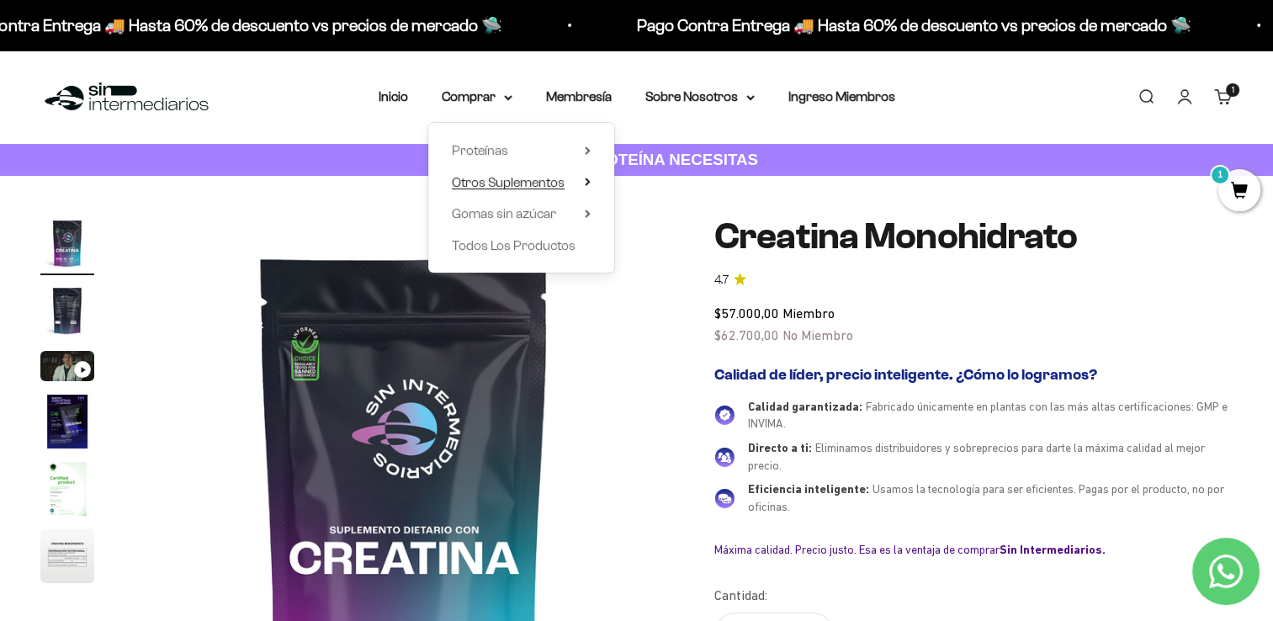
click at [561, 181] on span "Otros Suplementos" at bounding box center [508, 182] width 113 height 14
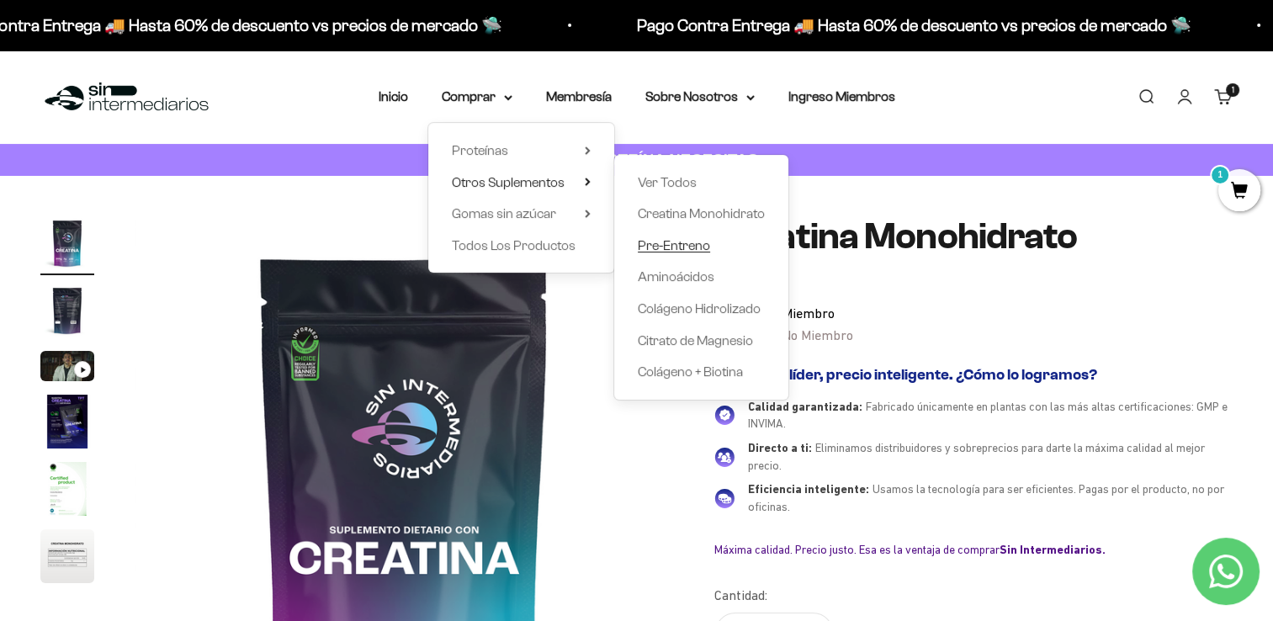
click at [660, 247] on span "Pre-Entreno" at bounding box center [674, 245] width 72 height 14
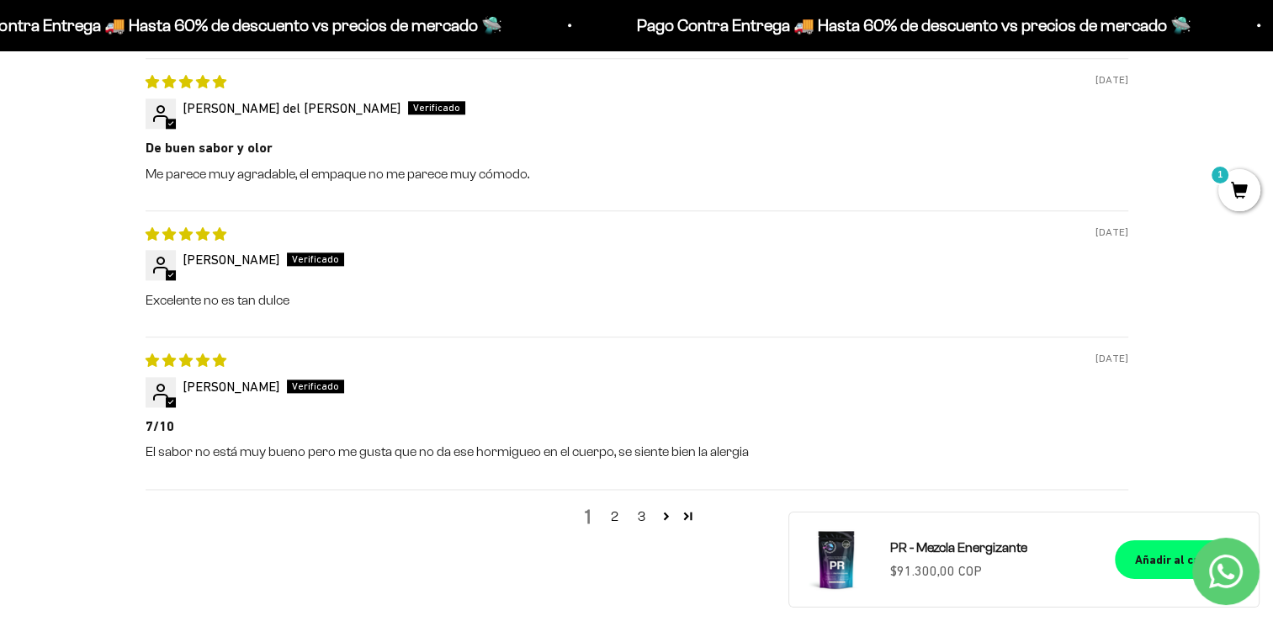
scroll to position [2045, 0]
